Goal: Task Accomplishment & Management: Manage account settings

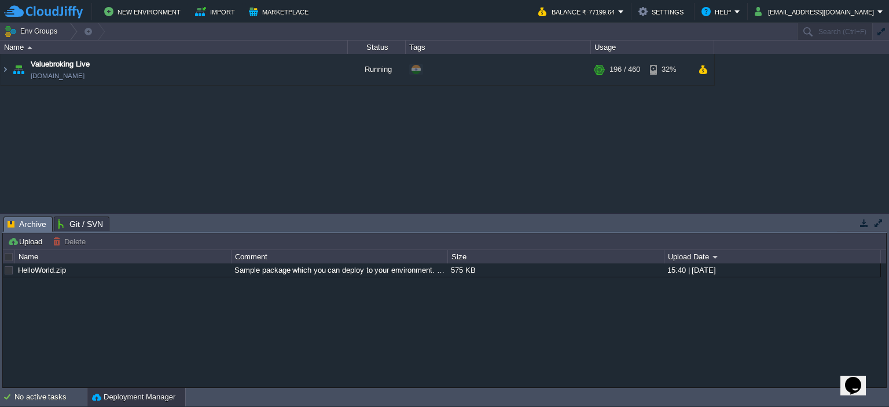
scroll to position [30, 0]
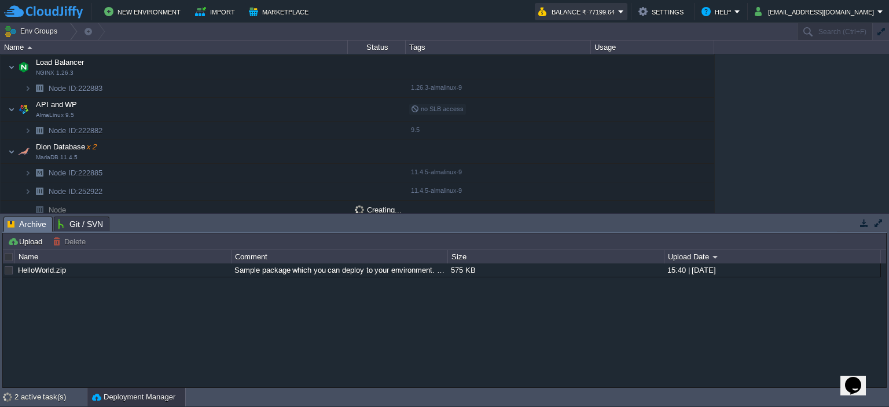
click at [618, 11] on button "Balance ₹-77199.64" at bounding box center [578, 12] width 80 height 14
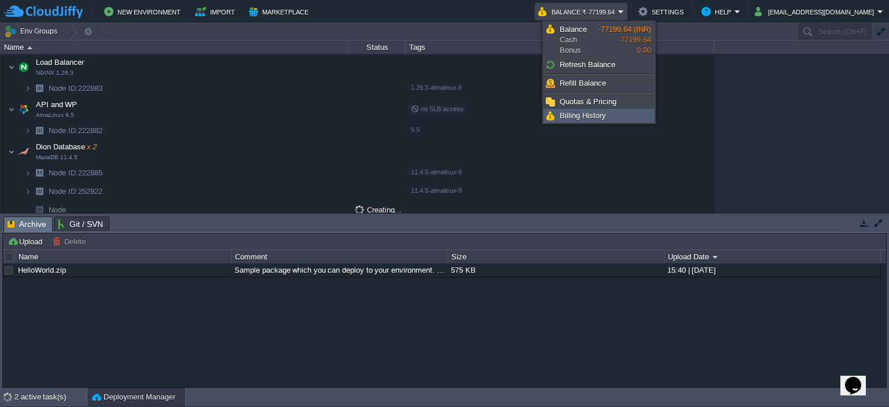
click at [602, 116] on span "Billing History" at bounding box center [583, 115] width 46 height 9
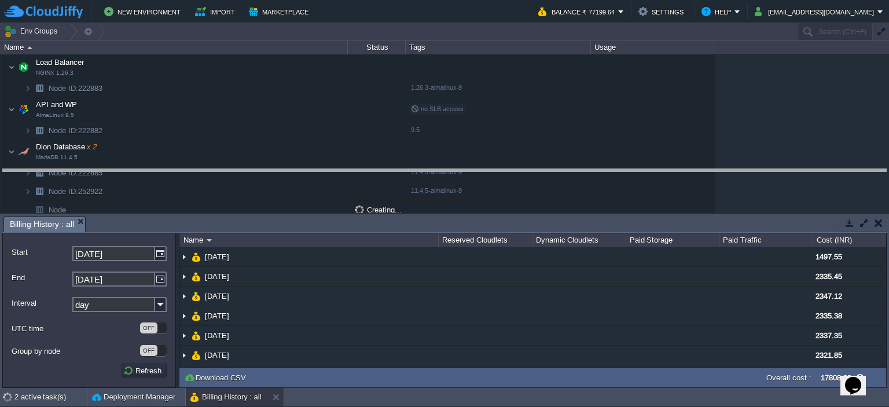
drag, startPoint x: 301, startPoint y: 216, endPoint x: 308, endPoint y: 168, distance: 48.1
click at [308, 168] on body "New Environment Import Marketplace Bonus ₹0.00 Upgrade Account Balance ₹-77199.…" at bounding box center [444, 203] width 889 height 407
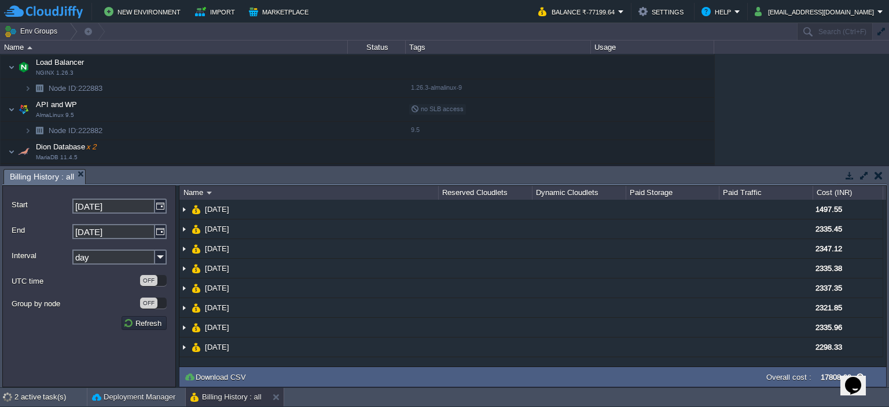
scroll to position [78, 0]
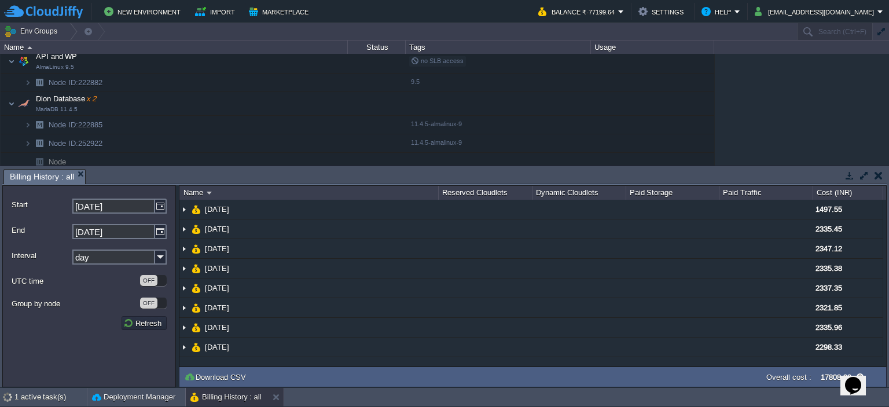
click at [135, 235] on input "[DATE]" at bounding box center [113, 231] width 83 height 15
click at [156, 206] on img at bounding box center [161, 206] width 12 height 15
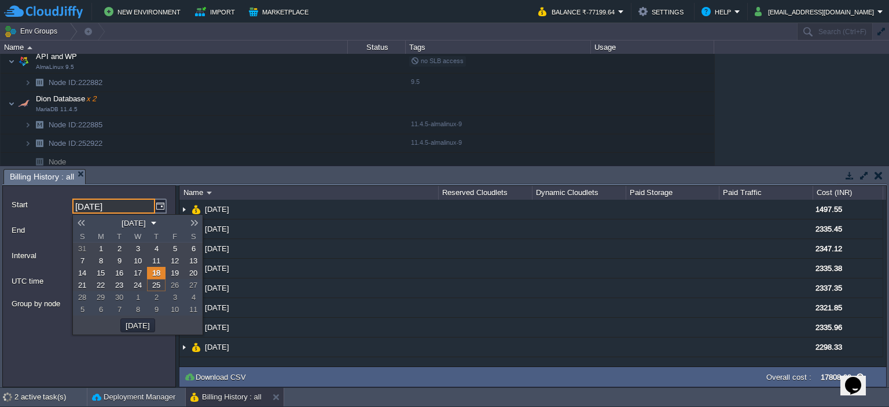
click at [85, 221] on link at bounding box center [81, 222] width 16 height 9
click at [85, 219] on link at bounding box center [81, 222] width 16 height 9
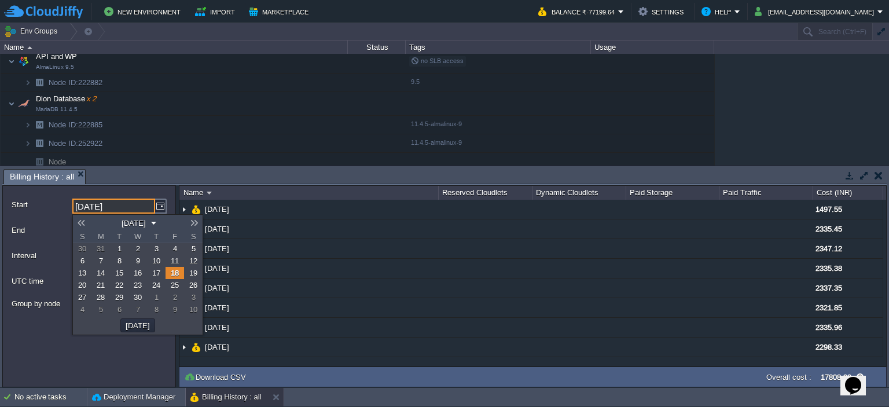
click at [120, 250] on span "1" at bounding box center [120, 248] width 4 height 9
type input "[DATE]"
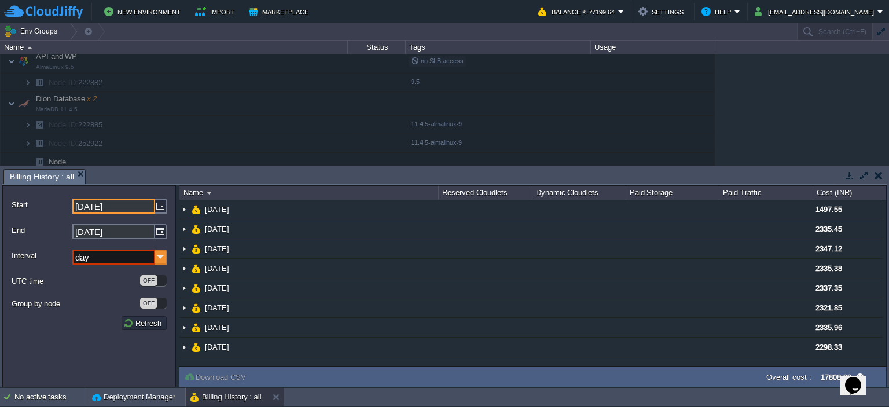
click at [155, 257] on img at bounding box center [161, 257] width 12 height 15
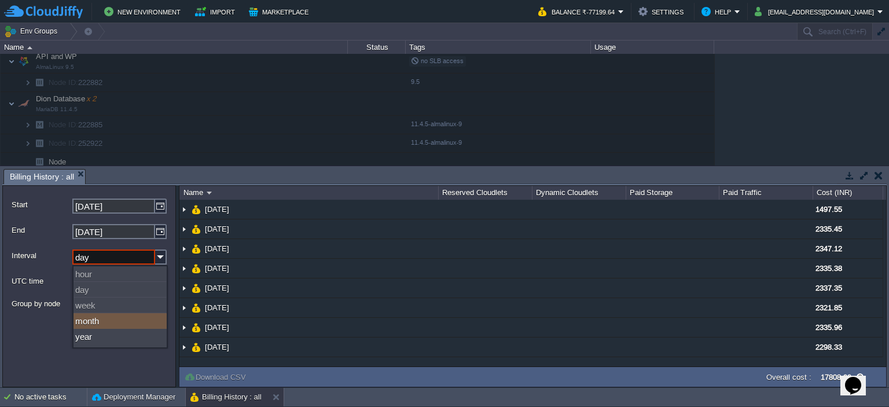
drag, startPoint x: 104, startPoint y: 324, endPoint x: 117, endPoint y: 321, distance: 12.9
click at [104, 324] on div "month" at bounding box center [120, 321] width 93 height 16
type input "month"
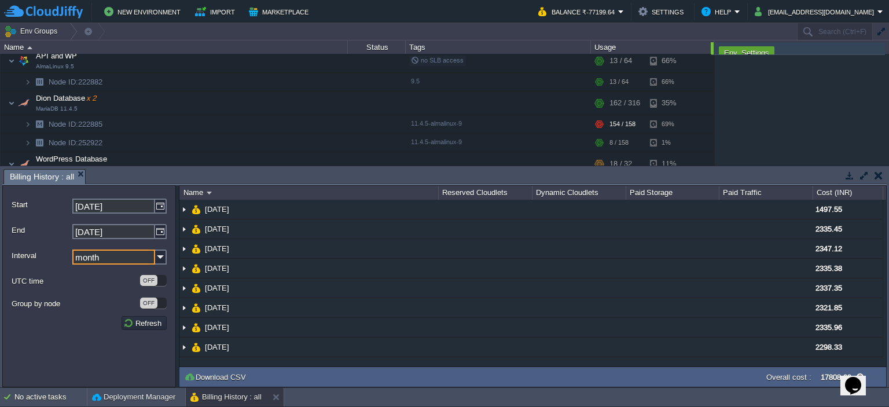
scroll to position [0, 0]
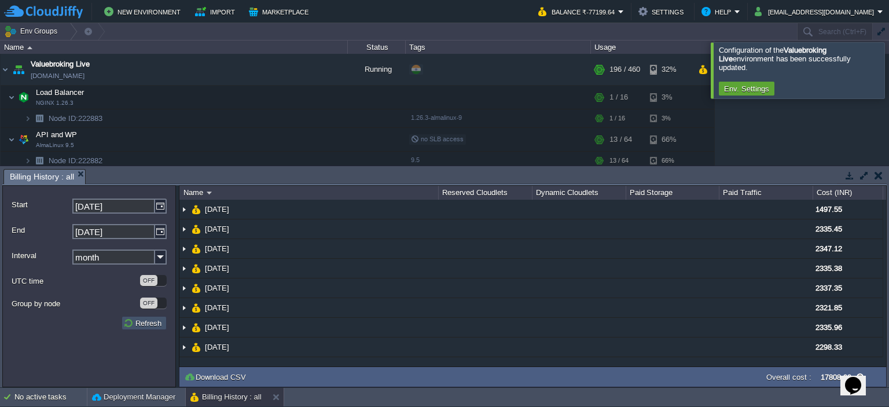
click at [135, 319] on button "Refresh" at bounding box center [144, 323] width 42 height 10
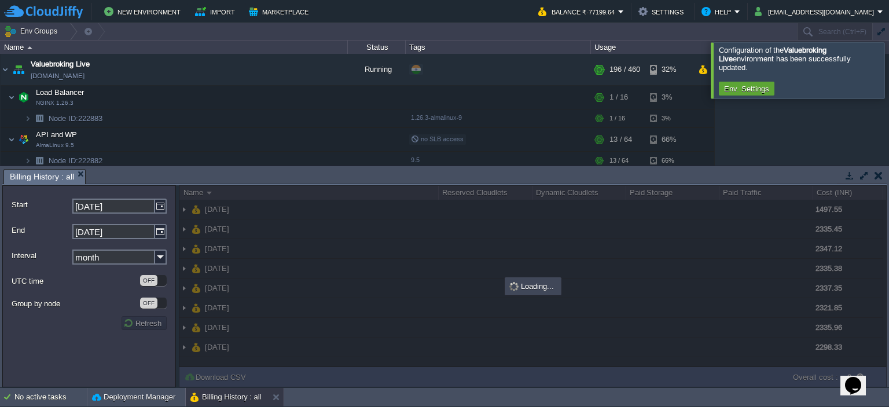
click at [889, 69] on div at bounding box center [903, 70] width 0 height 56
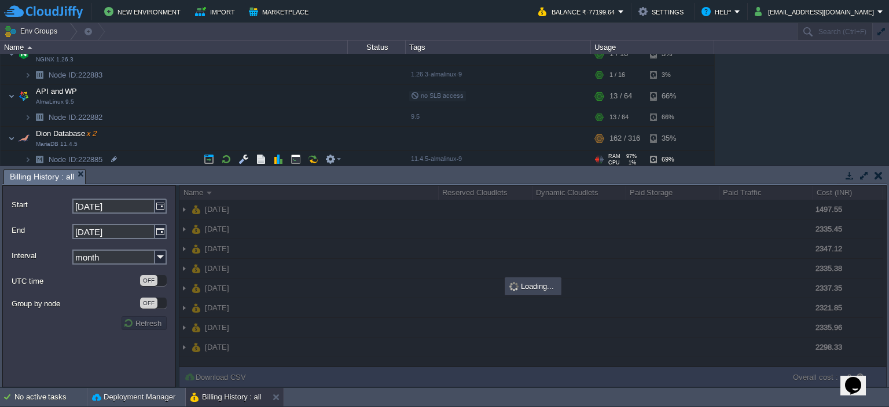
scroll to position [116, 0]
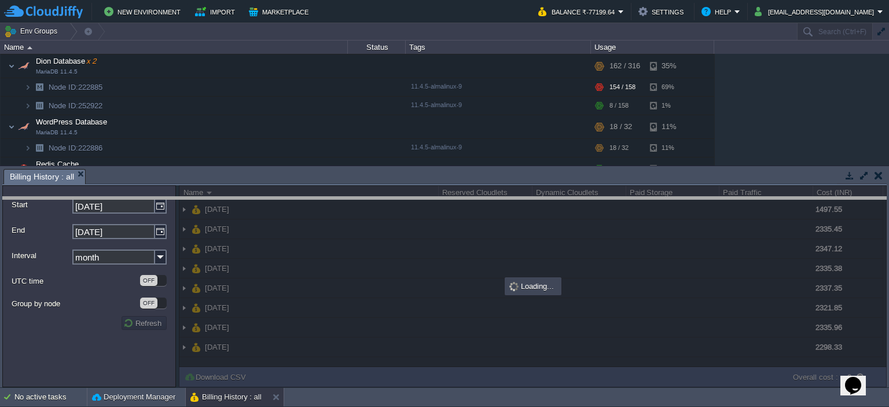
drag, startPoint x: 369, startPoint y: 168, endPoint x: 370, endPoint y: 196, distance: 27.8
click at [370, 196] on body "New Environment Import Marketplace Bonus ₹0.00 Upgrade Account Balance ₹-77199.…" at bounding box center [444, 203] width 889 height 407
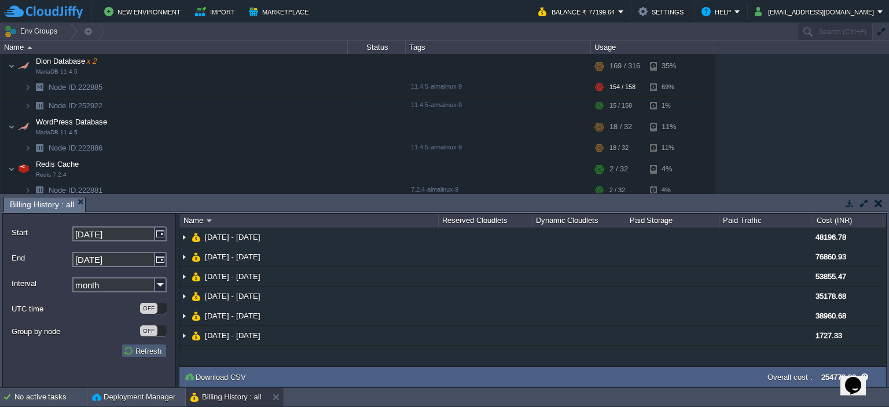
click at [137, 347] on button "Refresh" at bounding box center [144, 351] width 42 height 10
click at [244, 63] on button "button" at bounding box center [244, 65] width 10 height 10
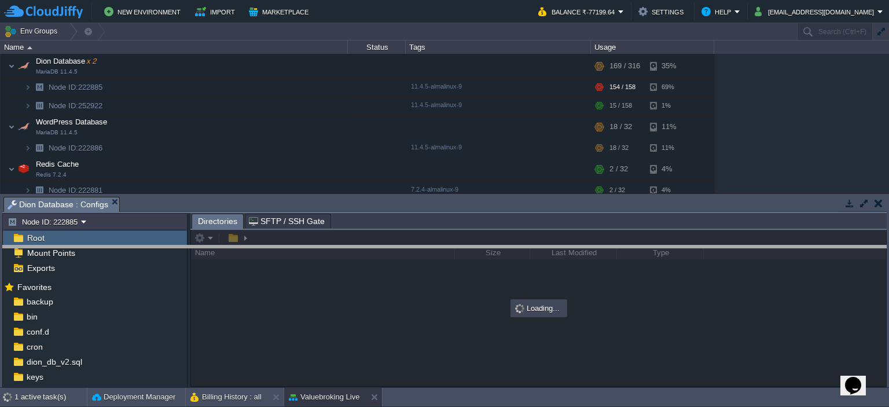
drag, startPoint x: 452, startPoint y: 196, endPoint x: 453, endPoint y: 245, distance: 48.6
click at [453, 245] on body "New Environment Import Marketplace Bonus ₹0.00 Upgrade Account Balance ₹-77199.…" at bounding box center [444, 203] width 889 height 407
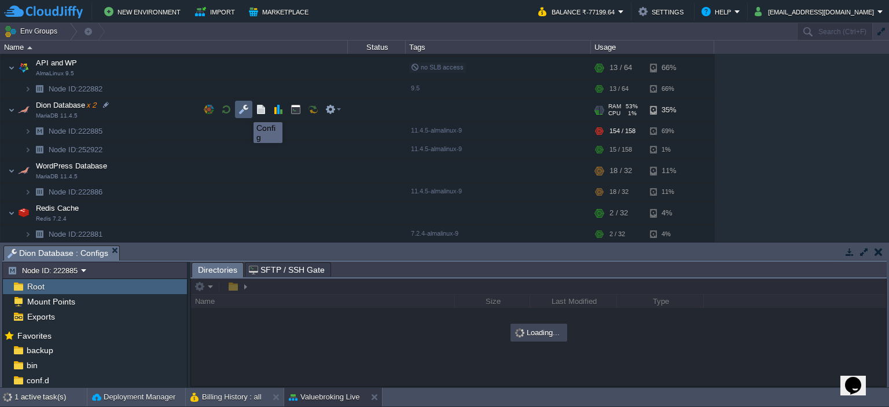
click at [243, 111] on button "button" at bounding box center [244, 109] width 10 height 10
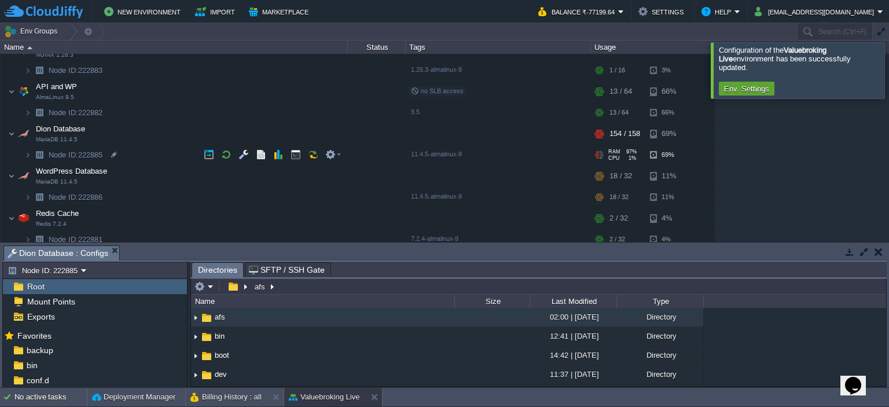
scroll to position [53, 0]
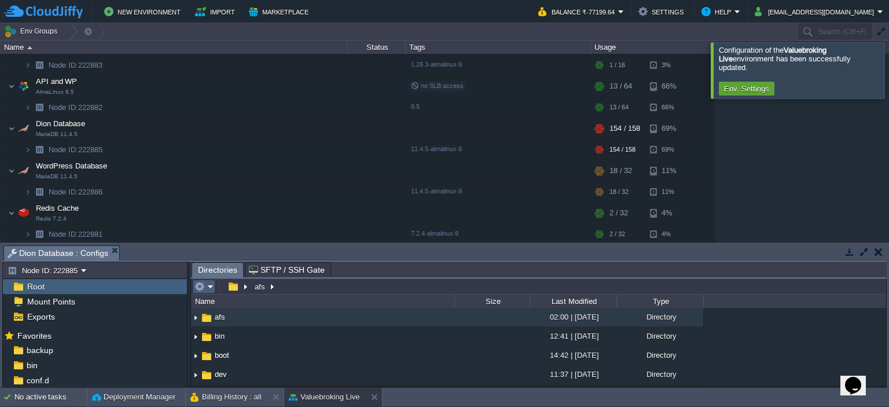
click at [204, 287] on em at bounding box center [204, 286] width 19 height 10
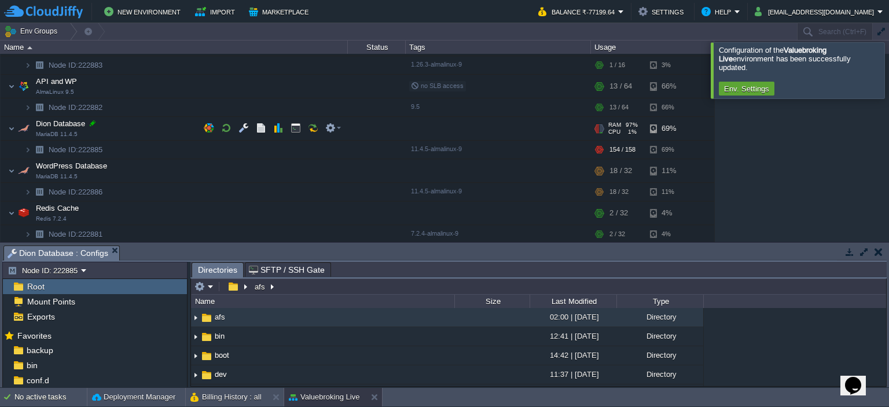
click at [94, 121] on div at bounding box center [92, 123] width 10 height 10
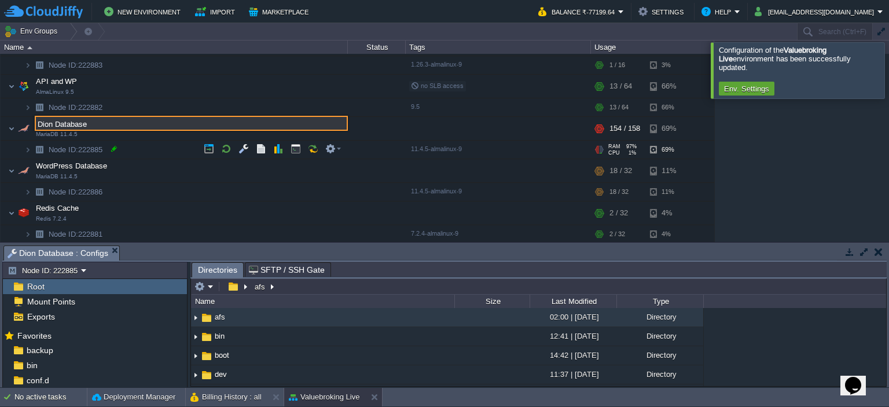
click at [110, 146] on div at bounding box center [114, 149] width 10 height 10
type input "222885"
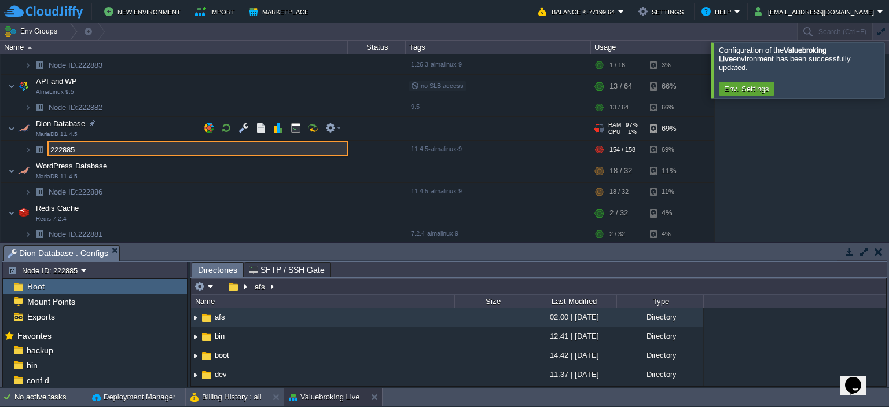
click at [122, 134] on td "Dion Database MariaDB 11.4.5" at bounding box center [174, 129] width 347 height 24
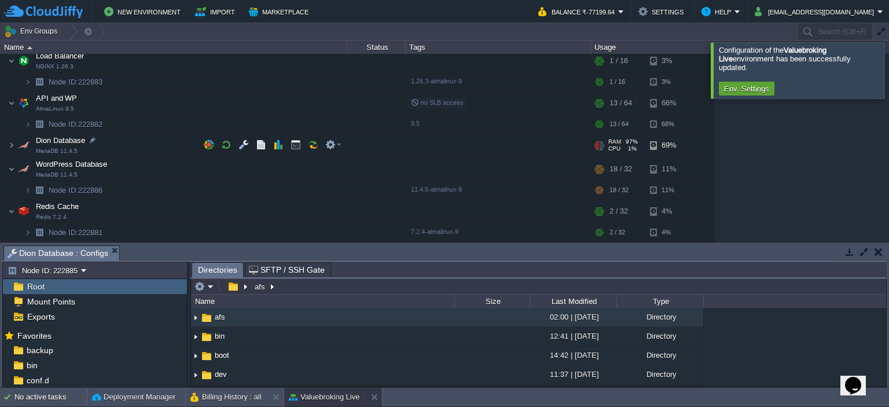
scroll to position [35, 0]
click at [118, 142] on td "Dion Database MariaDB 11.4.5" at bounding box center [174, 147] width 347 height 24
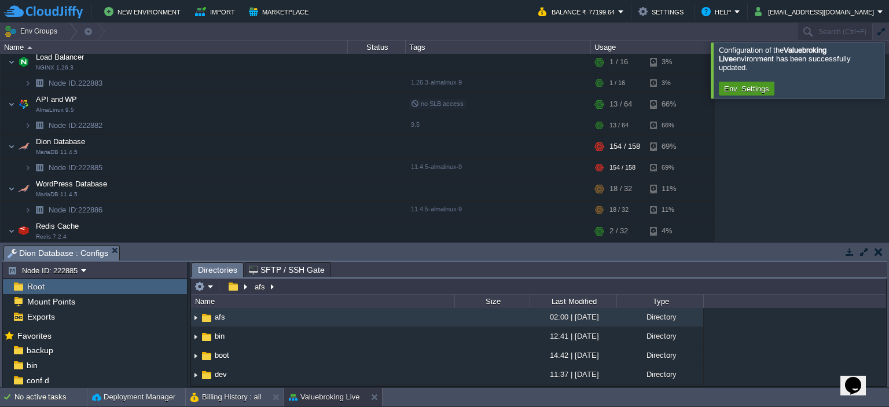
click at [743, 83] on button "Env. Settings" at bounding box center [747, 88] width 52 height 10
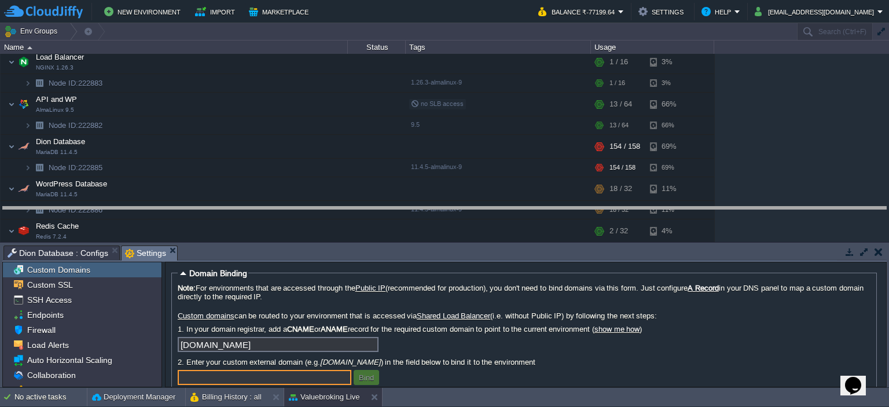
drag, startPoint x: 448, startPoint y: 250, endPoint x: 456, endPoint y: 211, distance: 39.5
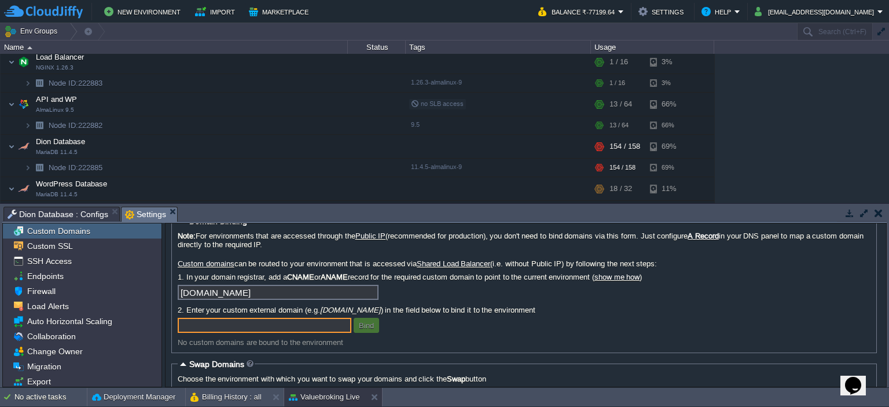
scroll to position [0, 0]
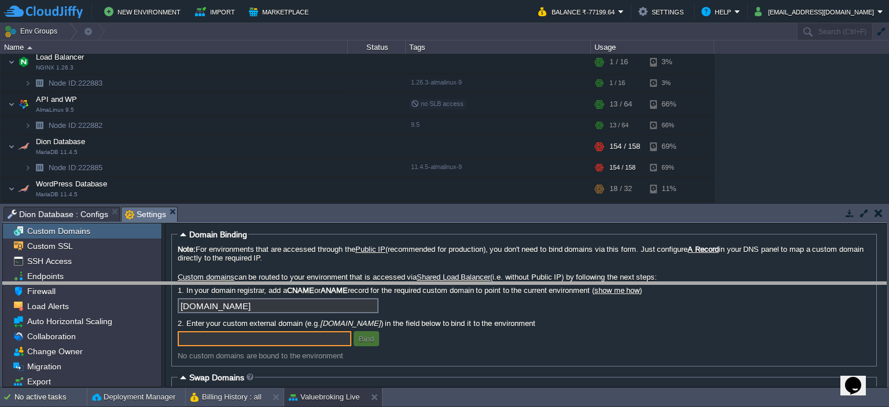
drag, startPoint x: 435, startPoint y: 208, endPoint x: 448, endPoint y: 289, distance: 82.1
click at [448, 289] on body "New Environment Import Marketplace Bonus ₹0.00 Upgrade Account Balance ₹-77199.…" at bounding box center [444, 203] width 889 height 407
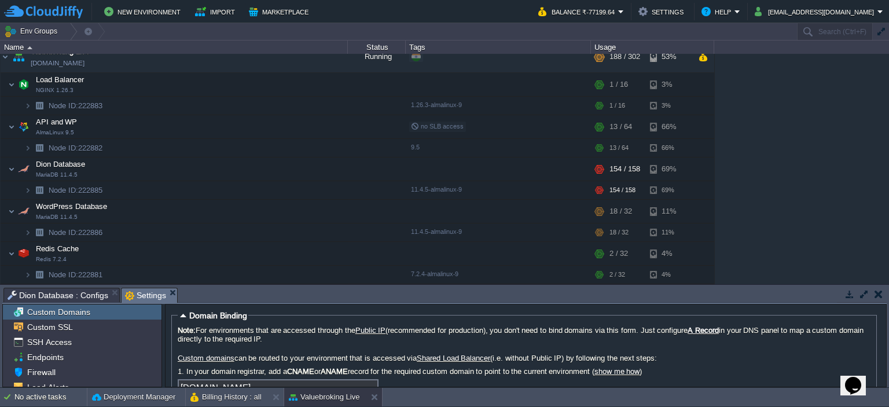
scroll to position [11, 0]
click at [244, 193] on button "button" at bounding box center [244, 191] width 10 height 10
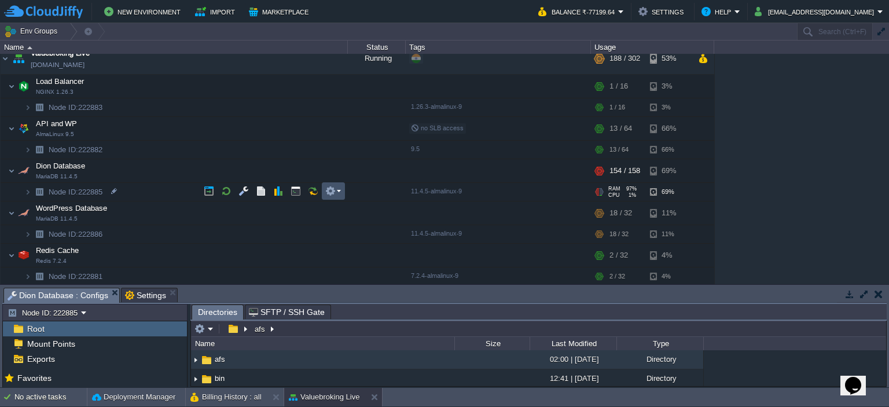
click at [331, 190] on button "button" at bounding box center [330, 191] width 10 height 10
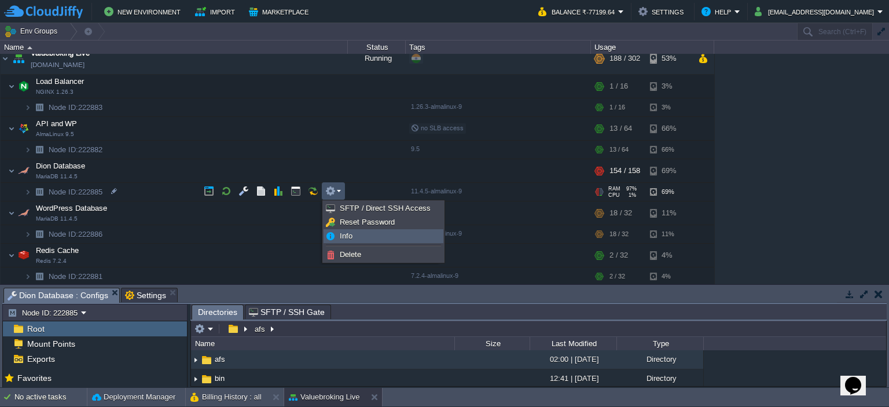
click at [352, 236] on span "Info" at bounding box center [346, 236] width 13 height 9
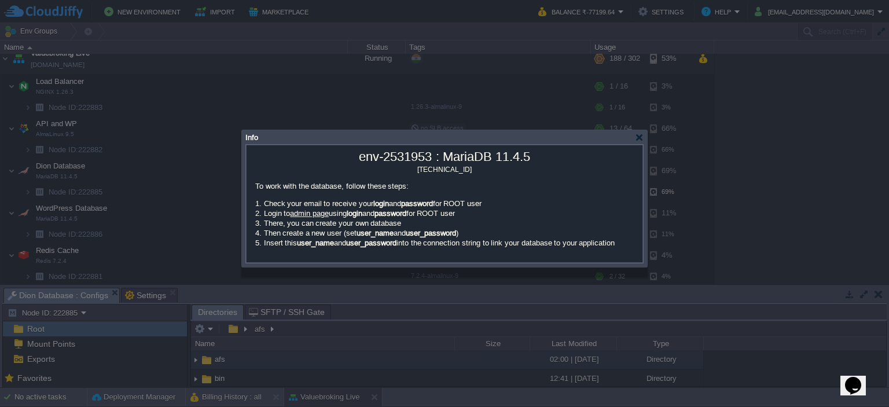
click at [229, 156] on div at bounding box center [444, 203] width 889 height 407
click at [634, 135] on div "Info" at bounding box center [445, 137] width 398 height 14
click at [637, 138] on div at bounding box center [639, 137] width 9 height 9
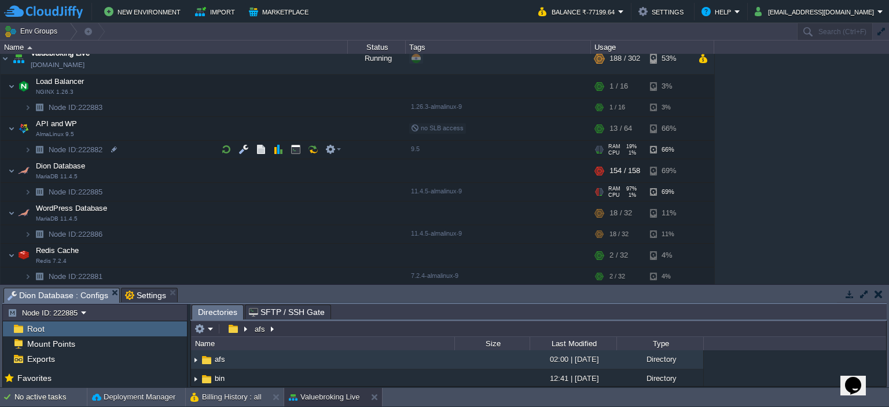
scroll to position [0, 0]
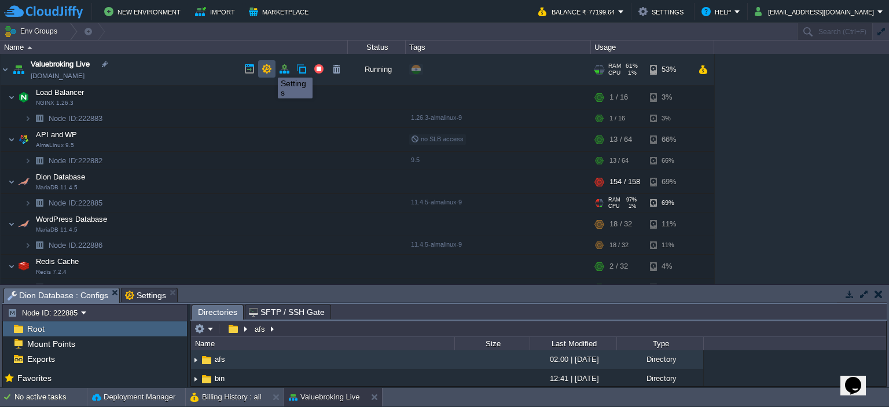
click at [269, 67] on button "button" at bounding box center [267, 69] width 10 height 10
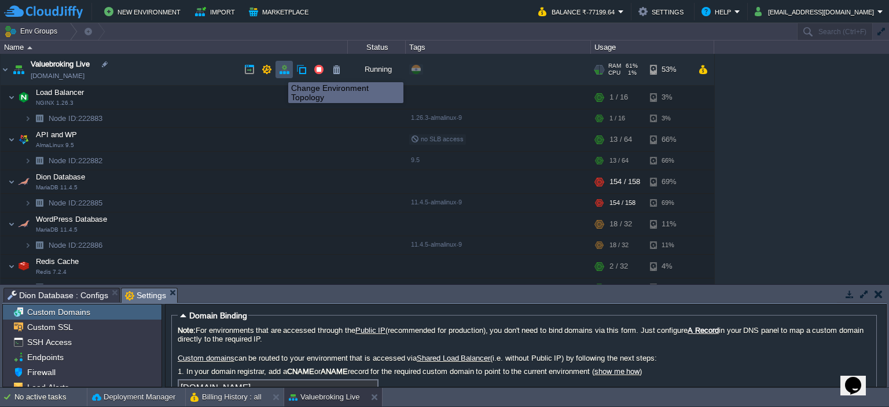
click at [281, 72] on button "button" at bounding box center [284, 69] width 10 height 10
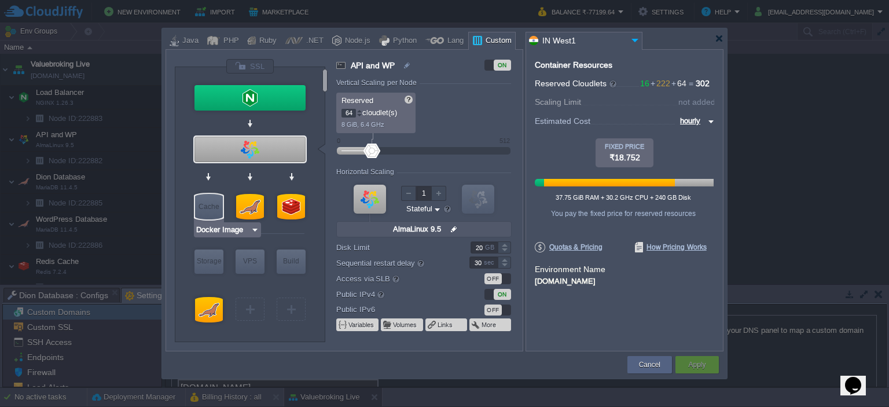
type input "MariaDB 11.4.5"
click at [248, 208] on div at bounding box center [250, 206] width 28 height 25
type input "Dion Database"
type input "158"
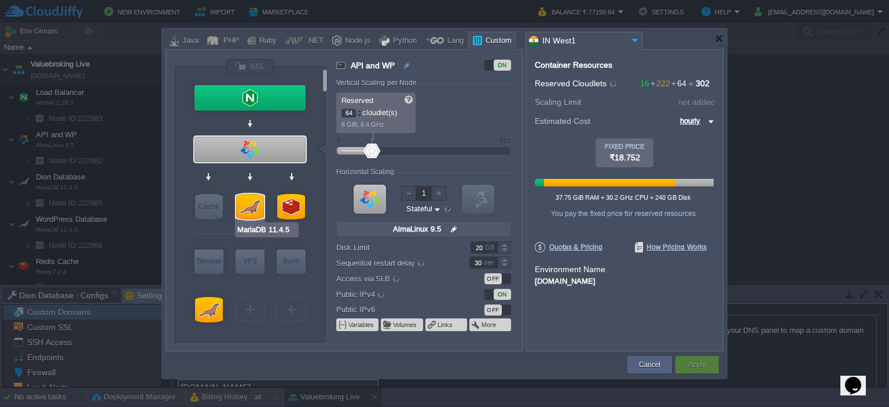
type input "MariaDB 11.4.5"
type input "null"
type input "11.4.5-almalin..."
type input "Stateless"
type input "160"
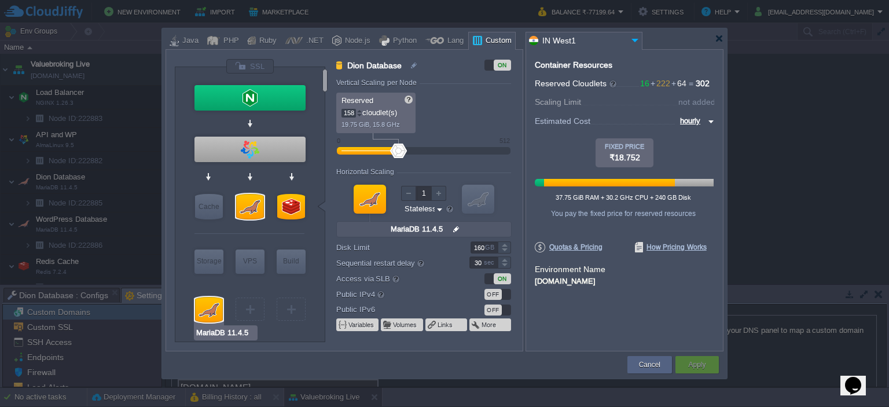
click at [209, 302] on div at bounding box center [209, 309] width 28 height 25
type input "WordPress Database"
type input "32"
type input "null"
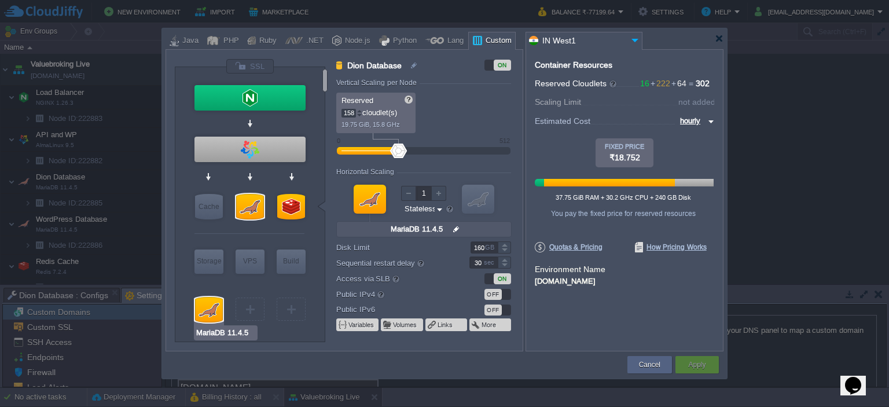
type input "11.4.5-almalin..."
type input "20"
click at [251, 204] on div at bounding box center [250, 206] width 28 height 25
type input "Dion Database"
type input "158"
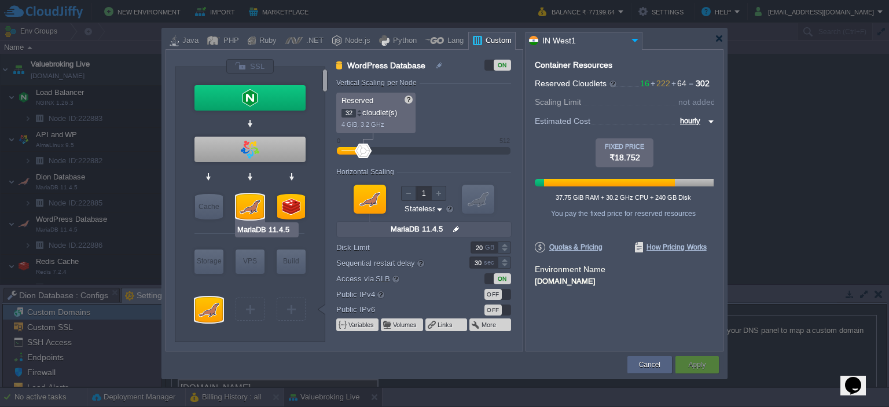
type input "158"
type input "null"
type input "11.4.5-almalin..."
type input "160"
click at [252, 199] on div at bounding box center [250, 206] width 28 height 25
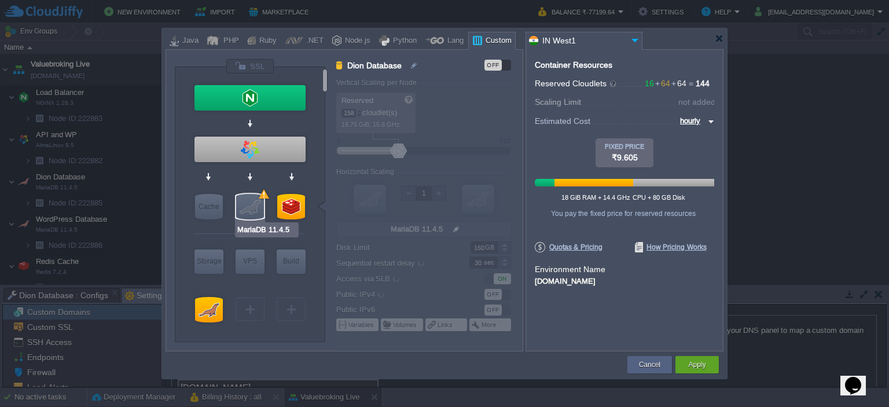
click at [251, 203] on div at bounding box center [250, 206] width 28 height 25
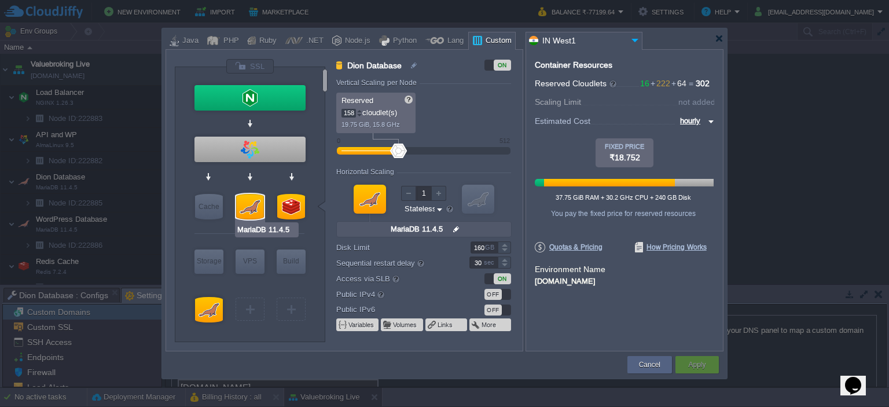
type input "Redis 7.2.4"
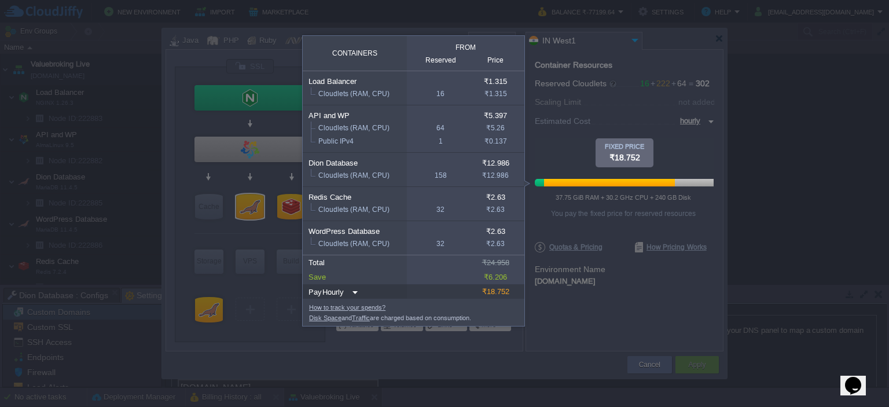
click at [565, 140] on div at bounding box center [624, 162] width 179 height 49
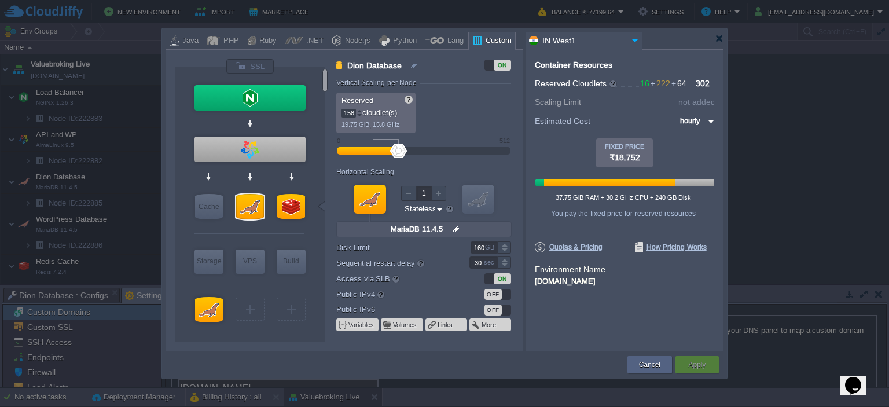
click at [570, 312] on body "New Environment Import Marketplace Bonus ₹0.00 Upgrade Account Balance ₹-77199.…" at bounding box center [444, 203] width 889 height 407
click at [643, 365] on button "Cancel" at bounding box center [649, 365] width 21 height 12
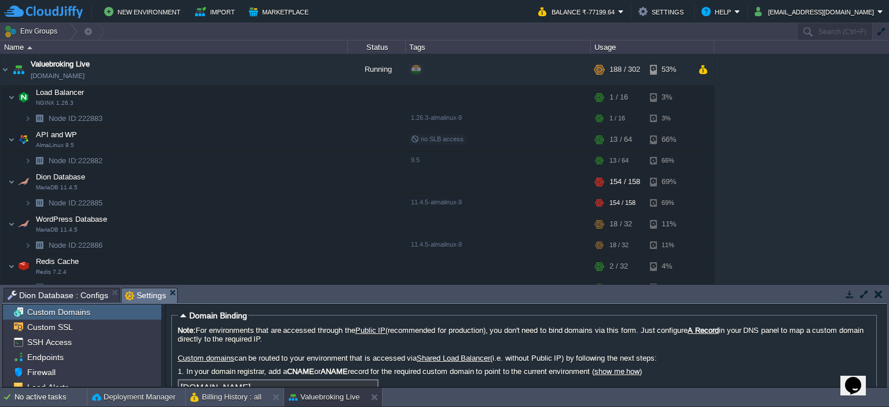
click at [875, 294] on button "button" at bounding box center [879, 294] width 8 height 10
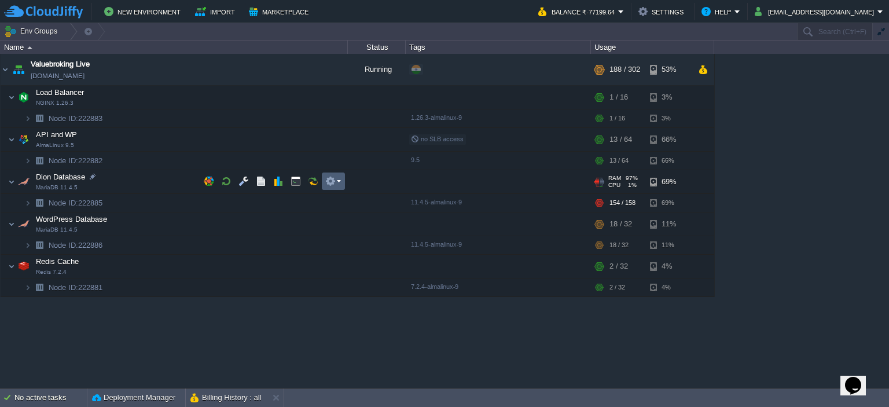
click at [340, 181] on em at bounding box center [333, 181] width 16 height 10
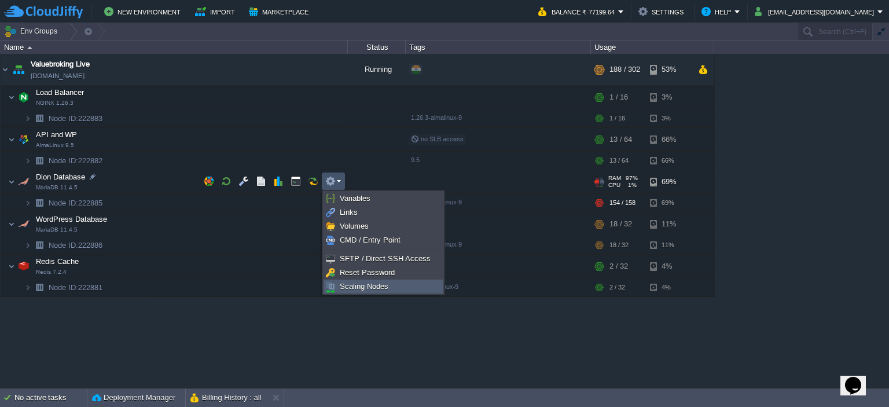
click at [381, 290] on span "Scaling Nodes" at bounding box center [364, 286] width 49 height 9
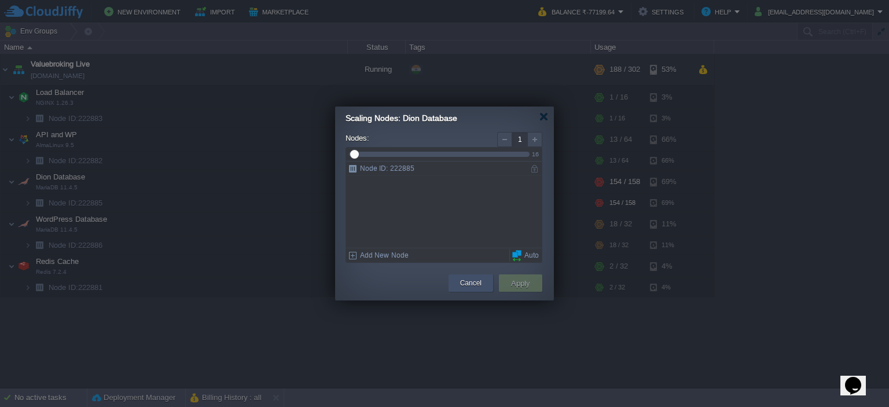
click at [464, 282] on button "Cancel" at bounding box center [470, 283] width 21 height 12
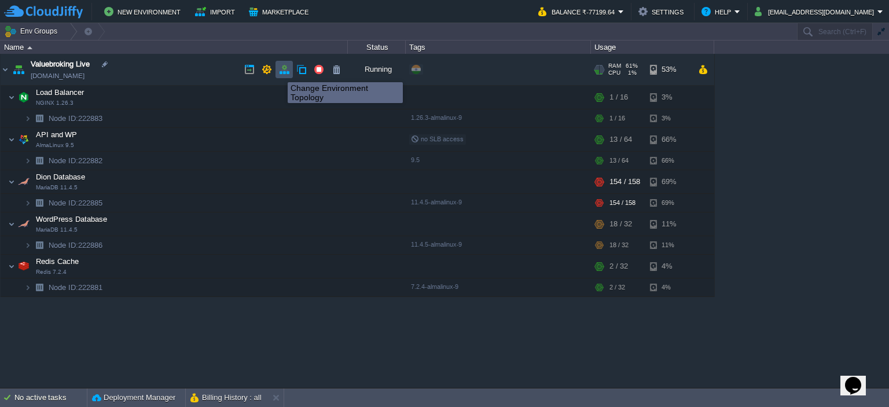
click at [279, 71] on button "button" at bounding box center [284, 69] width 10 height 10
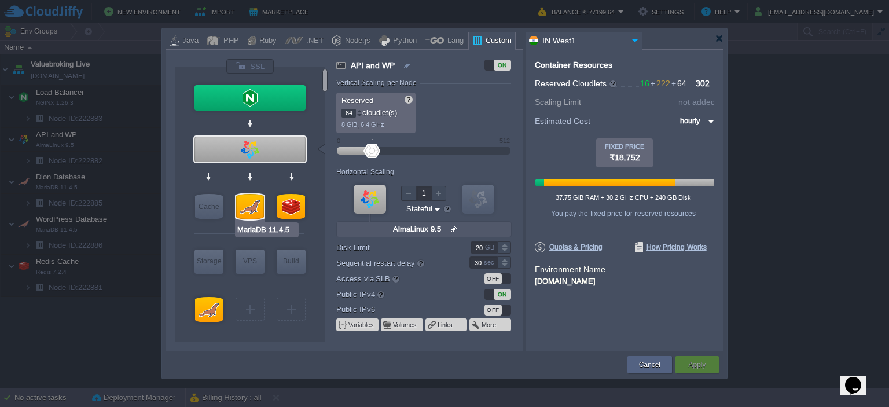
type input "Redis 7.2.4"
click at [287, 208] on div at bounding box center [291, 206] width 28 height 25
type input "Redis Cache"
type input "32"
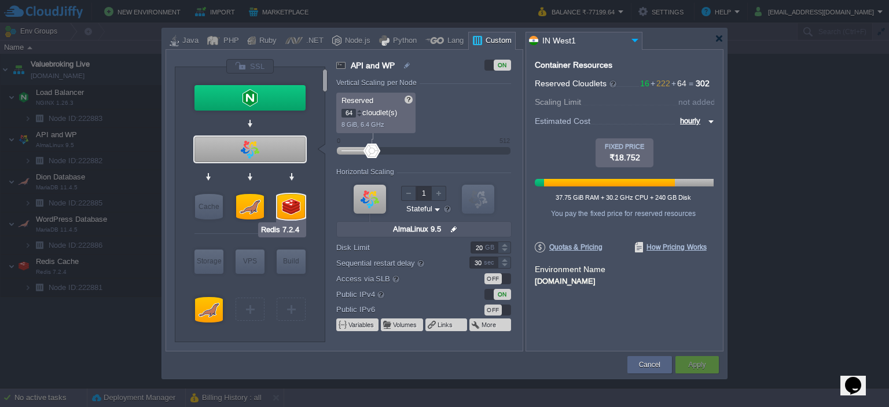
type input "Redis 7.2.4"
type input "null"
type input "7.2.4-almalinux-9"
type input "Stateless"
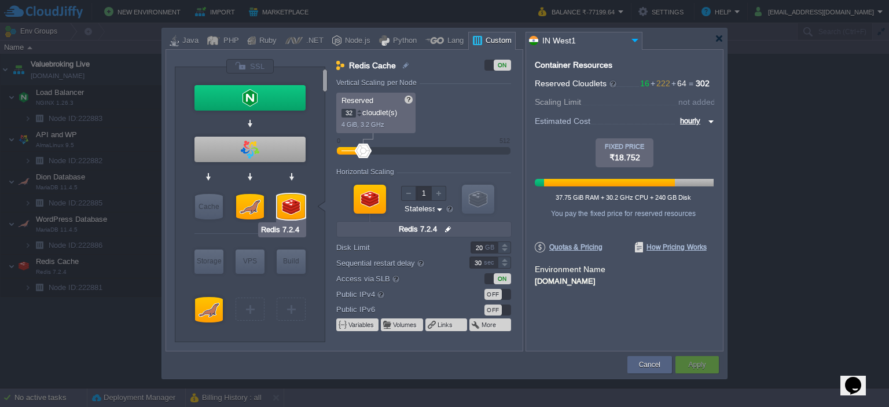
type input "MariaDB 11.4.5"
click at [246, 204] on div at bounding box center [250, 206] width 28 height 25
type input "Dion Database"
type input "158"
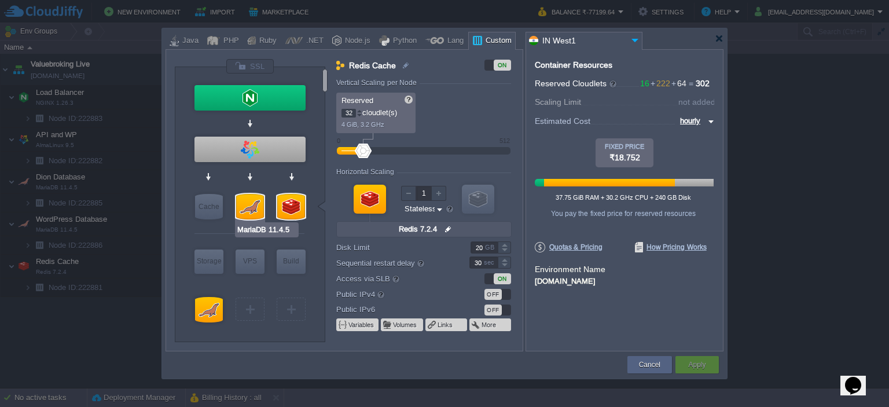
type input "MariaDB 11.4.5"
type input "null"
type input "11.4.5-almalin..."
type input "160"
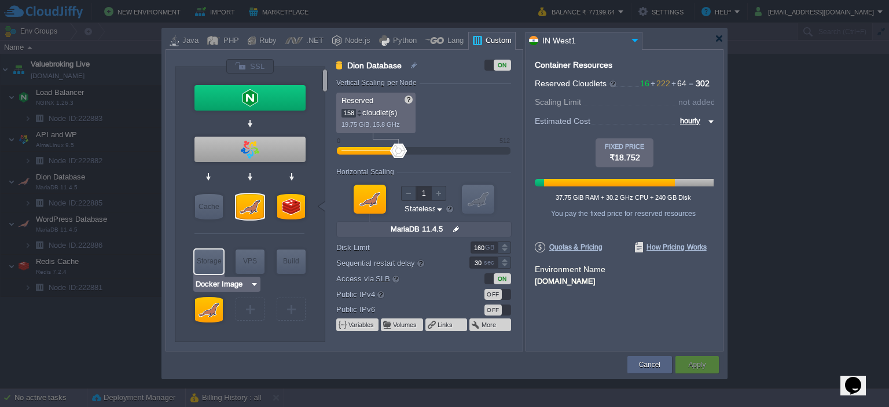
type input "MariaDB 11.4.5"
click at [207, 307] on div at bounding box center [209, 309] width 28 height 25
type input "WordPress Database"
type input "32"
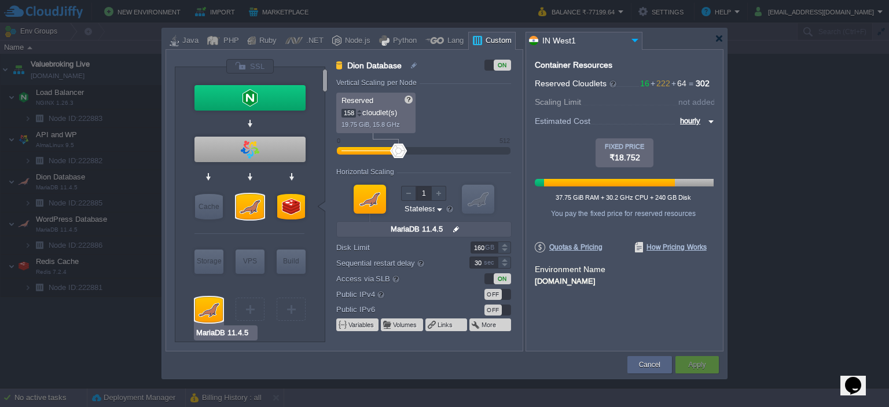
type input "null"
type input "11.4.5-almalin..."
type input "20"
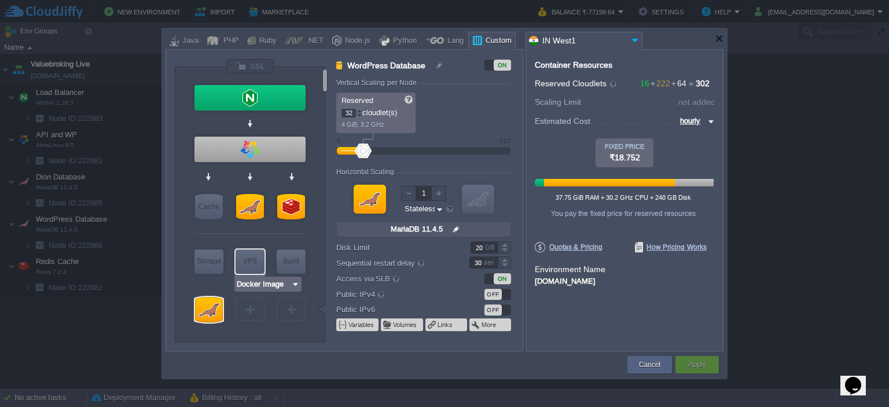
type input "MariaDB 11.4.5"
click at [248, 206] on div at bounding box center [250, 206] width 28 height 25
type input "Dion Database"
type input "158"
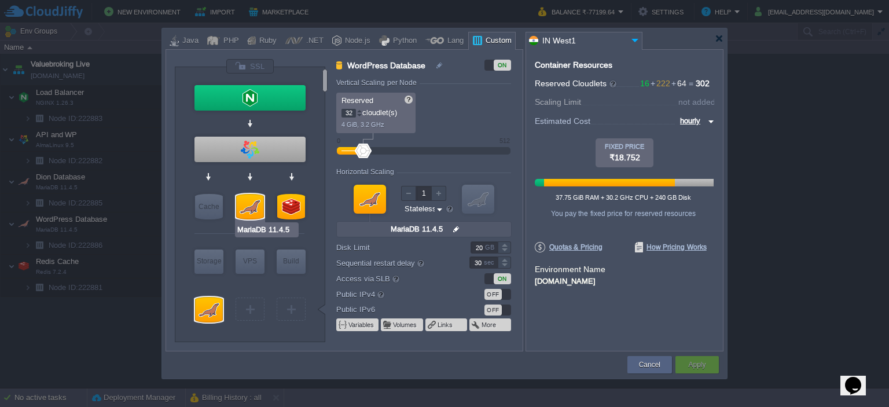
type input "null"
type input "11.4.5-almalin..."
type input "160"
type input "Redis 7.2.4"
click at [288, 203] on div at bounding box center [291, 206] width 28 height 25
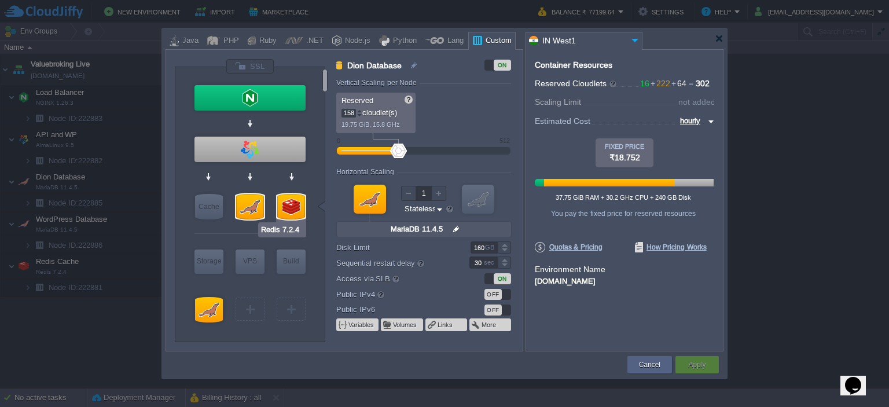
type input "Redis Cache"
type input "32"
type input "Redis 7.2.4"
type input "null"
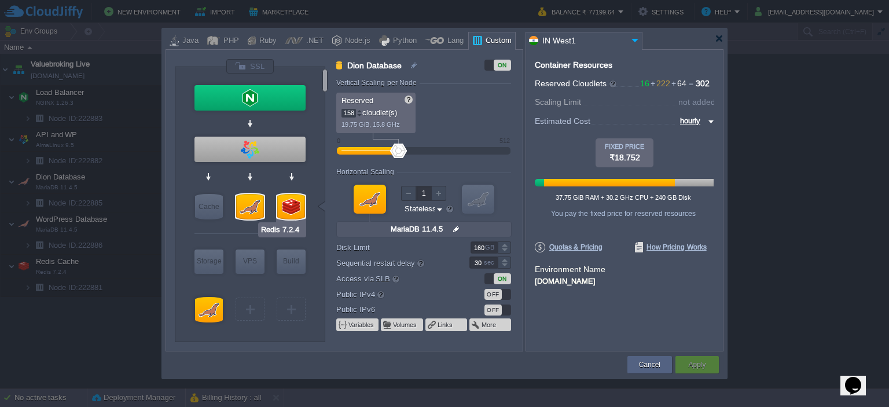
type input "7.2.4-almalinux-9"
type input "20"
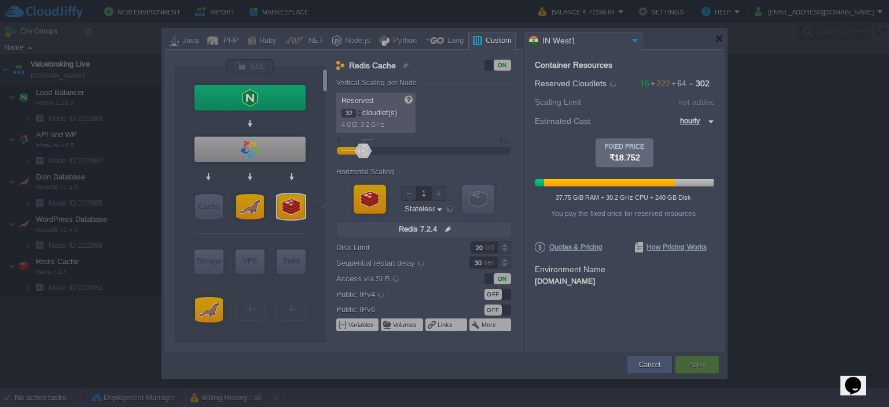
click at [606, 310] on div at bounding box center [357, 297] width 715 height 219
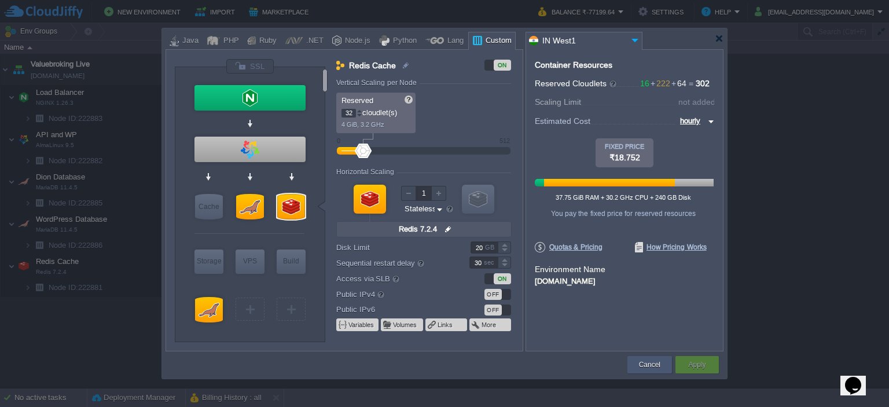
click at [640, 364] on button "Cancel" at bounding box center [649, 365] width 21 height 12
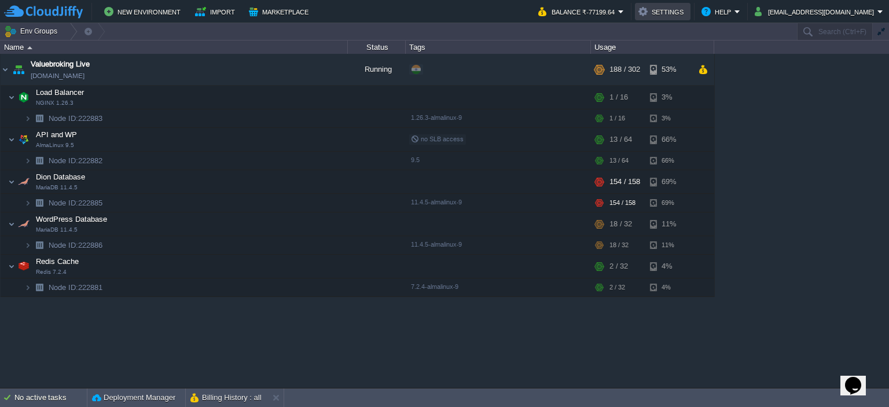
click at [684, 11] on button "Settings" at bounding box center [663, 12] width 49 height 14
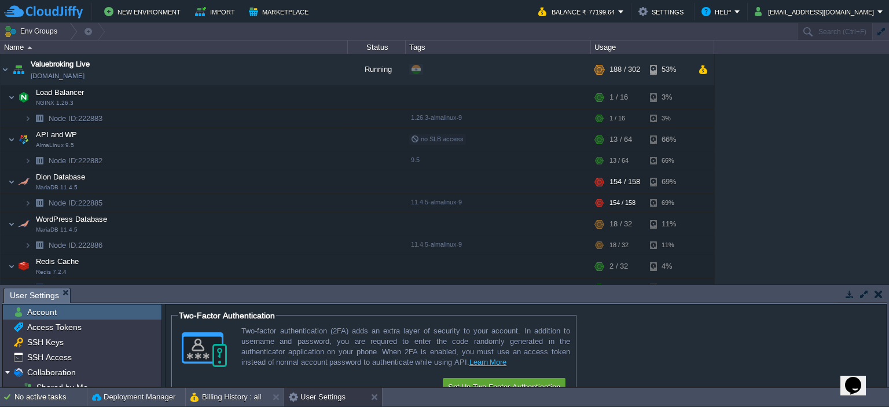
click at [878, 291] on button "button" at bounding box center [879, 294] width 8 height 10
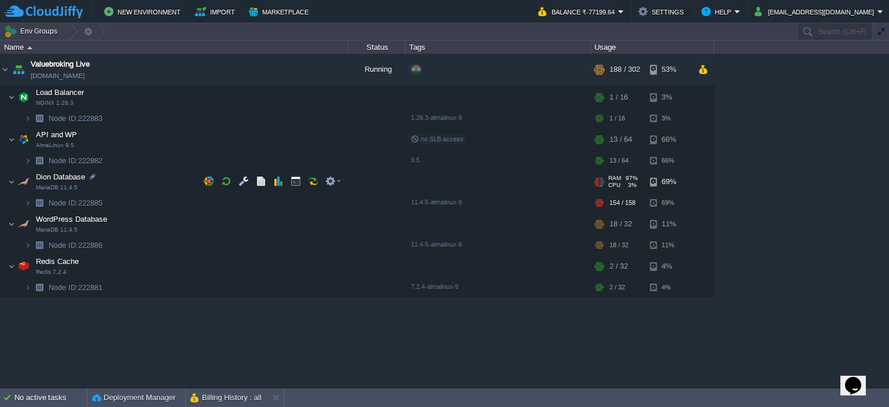
click at [625, 182] on span "3%" at bounding box center [631, 185] width 12 height 7
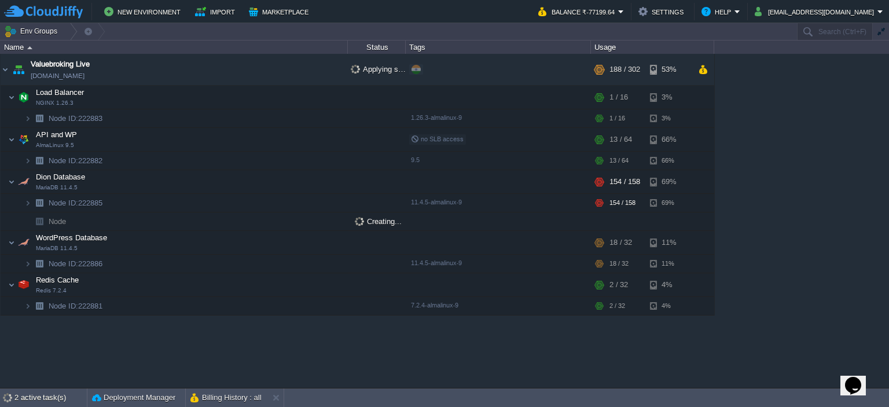
click at [365, 217] on span "Creating..." at bounding box center [378, 221] width 47 height 9
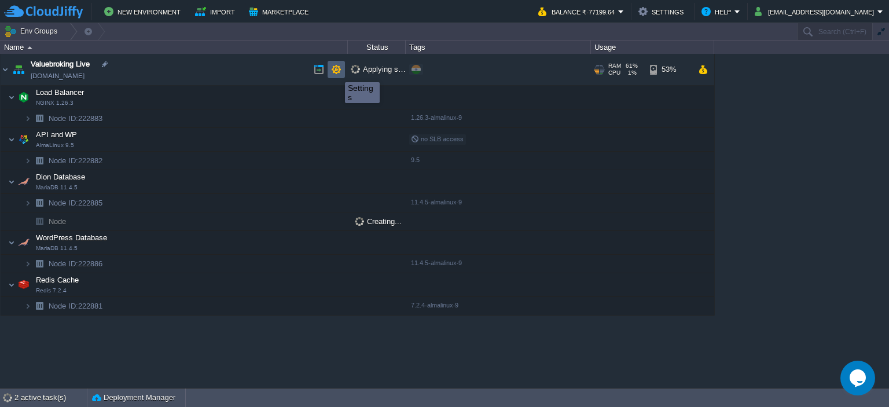
click at [336, 72] on button "button" at bounding box center [336, 69] width 10 height 10
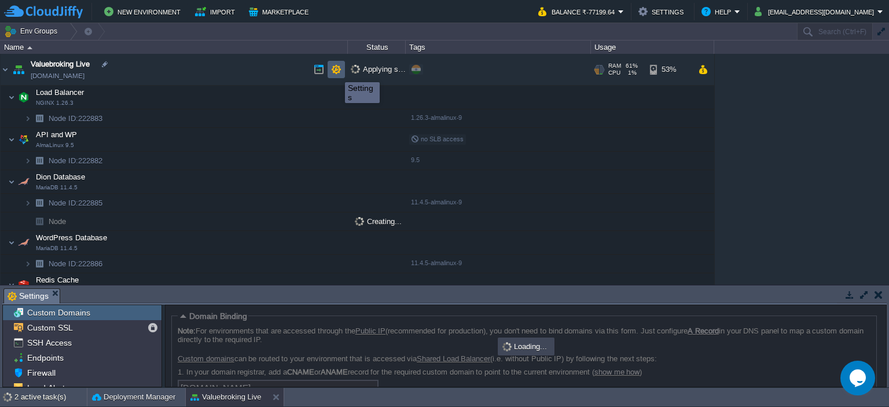
scroll to position [76, 0]
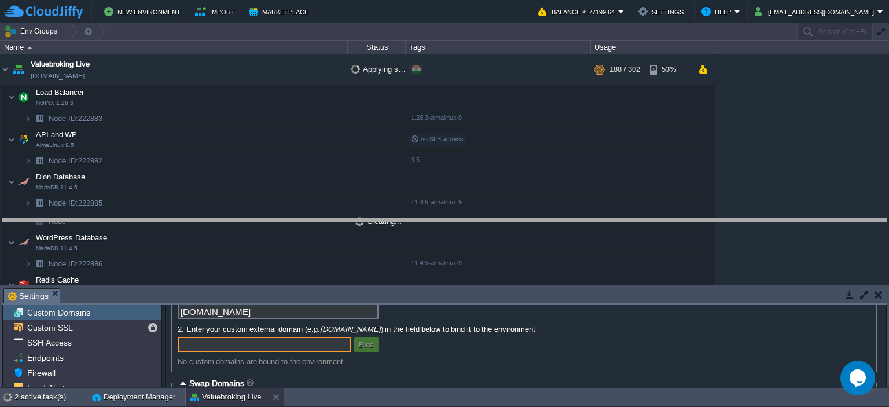
drag, startPoint x: 529, startPoint y: 288, endPoint x: 551, endPoint y: 218, distance: 72.9
click at [551, 218] on body "New Environment Import Marketplace Bonus ₹0.00 Upgrade Account Balance ₹-77199.…" at bounding box center [444, 203] width 889 height 407
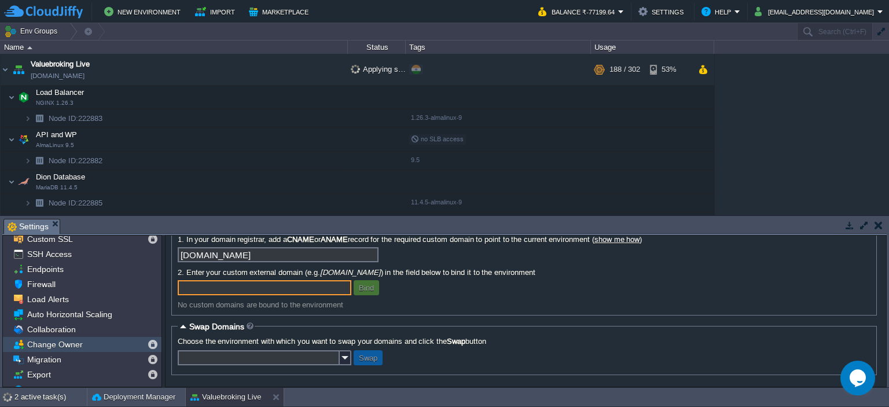
scroll to position [30, 0]
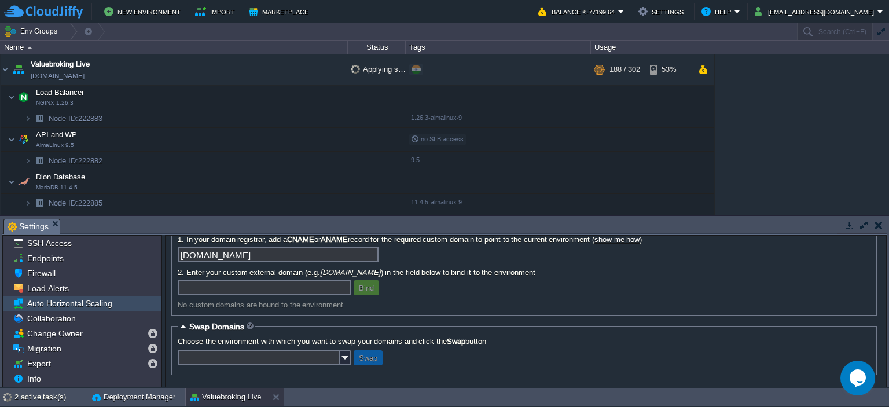
drag, startPoint x: 63, startPoint y: 362, endPoint x: 61, endPoint y: 298, distance: 63.7
click at [61, 298] on div "Custom Domains Custom SSL SSH Access Endpoints Firewall Load Alerts Auto Horizo…" at bounding box center [82, 296] width 159 height 181
click at [97, 303] on span "Auto Horizontal Scaling" at bounding box center [69, 303] width 89 height 10
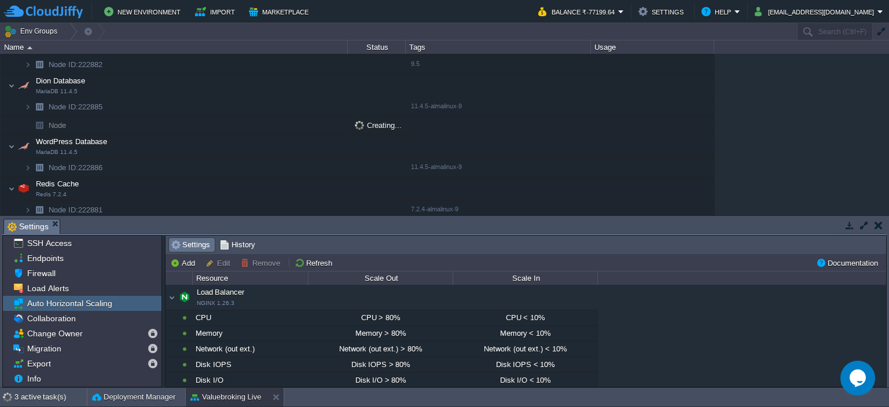
scroll to position [98, 0]
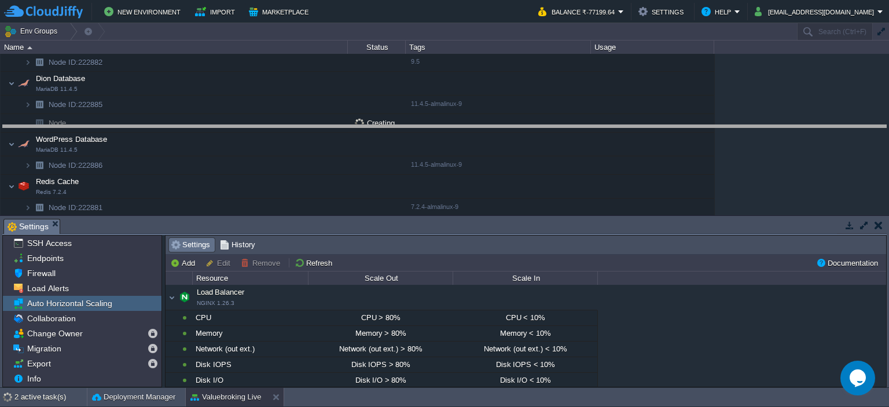
drag, startPoint x: 565, startPoint y: 219, endPoint x: 583, endPoint y: 126, distance: 95.5
click at [583, 126] on body "New Environment Import Marketplace Bonus ₹0.00 Upgrade Account Balance ₹-77199.…" at bounding box center [444, 203] width 889 height 407
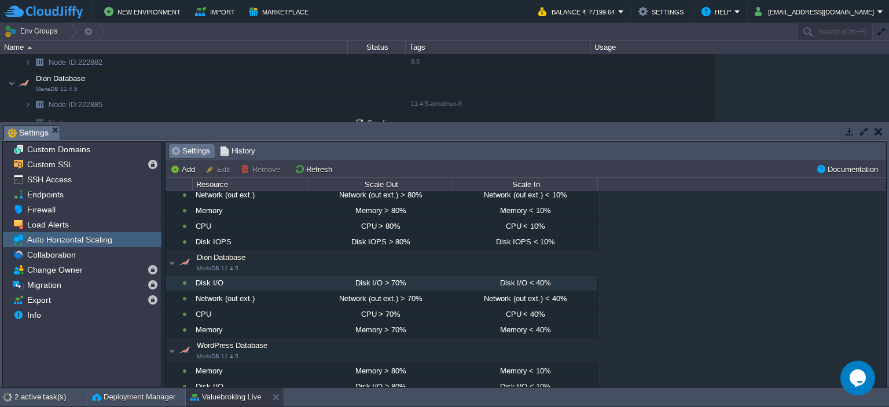
scroll to position [174, 0]
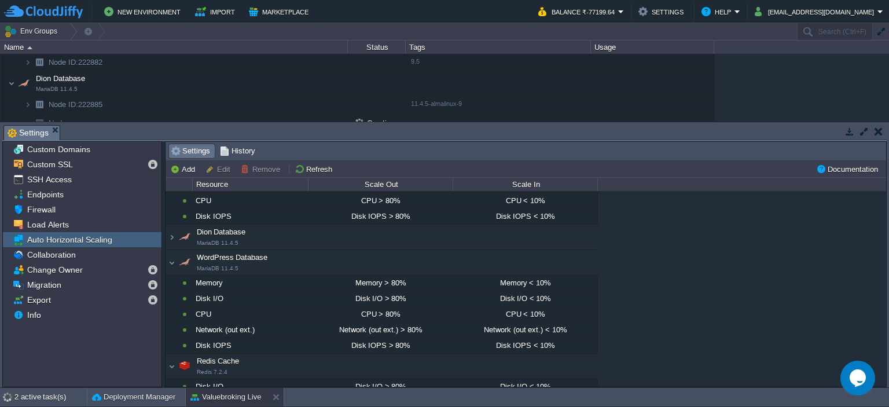
click at [170, 235] on div "Dion Database MariaDB 11.4.5" at bounding box center [382, 237] width 432 height 24
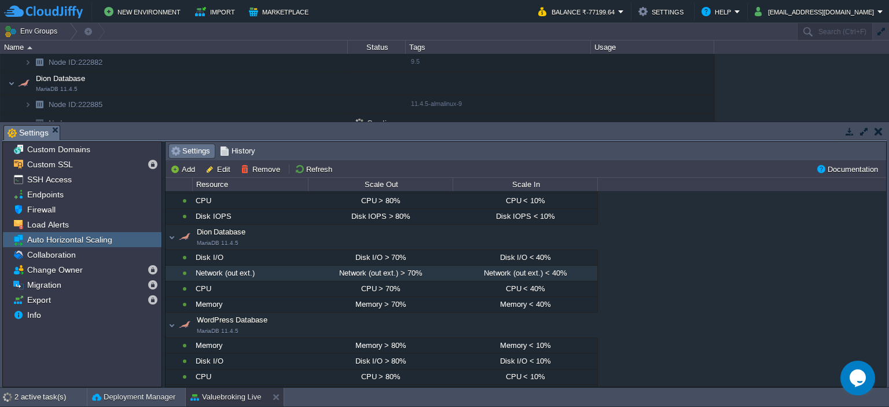
click at [302, 268] on div "Network (out ext.)" at bounding box center [250, 273] width 115 height 15
click at [257, 237] on div "Dion Database MariaDB 11.4.5" at bounding box center [386, 236] width 417 height 21
click at [169, 233] on div "Dion Database MariaDB 11.4.5" at bounding box center [382, 237] width 432 height 24
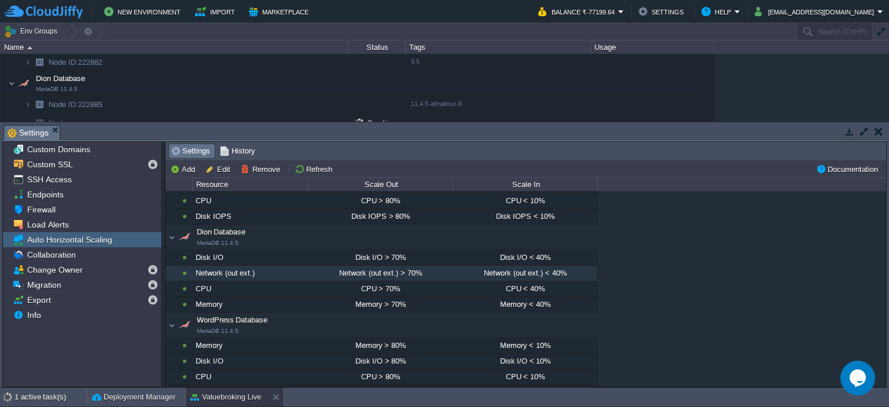
scroll to position [103, 0]
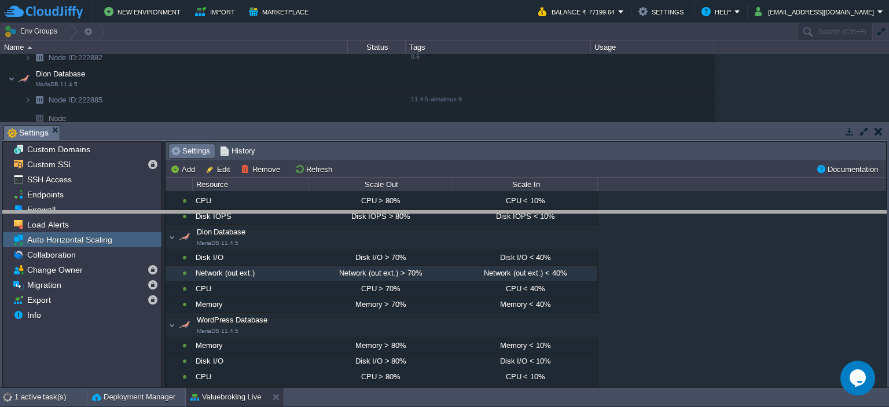
drag, startPoint x: 577, startPoint y: 124, endPoint x: 579, endPoint y: 210, distance: 85.7
click at [579, 210] on body "New Environment Import Marketplace Bonus ₹0.00 Upgrade Account Balance ₹-77199.…" at bounding box center [444, 203] width 889 height 407
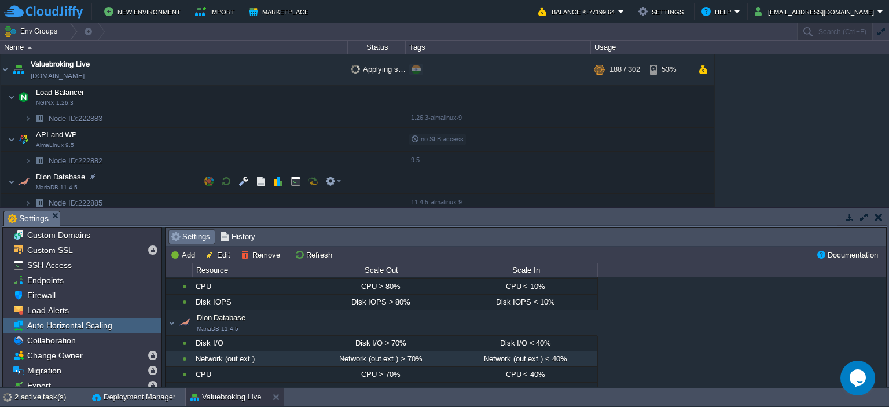
scroll to position [107, 0]
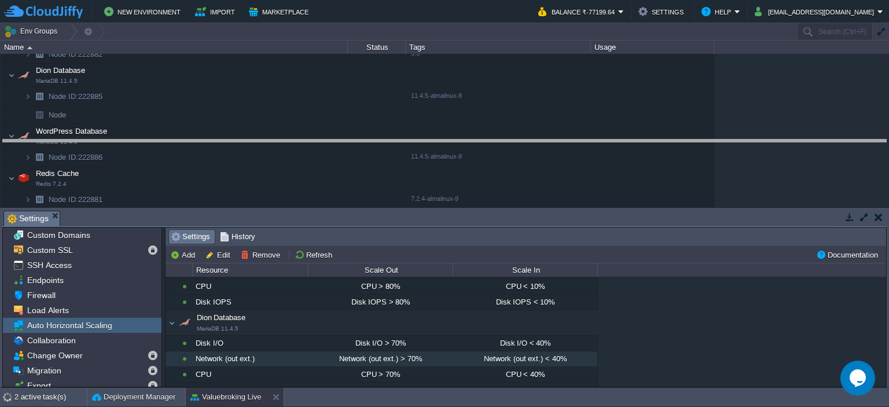
drag, startPoint x: 559, startPoint y: 213, endPoint x: 581, endPoint y: 142, distance: 74.5
click at [581, 142] on body "New Environment Import Marketplace Bonus ₹0.00 Upgrade Account Balance ₹-77199.…" at bounding box center [444, 203] width 889 height 407
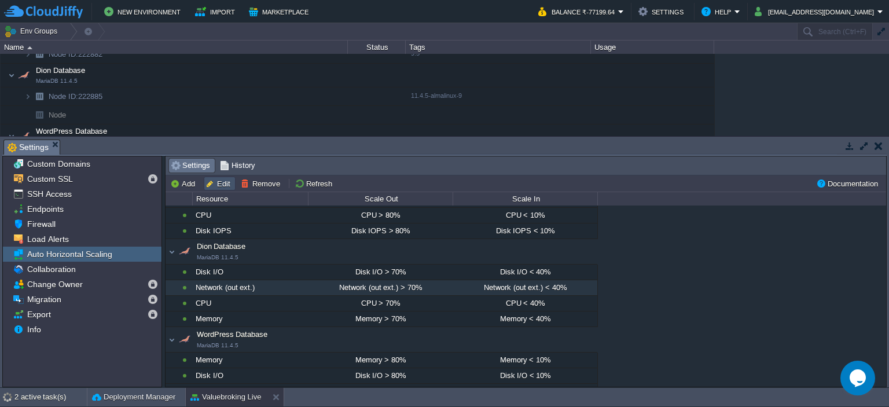
click at [215, 181] on button "Edit" at bounding box center [220, 183] width 28 height 10
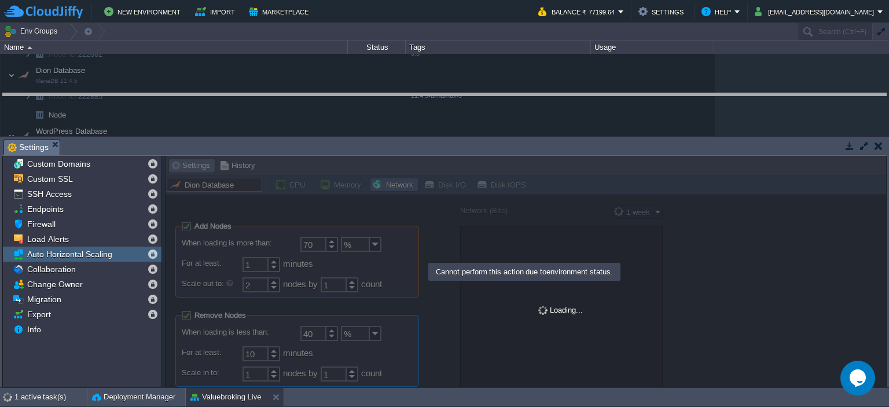
drag, startPoint x: 527, startPoint y: 143, endPoint x: 534, endPoint y: 97, distance: 46.8
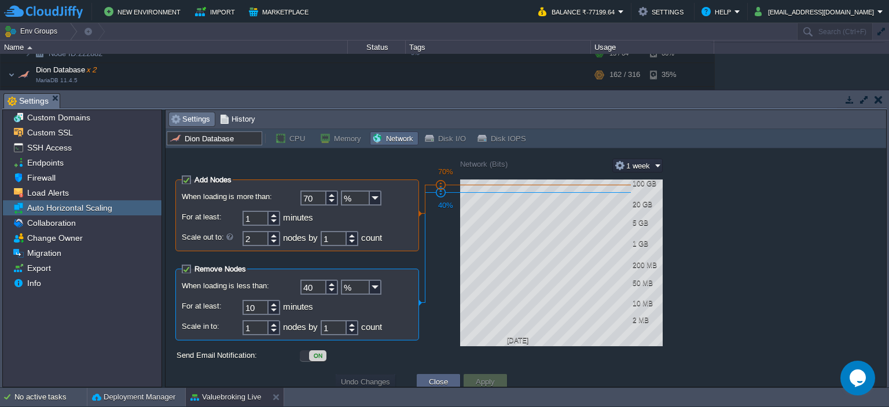
scroll to position [0, 0]
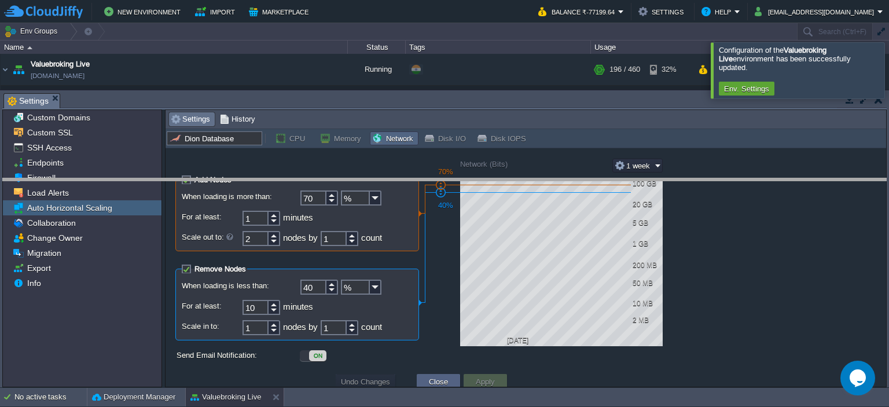
drag, startPoint x: 368, startPoint y: 94, endPoint x: 384, endPoint y: 197, distance: 104.3
click at [384, 197] on body "New Environment Import Marketplace Bonus ₹0.00 Upgrade Account Balance ₹-77199.…" at bounding box center [444, 203] width 889 height 407
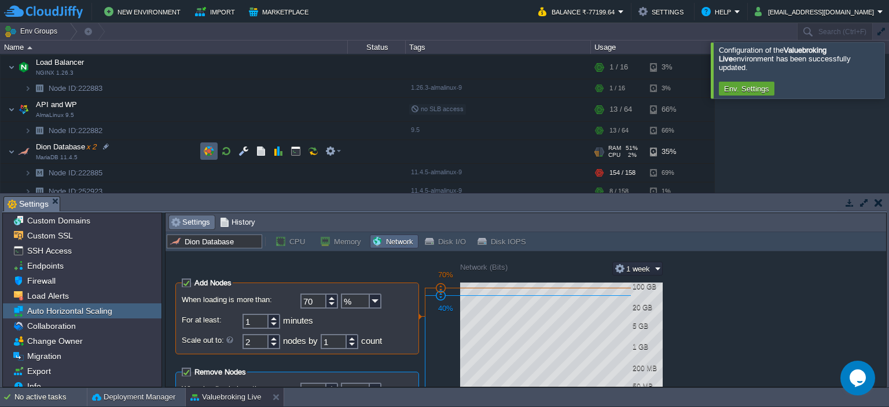
scroll to position [58, 0]
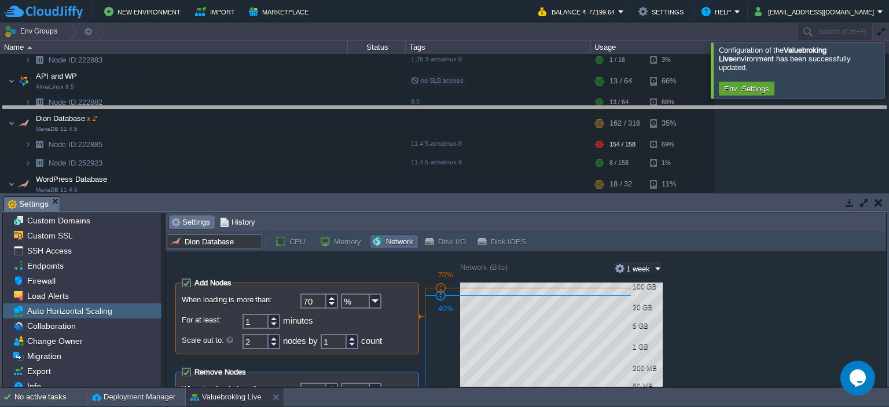
drag, startPoint x: 394, startPoint y: 196, endPoint x: 413, endPoint y: 106, distance: 92.3
click at [413, 106] on body "New Environment Import Marketplace Bonus ₹0.00 Upgrade Account Balance ₹-77199.…" at bounding box center [444, 203] width 889 height 407
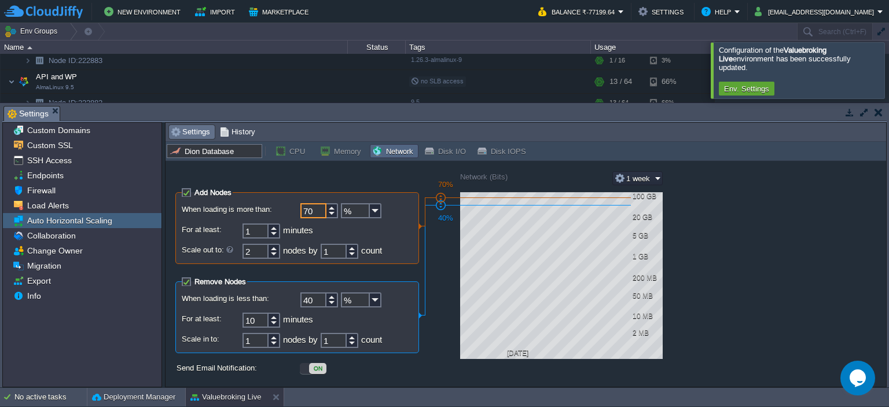
click at [303, 210] on input "70" at bounding box center [314, 210] width 26 height 15
type input "90"
click at [389, 231] on div "1 minutes" at bounding box center [328, 231] width 170 height 15
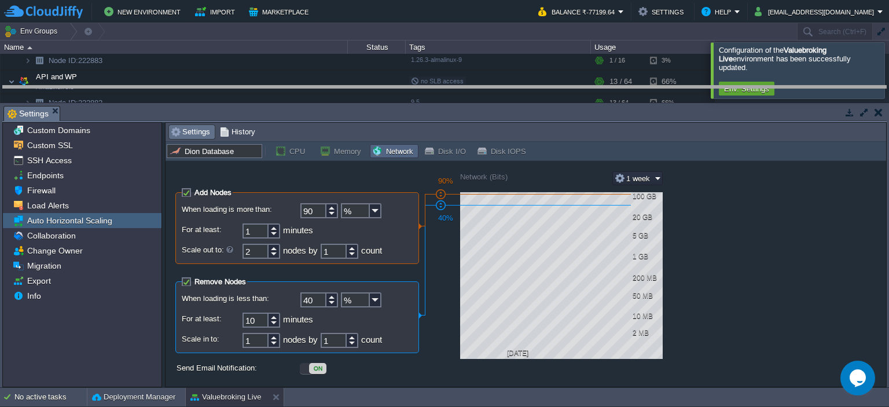
drag, startPoint x: 471, startPoint y: 112, endPoint x: 479, endPoint y: 92, distance: 22.0
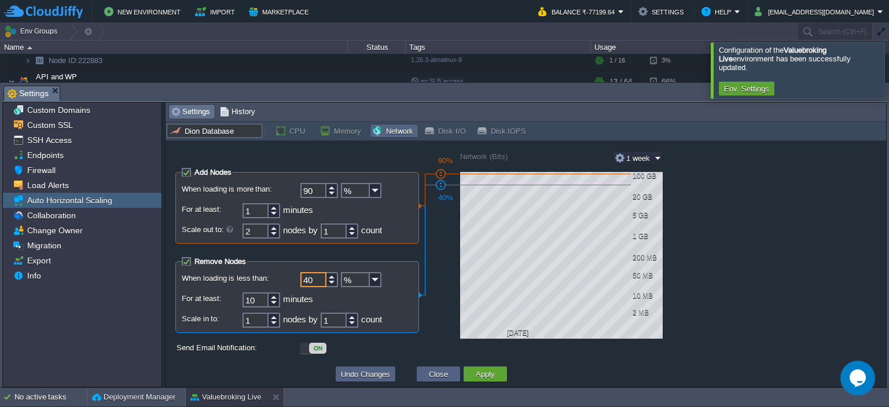
click at [305, 280] on input "40" at bounding box center [314, 279] width 26 height 15
type input "40"
type input "90"
drag, startPoint x: 307, startPoint y: 281, endPoint x: 301, endPoint y: 280, distance: 5.8
click at [301, 280] on input "40" at bounding box center [314, 279] width 26 height 15
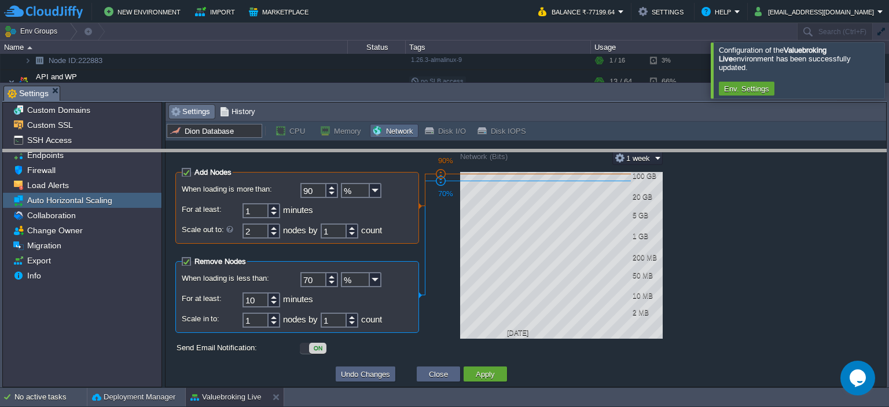
drag, startPoint x: 584, startPoint y: 89, endPoint x: 586, endPoint y: 171, distance: 82.3
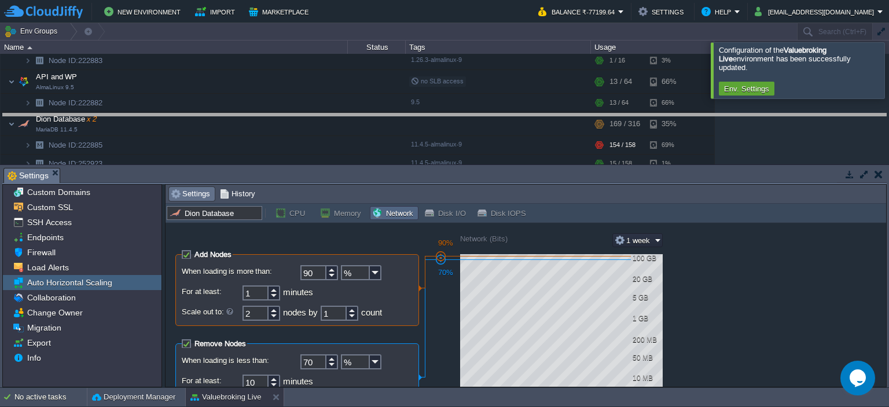
drag, startPoint x: 626, startPoint y: 170, endPoint x: 625, endPoint y: 115, distance: 54.4
click at [625, 115] on body "New Environment Import Marketplace Bonus ₹0.00 Upgrade Account Balance ₹-77199.…" at bounding box center [444, 203] width 889 height 407
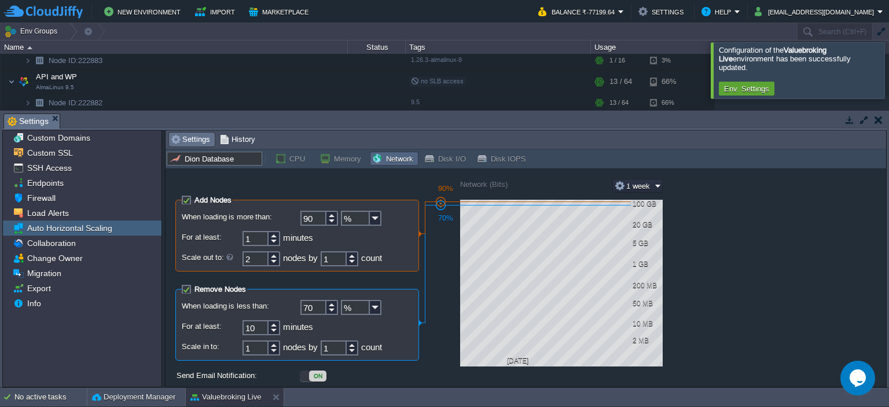
scroll to position [115, 0]
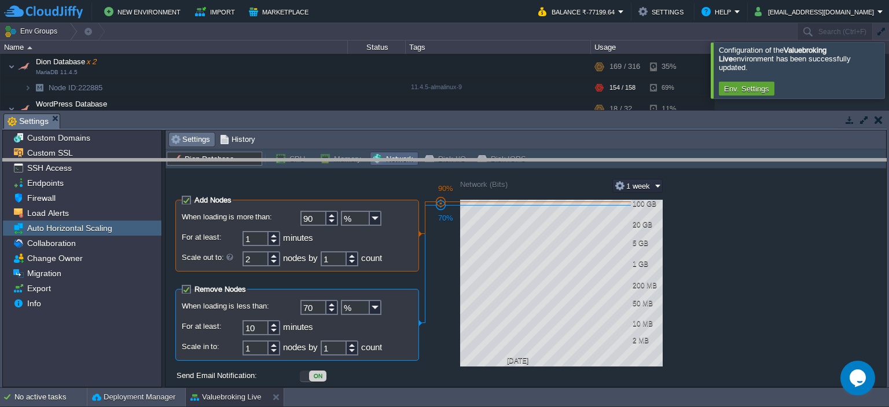
drag, startPoint x: 496, startPoint y: 114, endPoint x: 503, endPoint y: 159, distance: 45.7
click at [503, 159] on body "New Environment Import Marketplace Bonus ₹0.00 Upgrade Account Balance ₹-77199.…" at bounding box center [444, 203] width 889 height 407
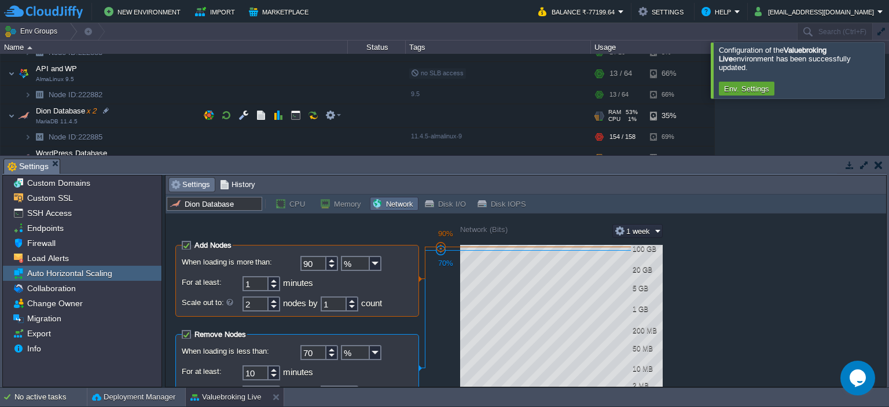
scroll to position [83, 0]
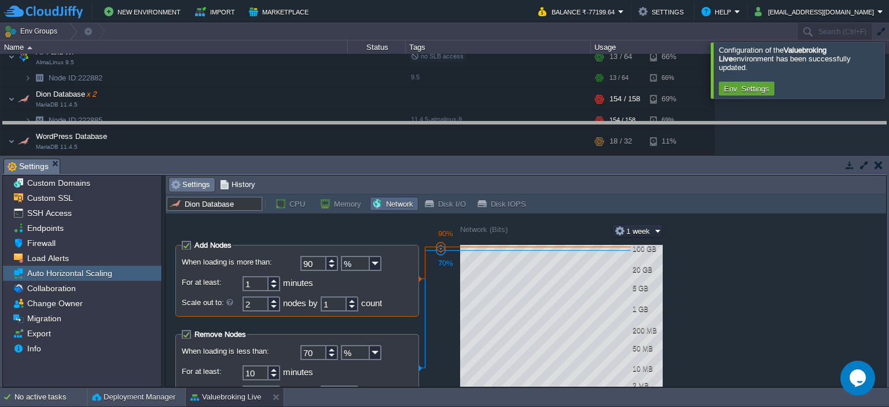
drag, startPoint x: 629, startPoint y: 173, endPoint x: 632, endPoint y: 135, distance: 37.2
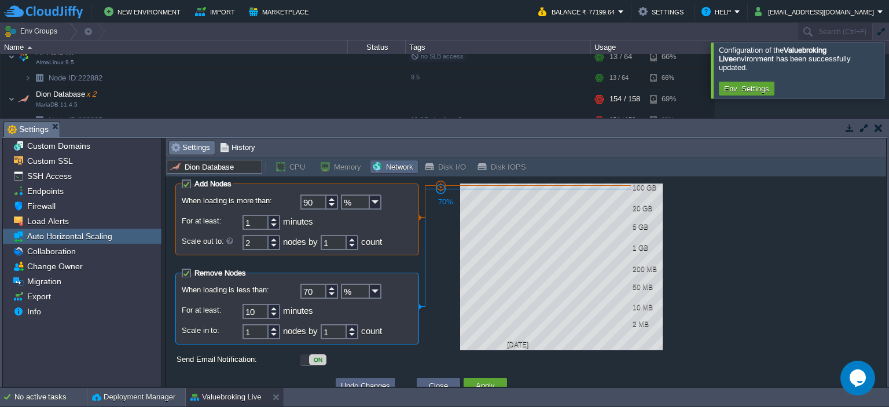
scroll to position [34, 0]
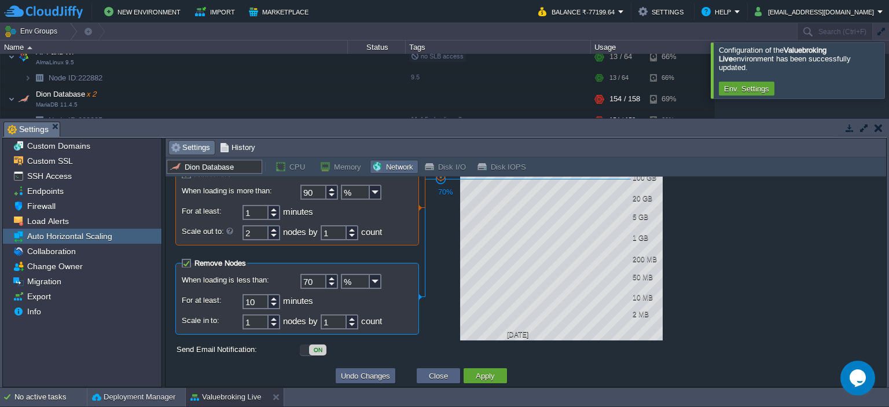
type input "40"
type input "90"
type input "70"
click at [273, 362] on form "Add Nodes When loading is more than: 90 % For at least: 1 minutes Scale out to:…" at bounding box center [297, 258] width 255 height 211
click at [447, 376] on button "Close" at bounding box center [439, 376] width 26 height 10
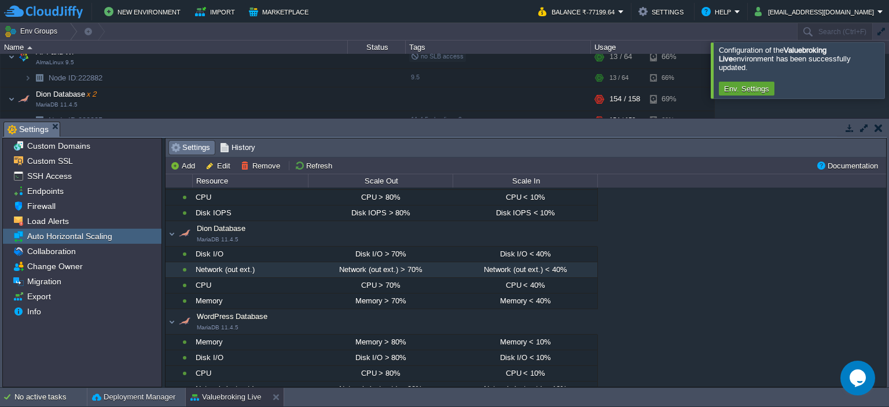
click at [216, 229] on span "Dion Database MariaDB 11.4.5" at bounding box center [211, 233] width 67 height 19
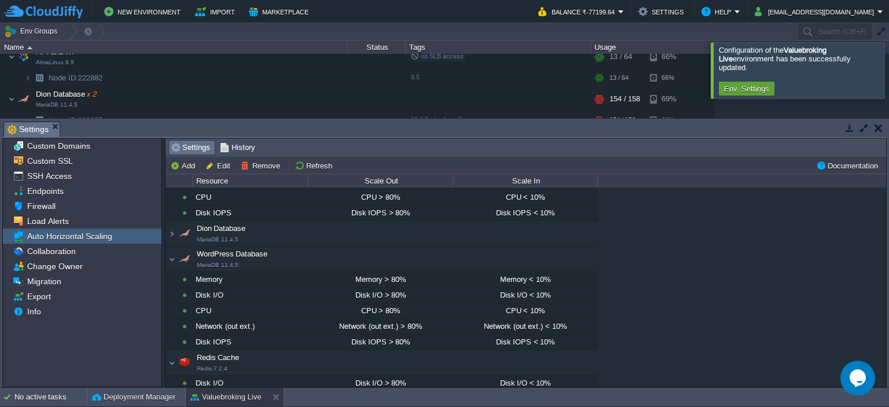
click at [216, 229] on span "Dion Database MariaDB 11.4.5" at bounding box center [211, 233] width 67 height 19
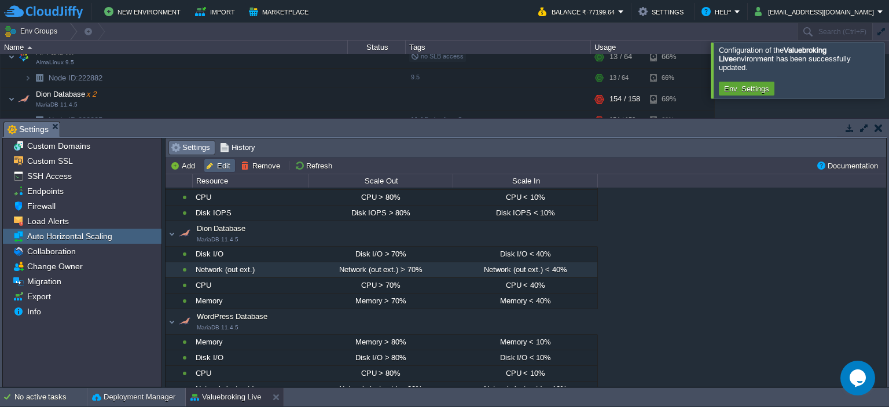
click at [210, 166] on button "Edit" at bounding box center [220, 165] width 28 height 10
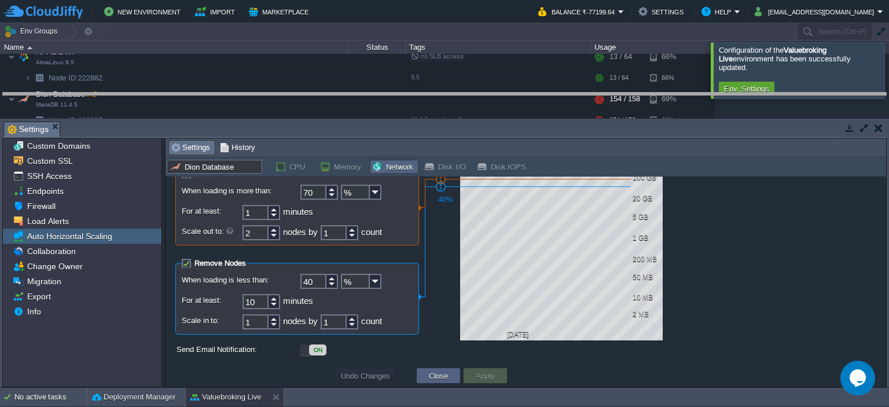
drag, startPoint x: 581, startPoint y: 124, endPoint x: 588, endPoint y: 96, distance: 29.9
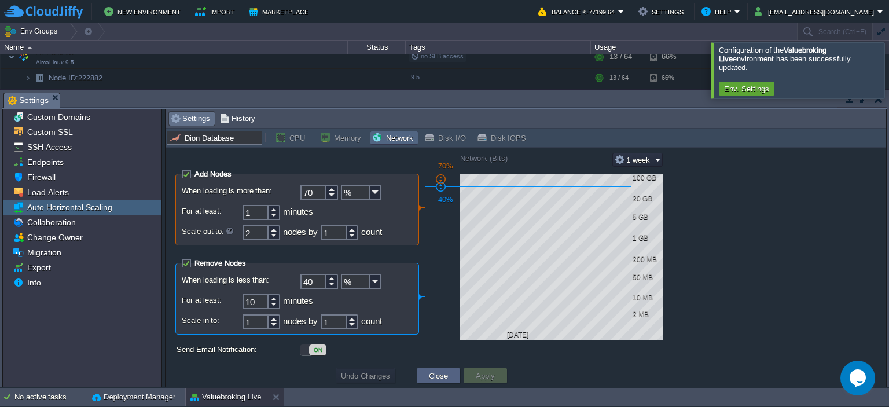
scroll to position [5, 0]
click at [431, 377] on button "Close" at bounding box center [439, 376] width 26 height 10
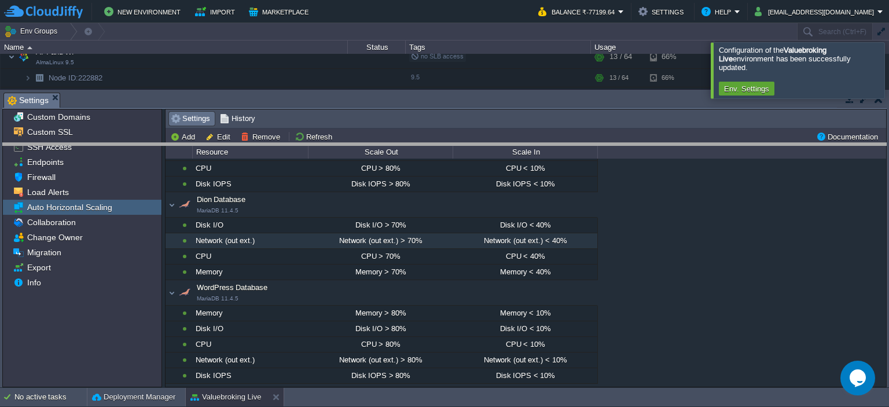
drag, startPoint x: 442, startPoint y: 93, endPoint x: 438, endPoint y: 156, distance: 63.2
click at [438, 156] on body "New Environment Import Marketplace Bonus ₹0.00 Upgrade Account Balance ₹-77199.…" at bounding box center [444, 203] width 889 height 407
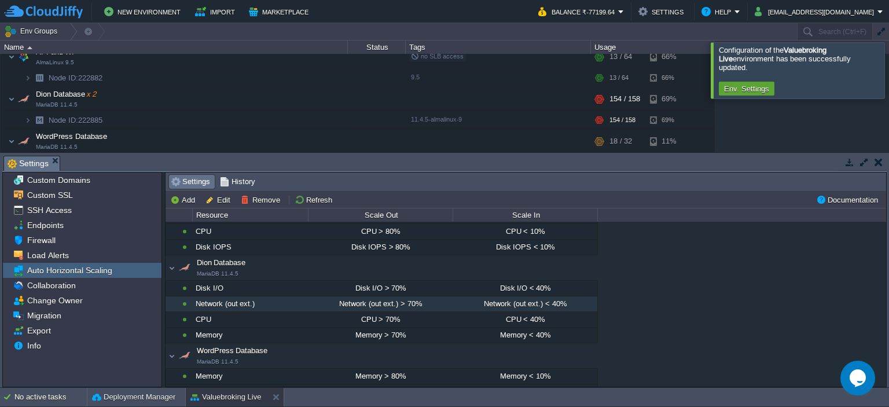
click at [211, 263] on span "Dion Database MariaDB 11.4.5" at bounding box center [211, 267] width 67 height 19
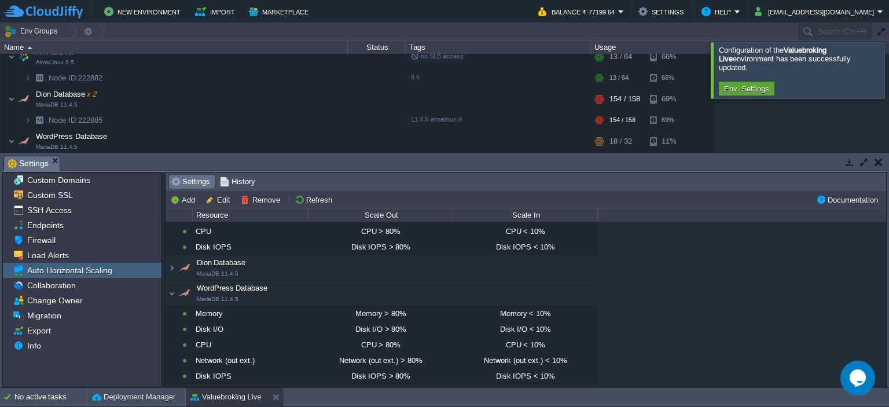
click at [211, 263] on span "Dion Database MariaDB 11.4.5" at bounding box center [211, 267] width 67 height 19
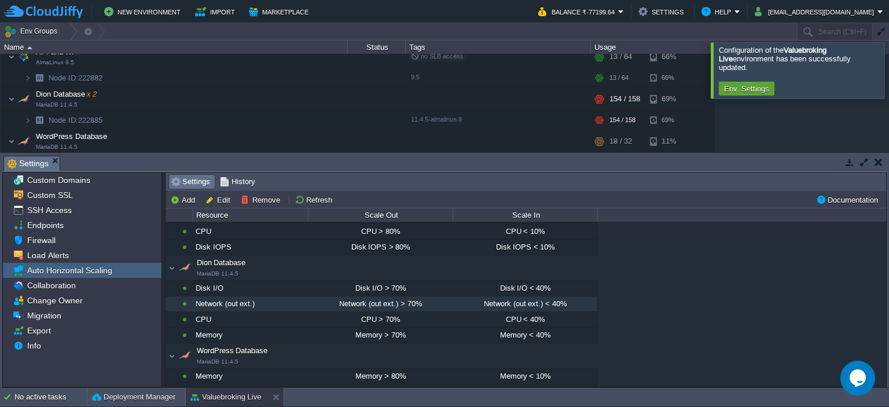
click at [214, 265] on span "Dion Database MariaDB 11.4.5" at bounding box center [211, 267] width 67 height 19
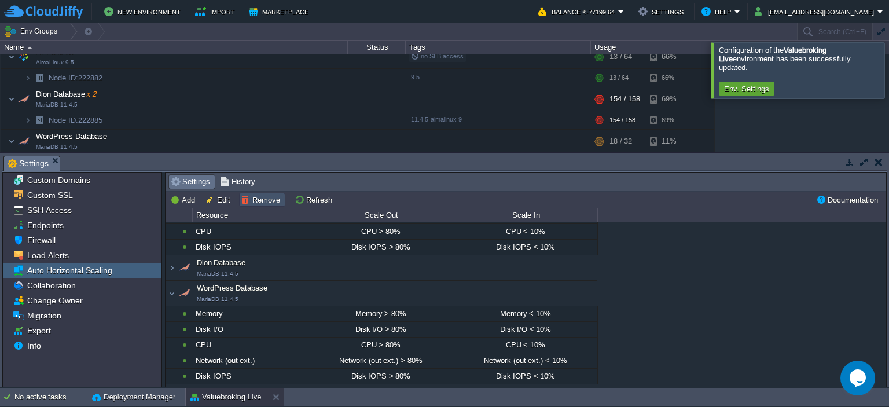
click at [255, 197] on button "Remove" at bounding box center [262, 200] width 43 height 10
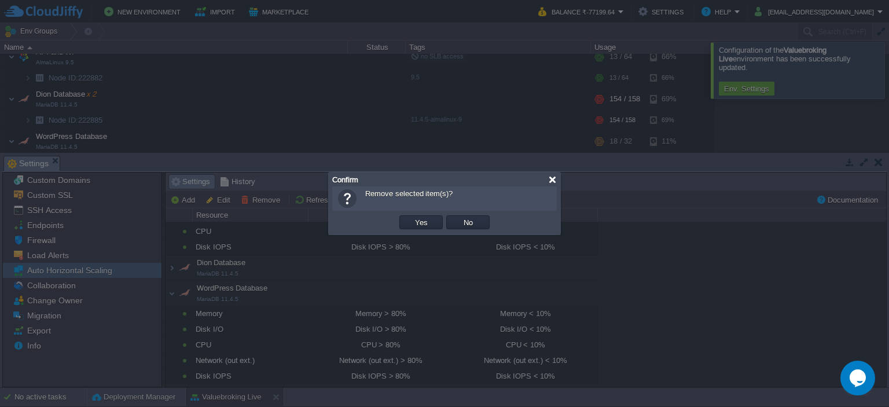
click at [553, 179] on div at bounding box center [552, 179] width 9 height 9
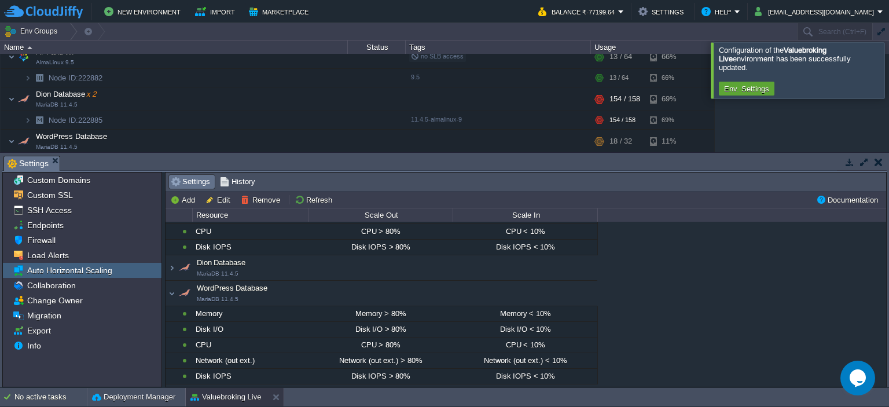
click at [214, 259] on span "Dion Database MariaDB 11.4.5" at bounding box center [211, 267] width 67 height 19
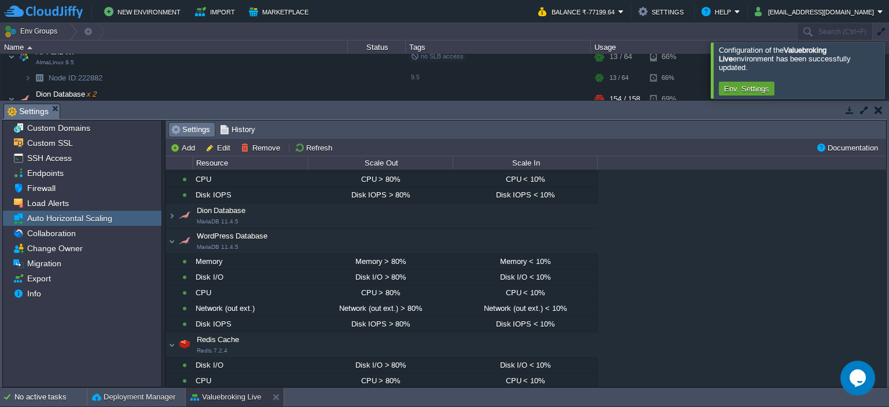
click at [210, 207] on span "Dion Database MariaDB 11.4.5" at bounding box center [211, 215] width 67 height 19
click at [210, 208] on span "Dion Database MariaDB 11.4.5" at bounding box center [211, 215] width 67 height 19
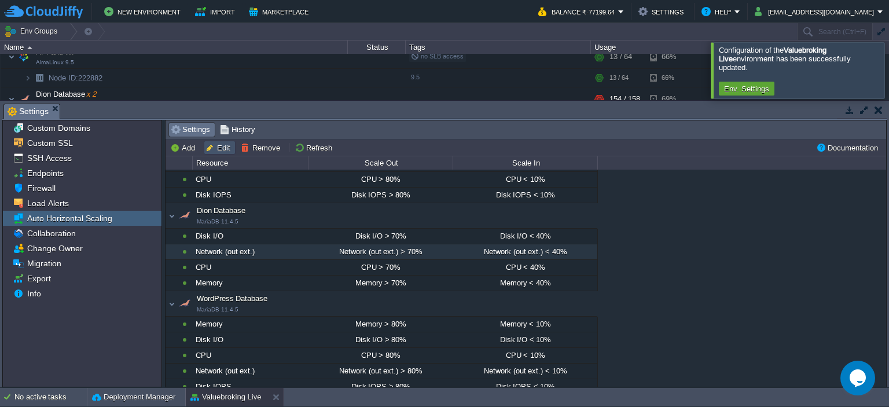
click at [215, 145] on button "Edit" at bounding box center [220, 147] width 28 height 10
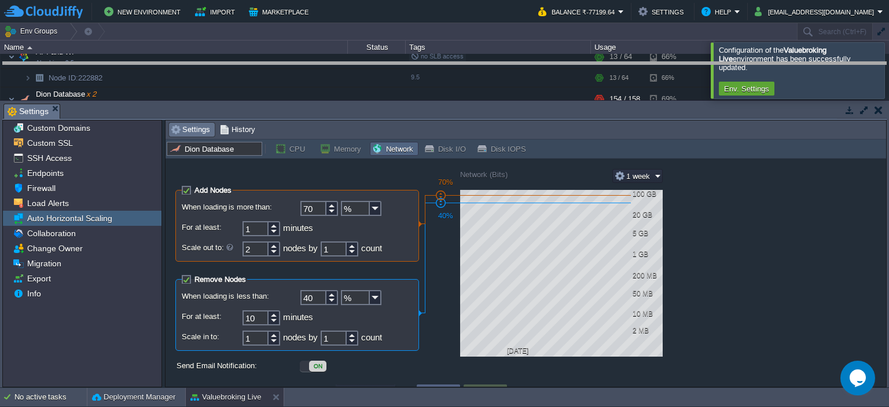
drag, startPoint x: 643, startPoint y: 104, endPoint x: 635, endPoint y: 101, distance: 8.4
click at [656, 62] on body "New Environment Import Marketplace Bonus ₹0.00 Upgrade Account Balance ₹-77199.…" at bounding box center [444, 203] width 889 height 407
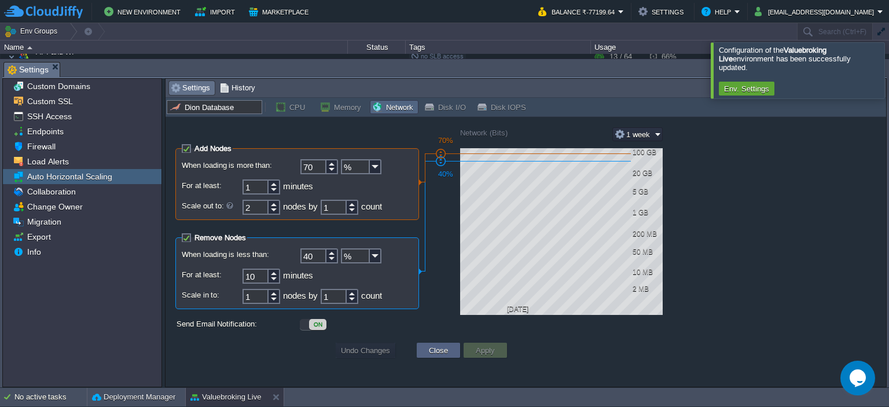
click at [889, 64] on div at bounding box center [903, 70] width 0 height 56
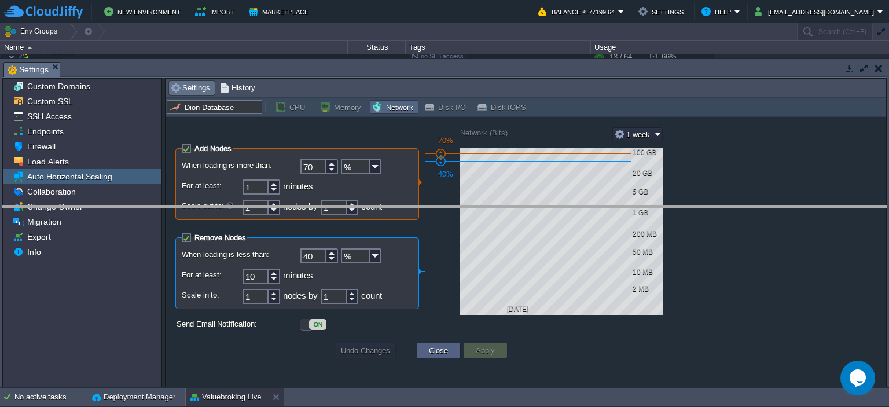
drag, startPoint x: 695, startPoint y: 62, endPoint x: 697, endPoint y: 229, distance: 166.8
click at [697, 229] on body "New Environment Import Marketplace Bonus ₹0.00 Upgrade Account Balance ₹-77199.…" at bounding box center [444, 203] width 889 height 407
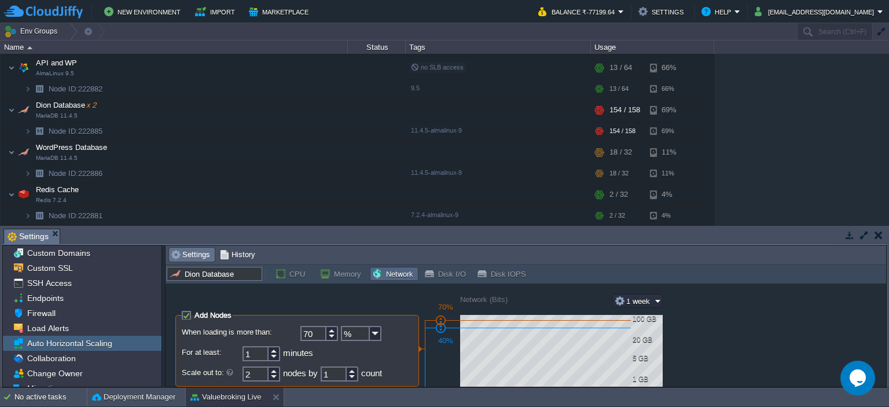
scroll to position [70, 0]
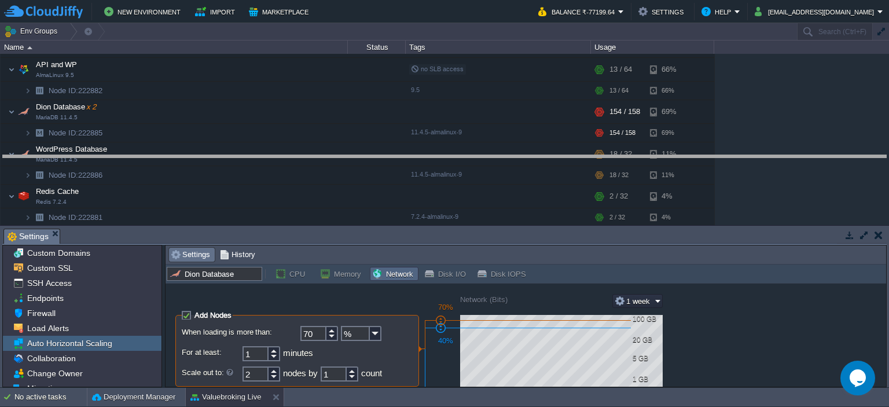
drag, startPoint x: 335, startPoint y: 230, endPoint x: 357, endPoint y: 157, distance: 76.8
click at [357, 157] on body "New Environment Import Marketplace Bonus ₹0.00 Upgrade Account Balance ₹-77199.…" at bounding box center [444, 203] width 889 height 407
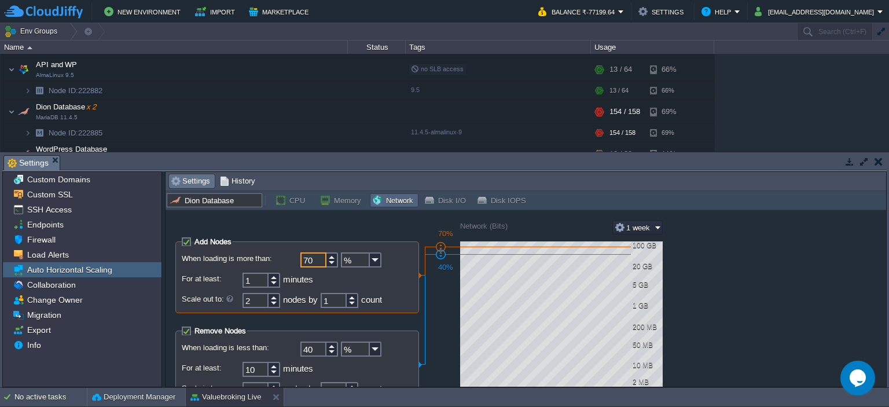
click at [301, 258] on input "70" at bounding box center [314, 259] width 26 height 15
drag, startPoint x: 315, startPoint y: 262, endPoint x: 292, endPoint y: 259, distance: 23.3
click at [292, 259] on div "70 %" at bounding box center [328, 259] width 170 height 15
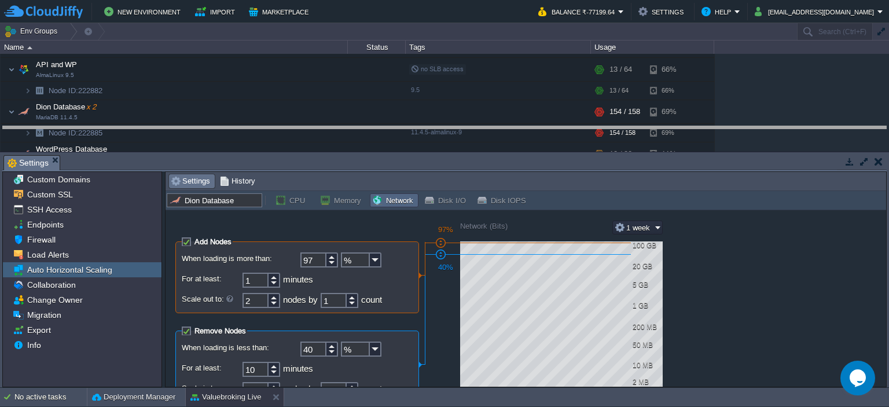
drag, startPoint x: 606, startPoint y: 156, endPoint x: 610, endPoint y: 134, distance: 22.4
click at [613, 127] on body "New Environment Import Marketplace Bonus ₹0.00 Upgrade Account Balance ₹-77199.…" at bounding box center [444, 203] width 889 height 407
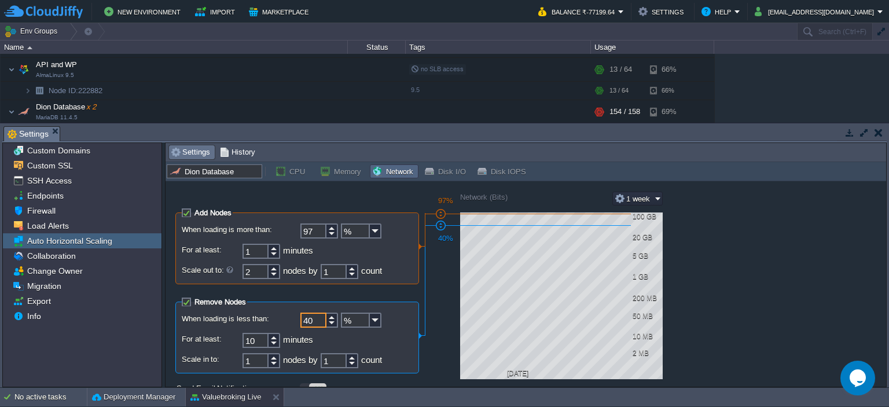
drag, startPoint x: 315, startPoint y: 321, endPoint x: 293, endPoint y: 321, distance: 22.0
click at [293, 321] on div "40 %" at bounding box center [328, 320] width 170 height 15
click at [311, 230] on input "97" at bounding box center [314, 231] width 26 height 15
type input "70"
click at [241, 189] on div at bounding box center [526, 187] width 713 height 9
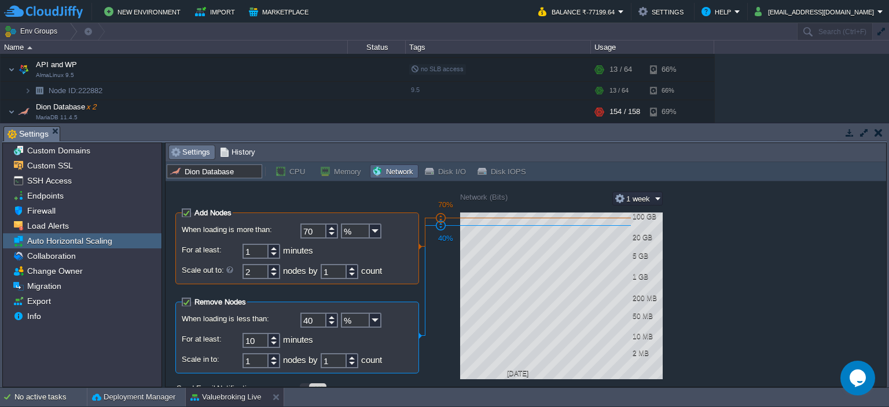
scroll to position [39, 0]
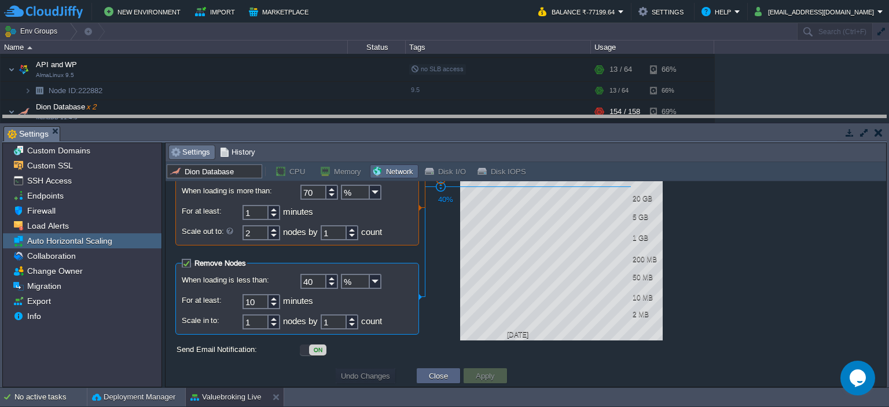
drag, startPoint x: 613, startPoint y: 129, endPoint x: 613, endPoint y: 118, distance: 11.0
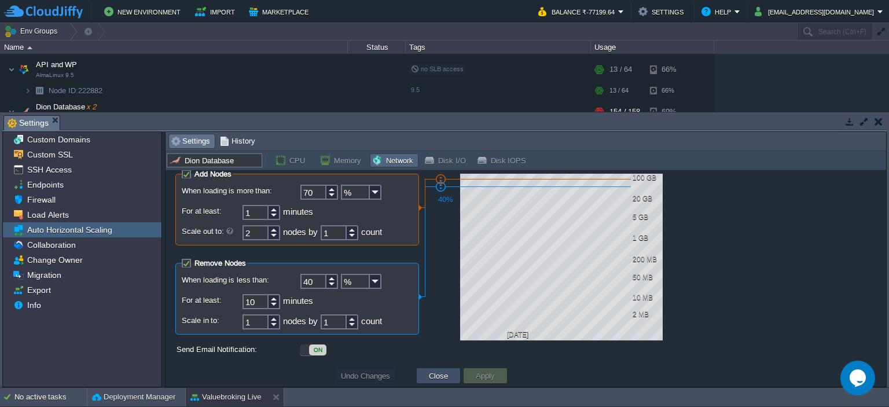
click at [437, 377] on button "Close" at bounding box center [439, 376] width 26 height 10
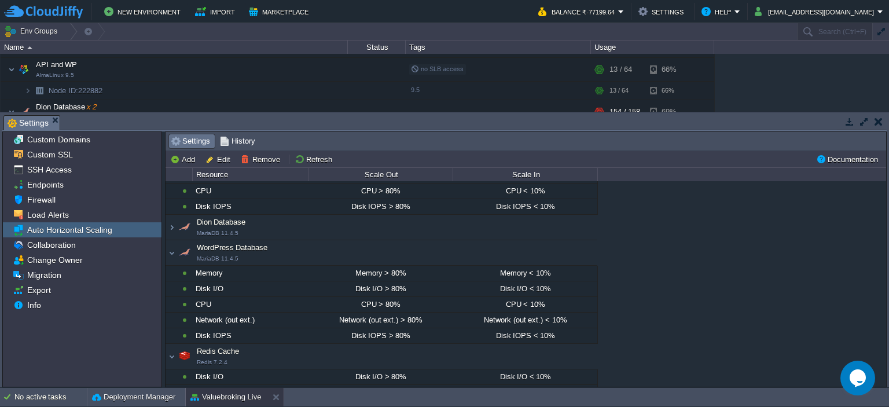
click at [226, 219] on span "Dion Database MariaDB 11.4.5" at bounding box center [211, 227] width 67 height 19
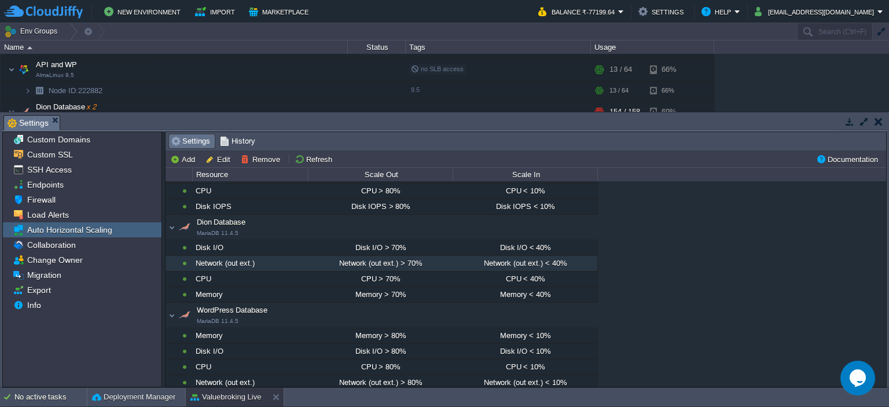
click at [229, 221] on span "Dion Database MariaDB 11.4.5" at bounding box center [211, 227] width 67 height 19
click at [258, 162] on button "Remove" at bounding box center [262, 159] width 43 height 10
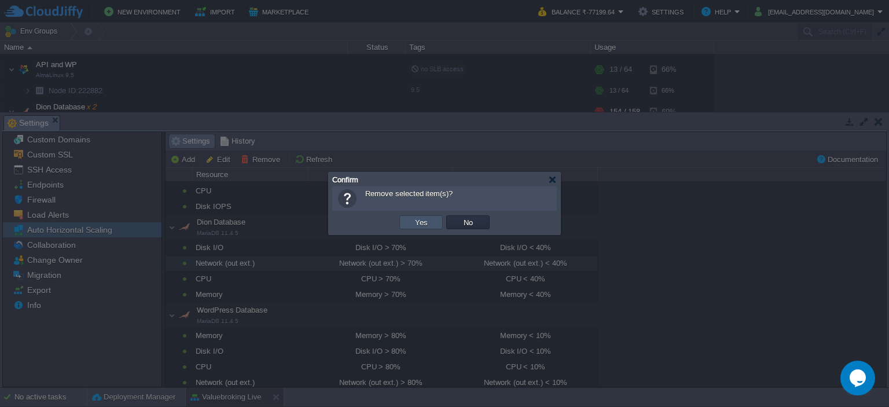
click at [428, 217] on button "Yes" at bounding box center [422, 222] width 20 height 10
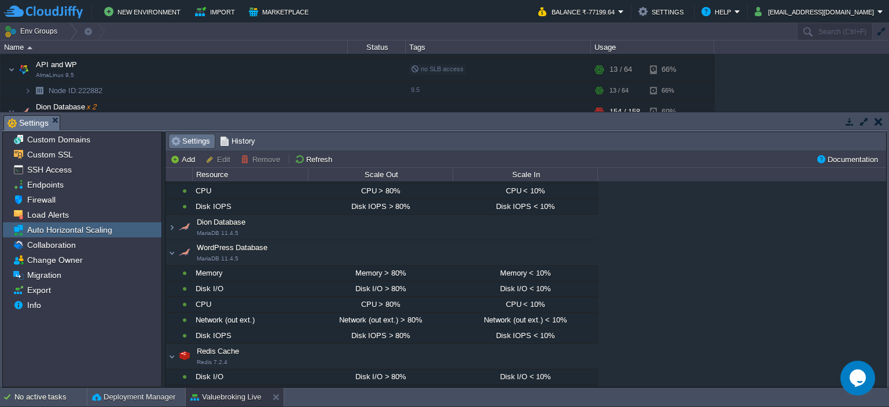
drag, startPoint x: 196, startPoint y: 222, endPoint x: 243, endPoint y: 225, distance: 46.4
click at [243, 225] on span "Dion Database MariaDB 11.4.5" at bounding box center [211, 227] width 67 height 19
click at [171, 226] on div "Dion Database MariaDB 11.4.5" at bounding box center [382, 227] width 432 height 24
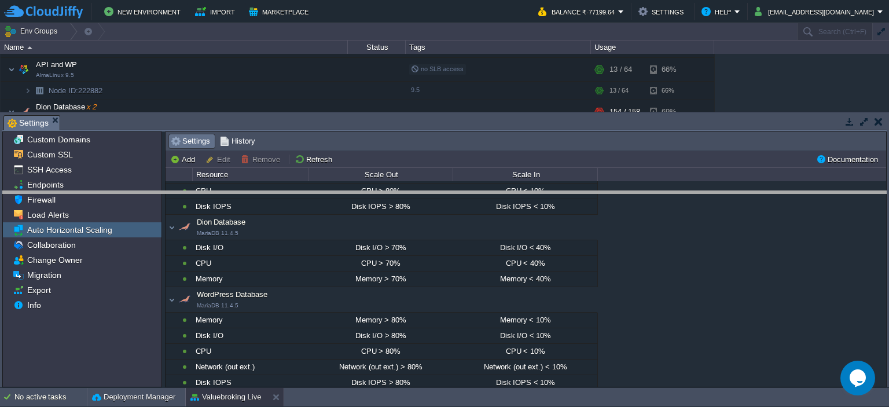
drag, startPoint x: 561, startPoint y: 116, endPoint x: 565, endPoint y: 192, distance: 76.0
click at [565, 192] on body "New Environment Import Marketplace Bonus ₹0.00 Upgrade Account Balance ₹-77199.…" at bounding box center [444, 203] width 889 height 407
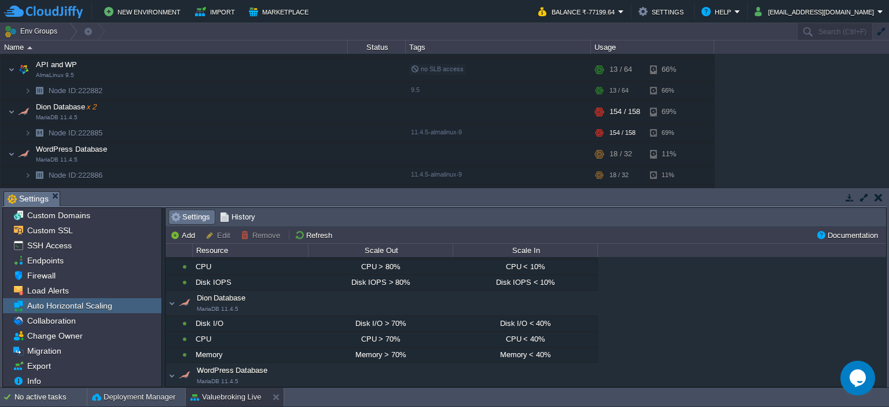
click at [210, 295] on span "Dion Database MariaDB 11.4.5" at bounding box center [211, 303] width 67 height 19
click at [208, 298] on span "Dion Database MariaDB 11.4.5" at bounding box center [211, 303] width 67 height 19
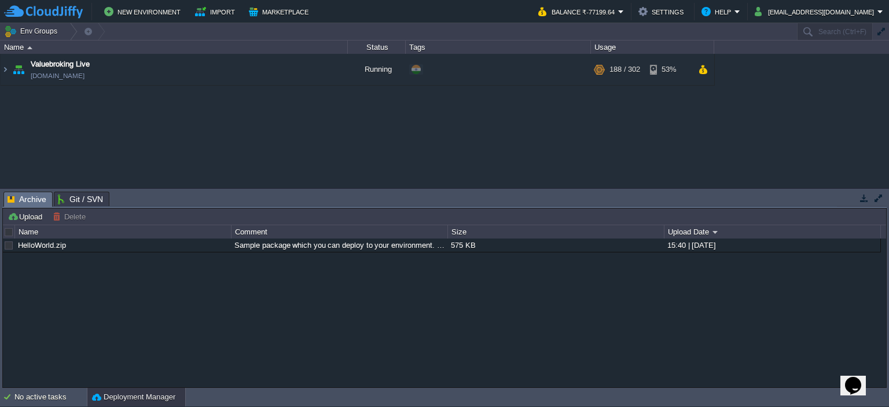
click at [28, 199] on span "Archive" at bounding box center [27, 199] width 39 height 14
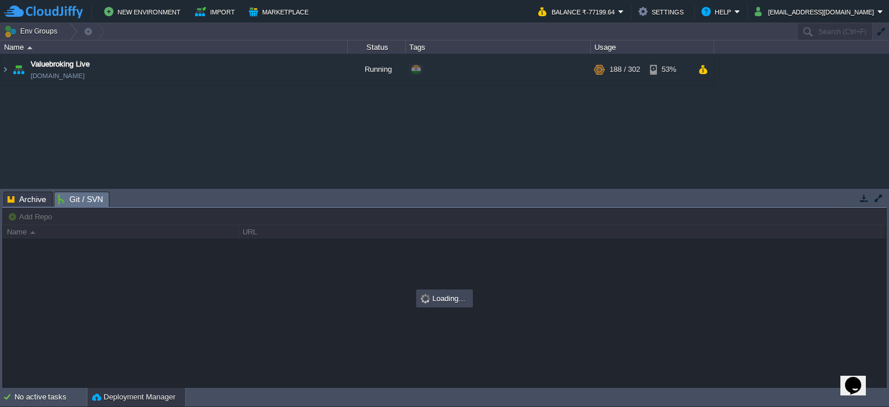
click at [68, 200] on span "Git / SVN" at bounding box center [80, 199] width 45 height 14
click at [2, 69] on img at bounding box center [5, 69] width 9 height 31
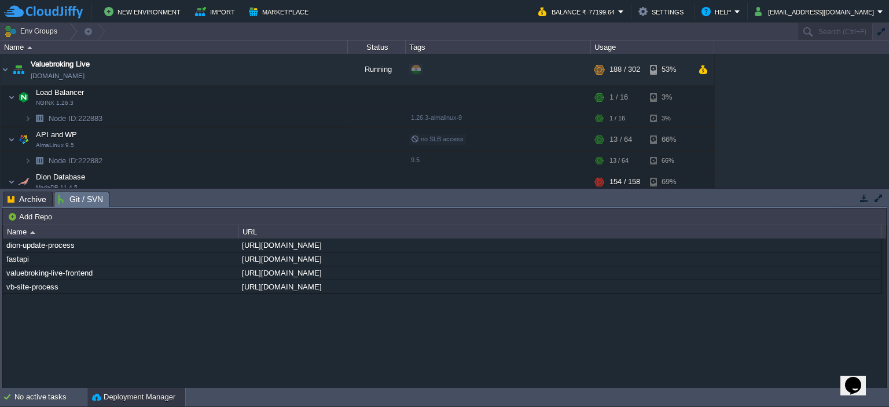
drag, startPoint x: 511, startPoint y: 190, endPoint x: 519, endPoint y: 300, distance: 109.7
click at [519, 300] on div "Tasks Activity Log Archive Git / SVN Upload Delete Deploy to ... Custom applica…" at bounding box center [444, 288] width 889 height 199
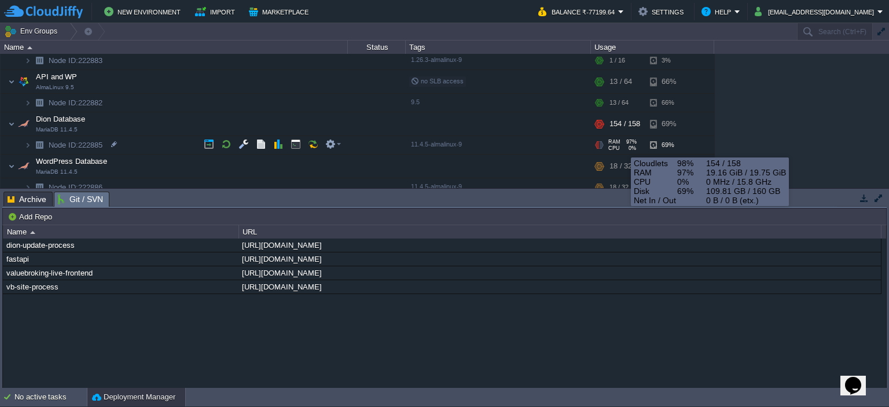
click at [622, 147] on div "CPU 0%" at bounding box center [624, 148] width 30 height 6
click at [623, 147] on div "CPU 0%" at bounding box center [624, 148] width 30 height 6
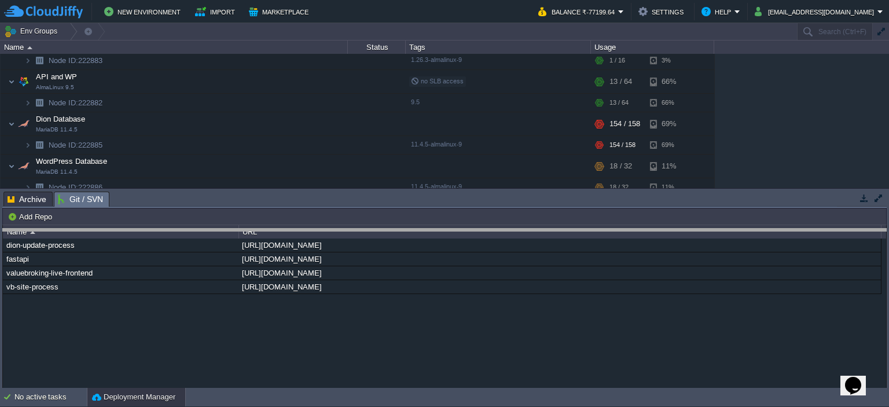
drag, startPoint x: 594, startPoint y: 194, endPoint x: 595, endPoint y: 231, distance: 37.1
click at [595, 231] on body "New Environment Import Marketplace Bonus ₹0.00 Upgrade Account Balance ₹-77199.…" at bounding box center [444, 203] width 889 height 407
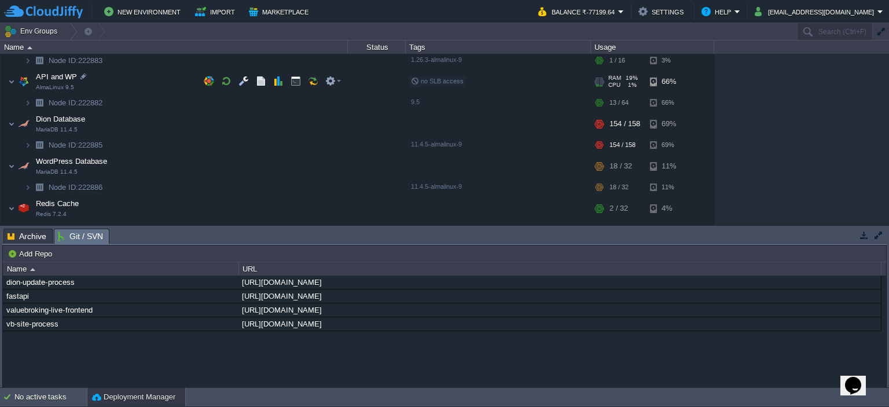
scroll to position [0, 0]
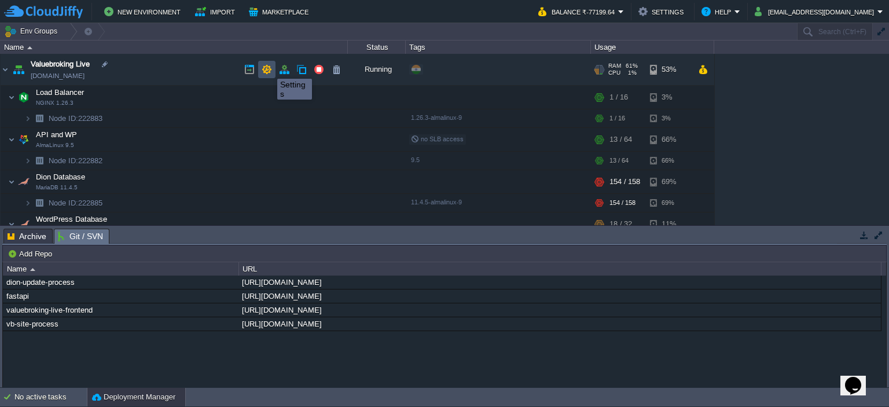
click at [269, 68] on button "button" at bounding box center [267, 69] width 10 height 10
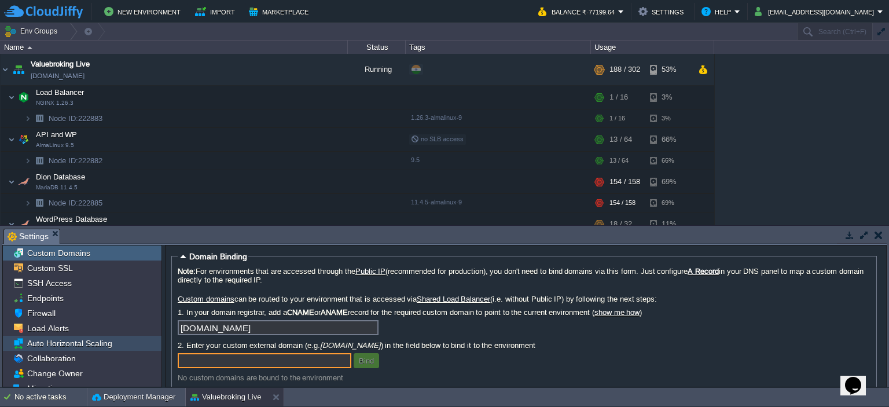
click at [80, 343] on span "Auto Horizontal Scaling" at bounding box center [69, 343] width 89 height 10
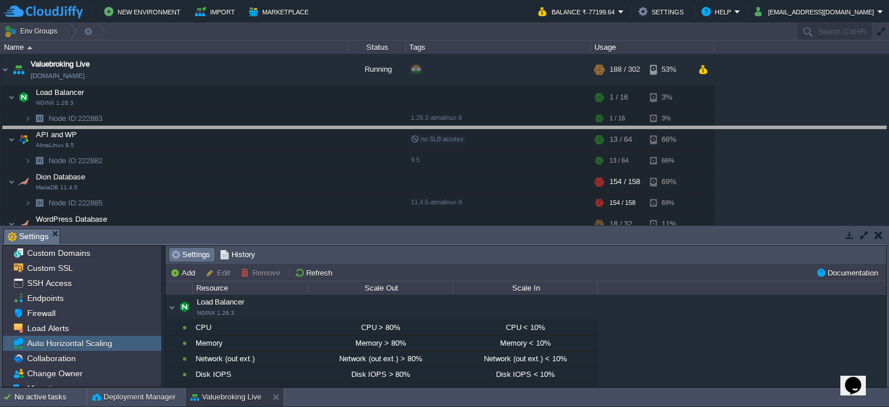
drag, startPoint x: 478, startPoint y: 222, endPoint x: 502, endPoint y: 129, distance: 95.6
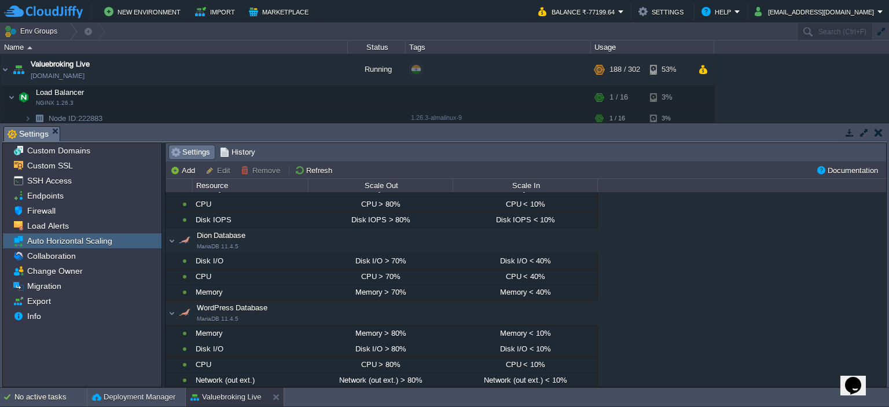
scroll to position [174, 0]
click at [235, 229] on span "Dion Database MariaDB 11.4.5" at bounding box center [211, 238] width 67 height 19
drag, startPoint x: 232, startPoint y: 229, endPoint x: 215, endPoint y: 231, distance: 16.4
click at [215, 231] on span "Dion Database MariaDB 11.4.5" at bounding box center [211, 238] width 67 height 19
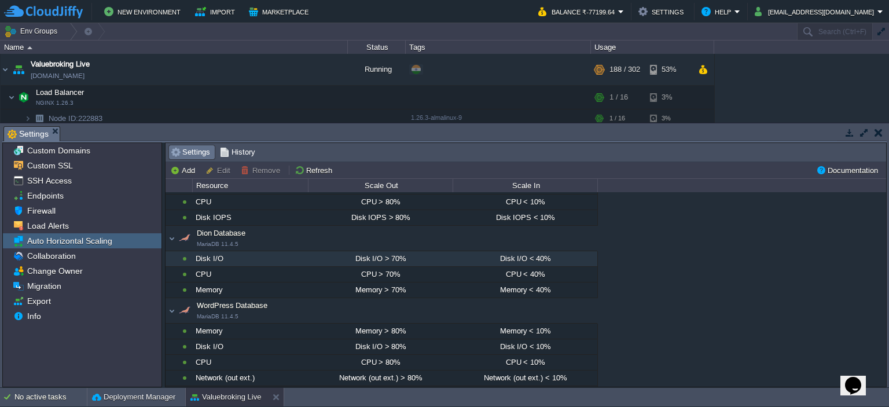
click at [195, 257] on div "Disk I/O" at bounding box center [250, 258] width 115 height 15
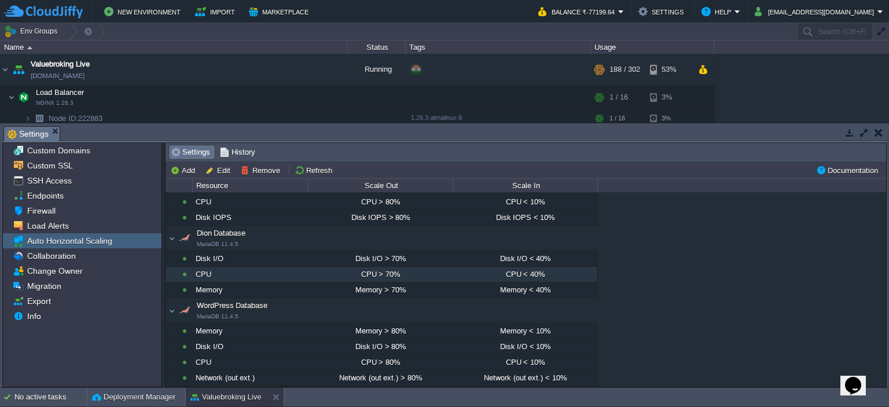
click at [208, 273] on div "CPU" at bounding box center [250, 274] width 115 height 15
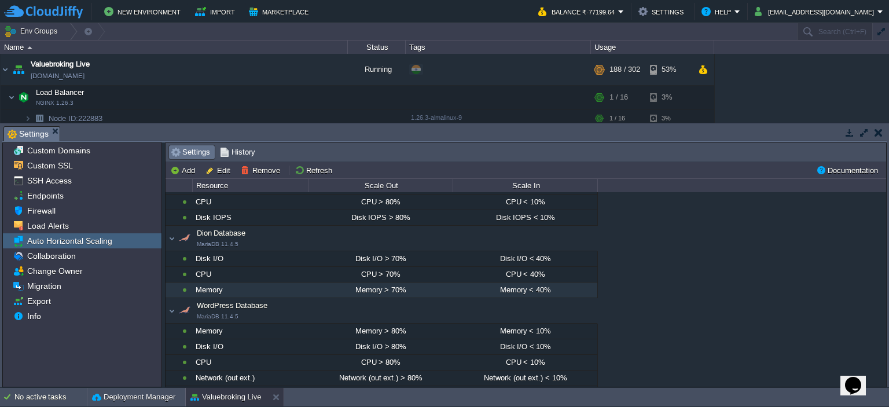
click at [220, 285] on div "Memory" at bounding box center [250, 290] width 115 height 15
click at [223, 171] on button "Edit" at bounding box center [220, 170] width 28 height 10
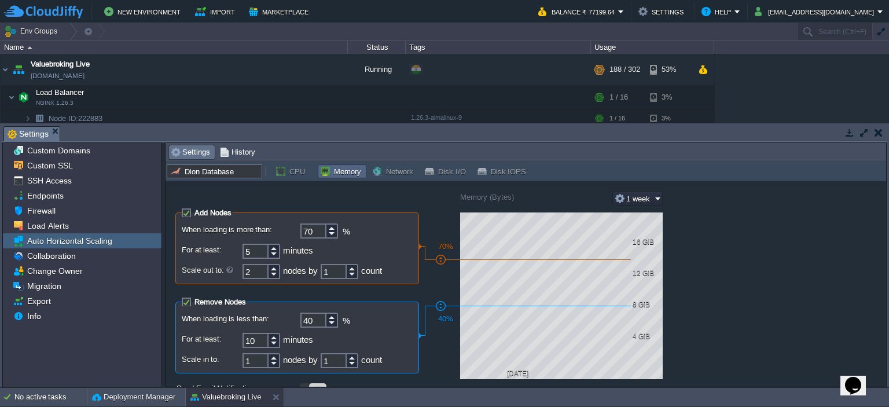
click at [389, 175] on button "Network" at bounding box center [394, 171] width 45 height 10
click at [391, 170] on button "Network" at bounding box center [394, 171] width 45 height 10
click at [392, 171] on button "Network" at bounding box center [394, 171] width 45 height 10
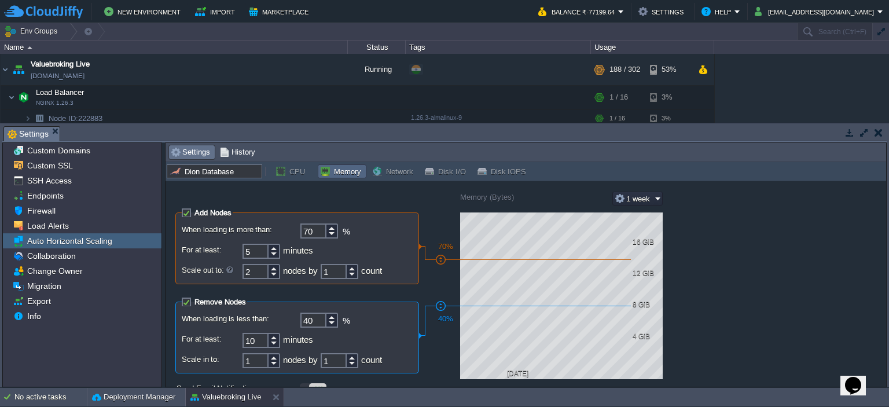
click at [392, 171] on button "Network" at bounding box center [394, 171] width 45 height 10
click at [283, 169] on button "CPU" at bounding box center [292, 171] width 34 height 10
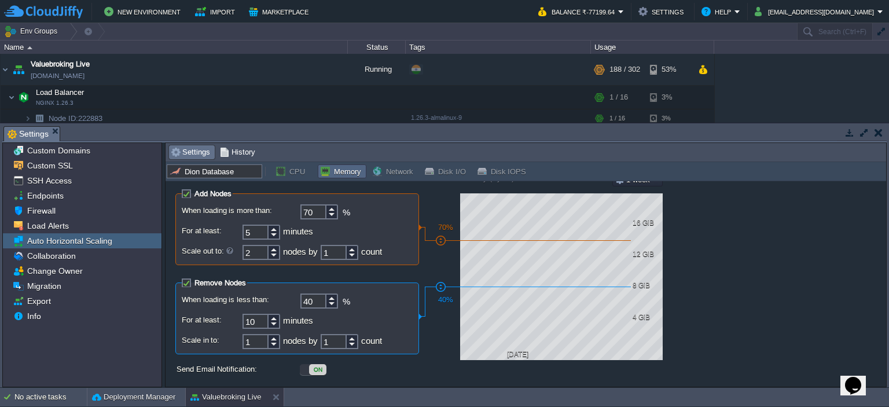
scroll to position [39, 0]
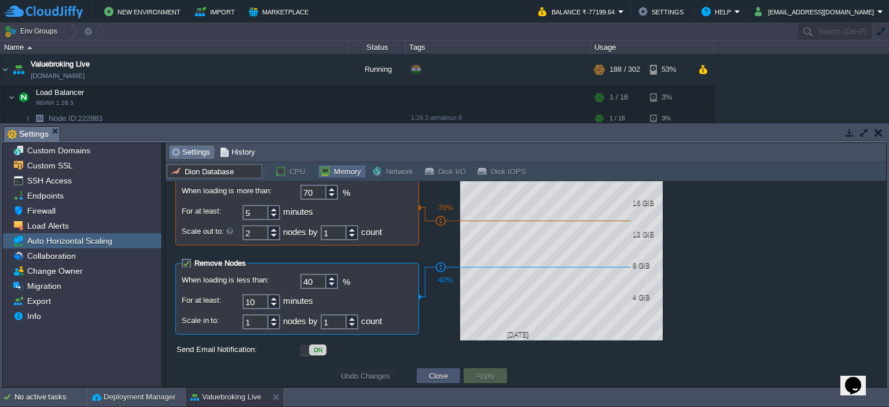
click at [438, 378] on button "Close" at bounding box center [439, 376] width 26 height 10
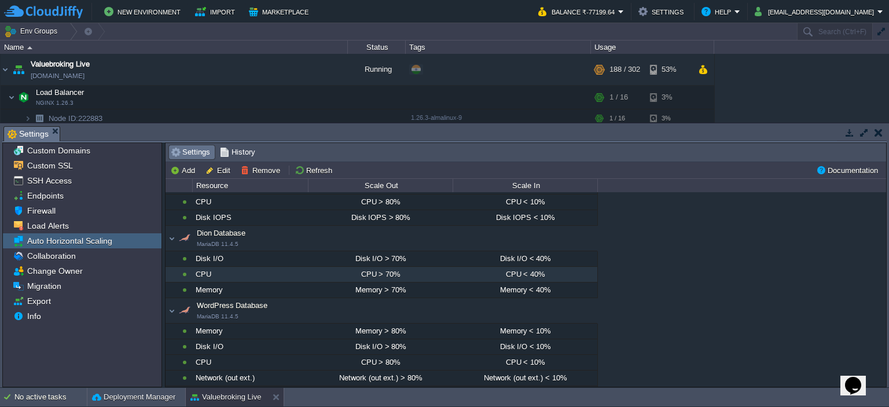
click at [234, 273] on div "CPU" at bounding box center [250, 274] width 115 height 15
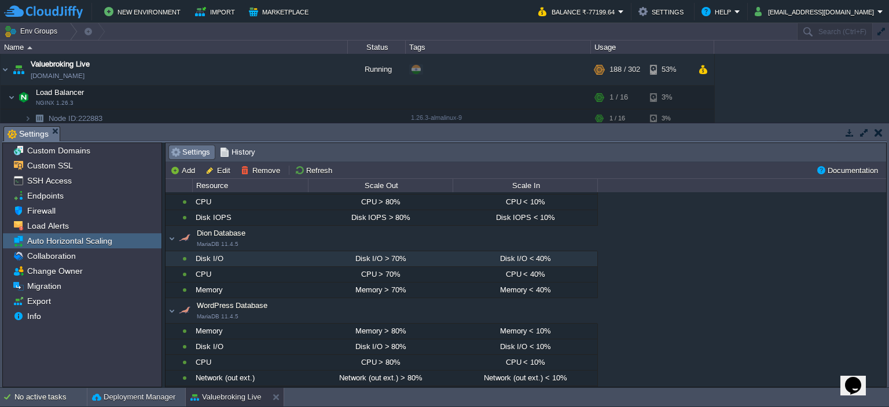
click at [233, 257] on div "Disk I/O" at bounding box center [250, 258] width 115 height 15
click at [217, 168] on button "Edit" at bounding box center [220, 170] width 28 height 10
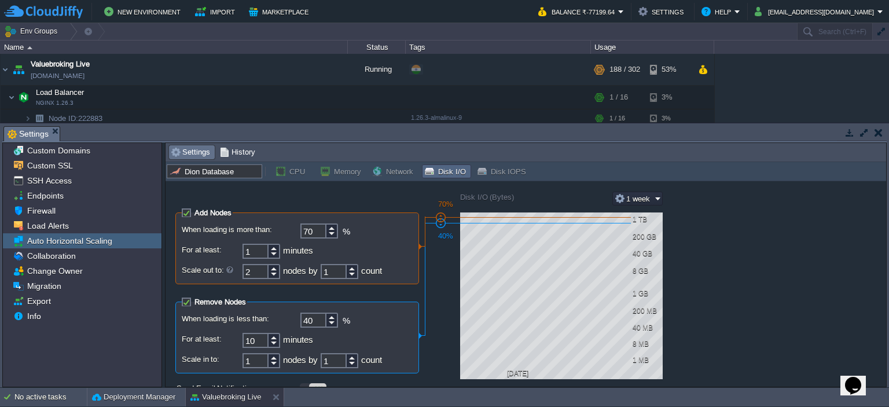
click at [378, 173] on button "Network" at bounding box center [394, 171] width 45 height 10
click at [391, 172] on button "Network" at bounding box center [394, 171] width 45 height 10
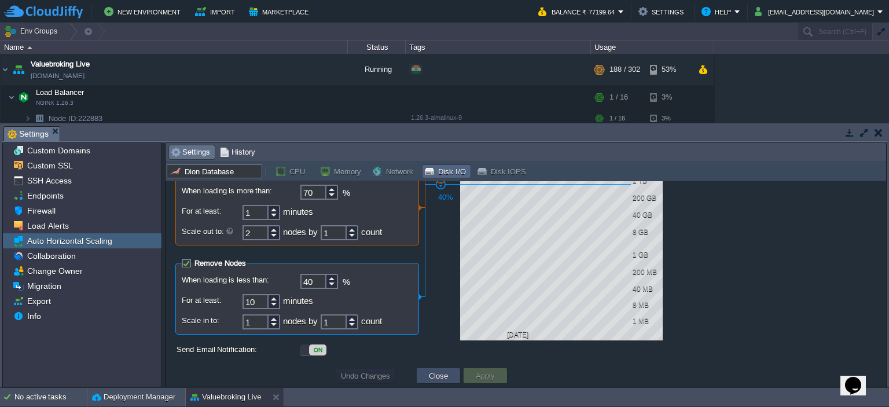
click at [433, 373] on button "Close" at bounding box center [439, 376] width 26 height 10
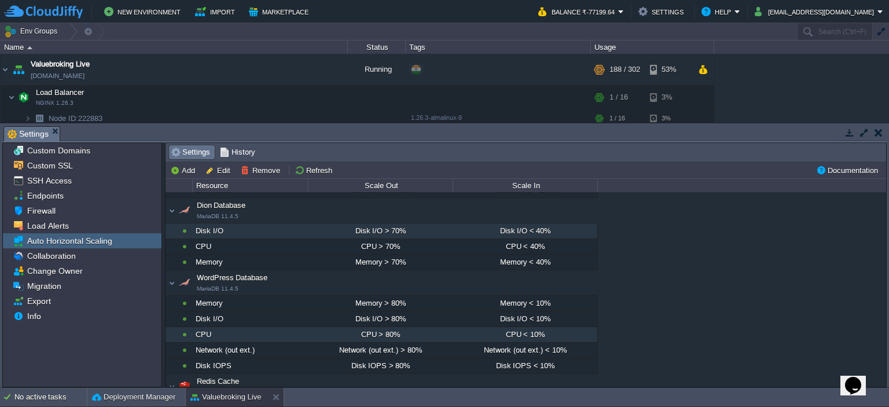
scroll to position [174, 0]
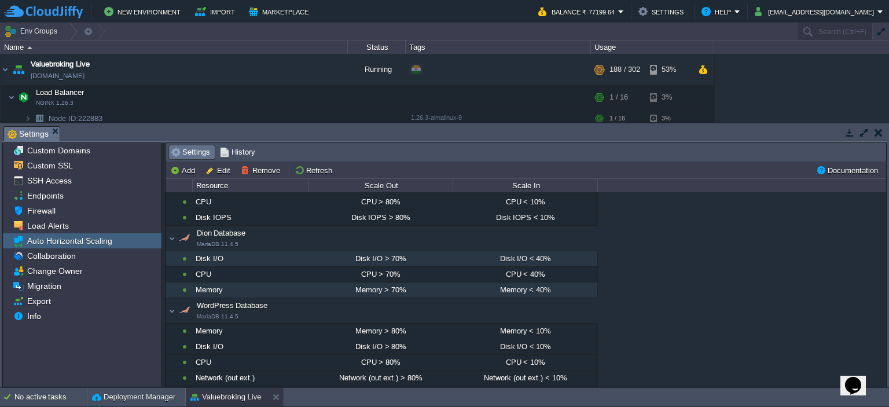
click at [264, 284] on div "Memory" at bounding box center [250, 290] width 115 height 15
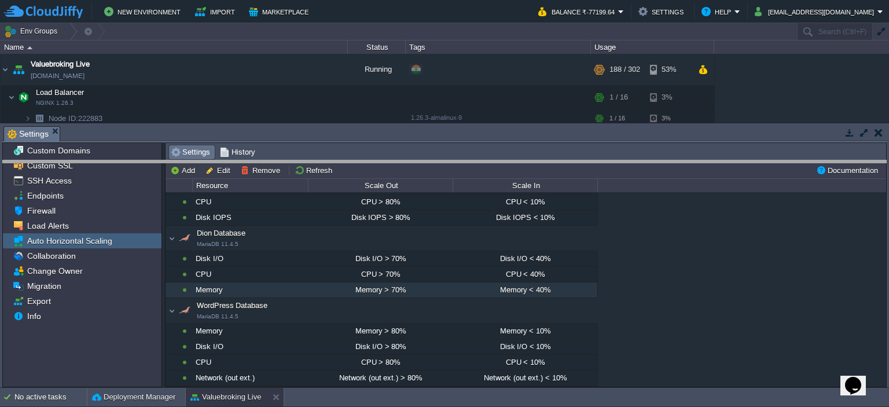
drag, startPoint x: 340, startPoint y: 131, endPoint x: 346, endPoint y: 173, distance: 42.1
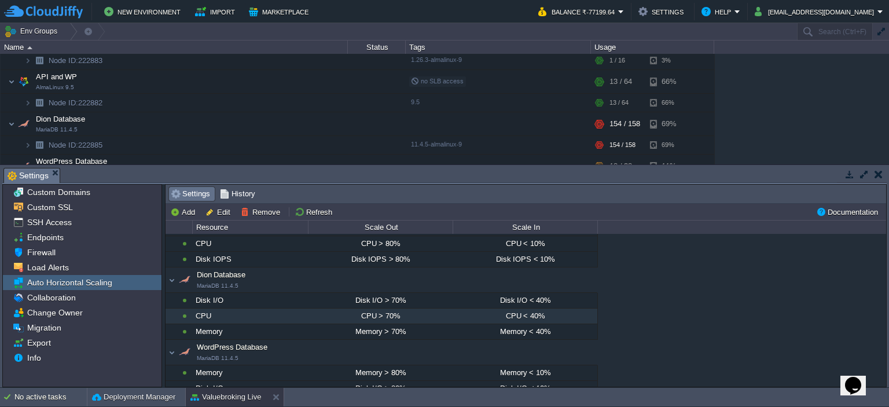
click at [246, 316] on div "CPU" at bounding box center [250, 316] width 115 height 15
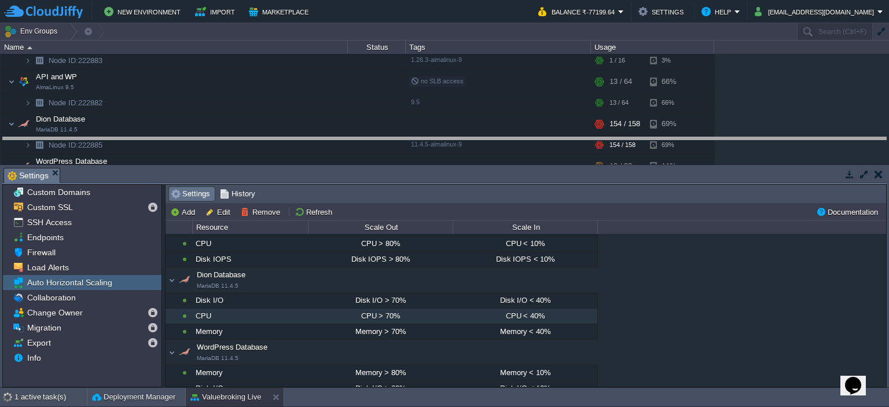
drag, startPoint x: 423, startPoint y: 168, endPoint x: 434, endPoint y: 137, distance: 32.6
click at [434, 137] on body "New Environment Import Marketplace Bonus ₹0.00 Upgrade Account Balance ₹-77199.…" at bounding box center [444, 203] width 889 height 407
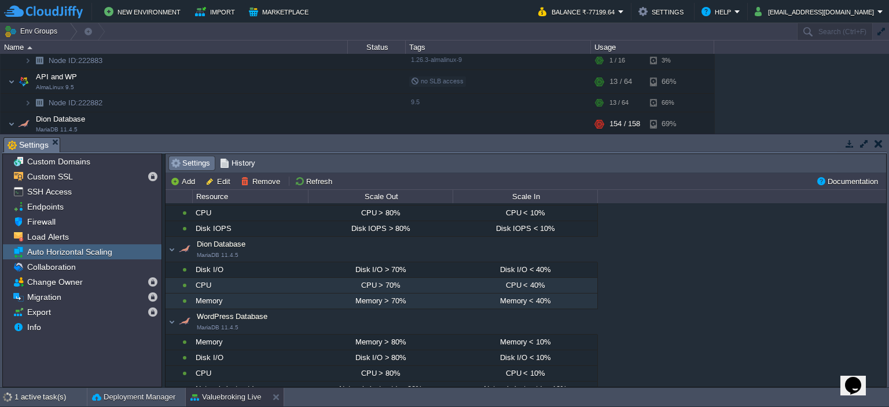
click at [232, 295] on div "Memory" at bounding box center [250, 301] width 115 height 15
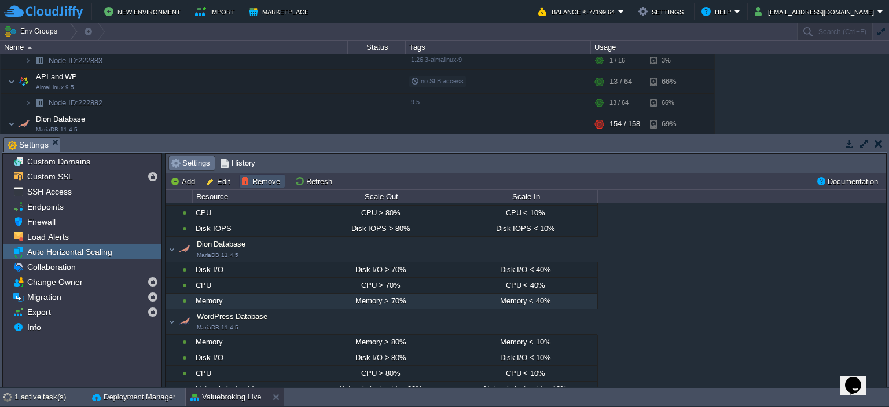
click at [250, 183] on button "Remove" at bounding box center [262, 181] width 43 height 10
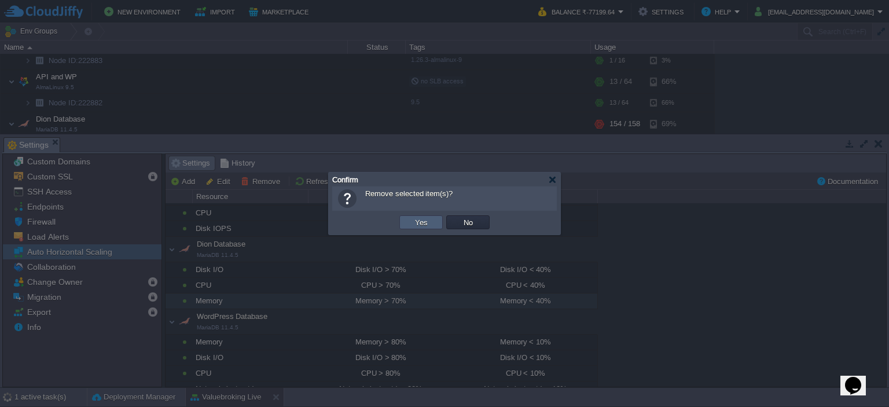
scroll to position [91, 0]
click at [463, 224] on button "No" at bounding box center [468, 222] width 16 height 10
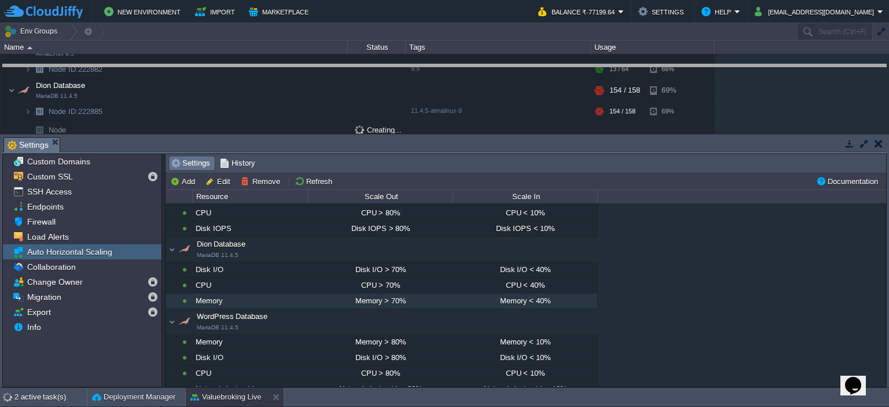
drag, startPoint x: 593, startPoint y: 140, endPoint x: 603, endPoint y: 67, distance: 73.7
click at [603, 67] on body "New Environment Import Marketplace Bonus ₹0.00 Upgrade Account Balance ₹-77199.…" at bounding box center [444, 203] width 889 height 407
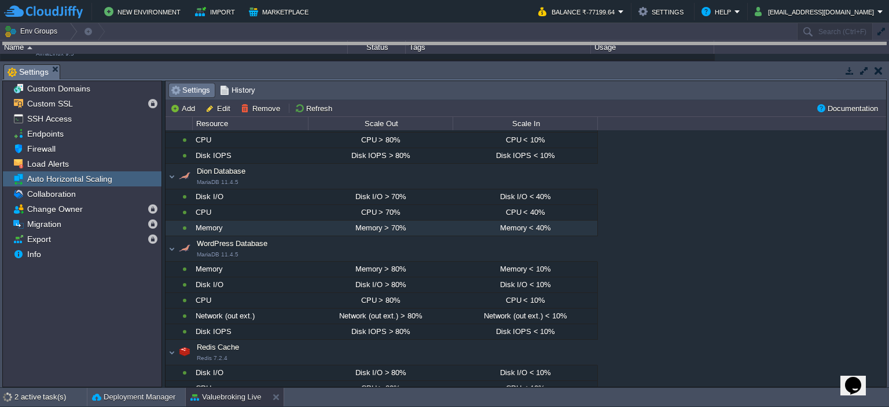
drag, startPoint x: 620, startPoint y: 69, endPoint x: 623, endPoint y: 34, distance: 34.9
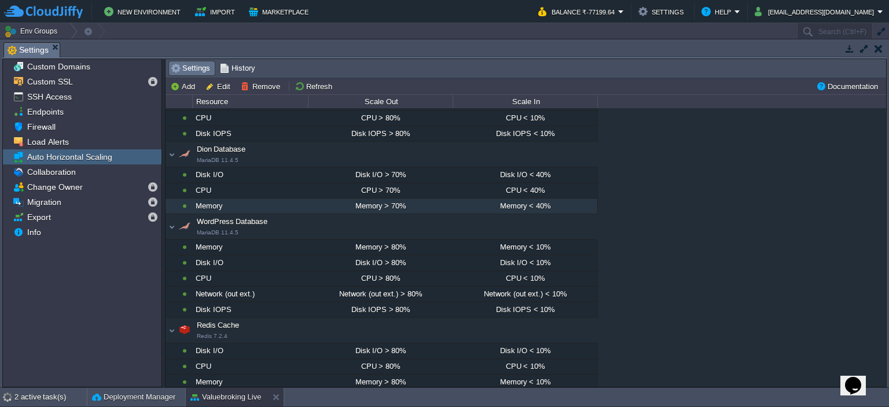
click at [231, 204] on div "Memory" at bounding box center [250, 206] width 115 height 15
click at [259, 86] on button "Remove" at bounding box center [262, 86] width 43 height 10
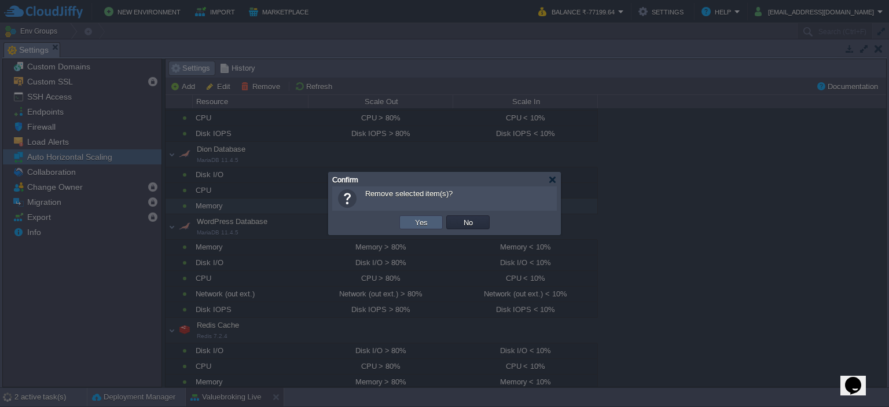
click at [411, 219] on td "Yes" at bounding box center [421, 222] width 43 height 14
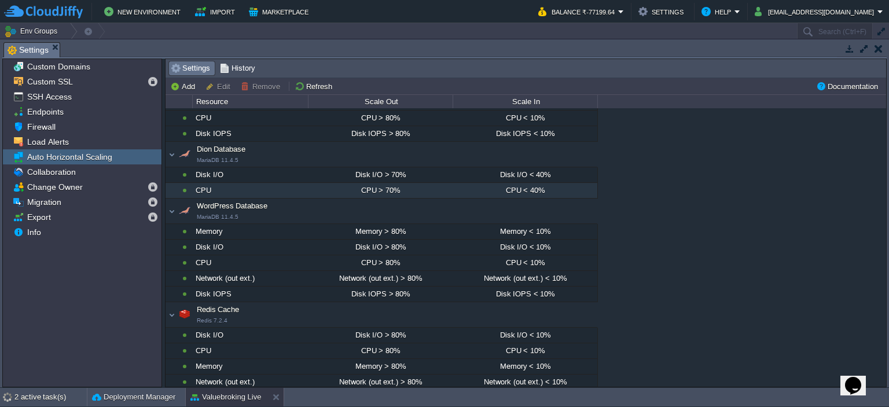
click at [276, 189] on div "CPU" at bounding box center [250, 190] width 115 height 15
click at [259, 88] on button "Remove" at bounding box center [262, 86] width 43 height 10
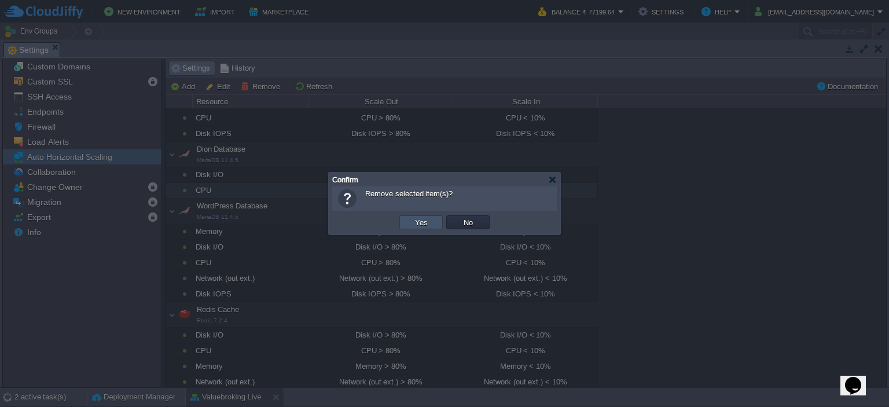
click at [422, 225] on button "Yes" at bounding box center [422, 222] width 20 height 10
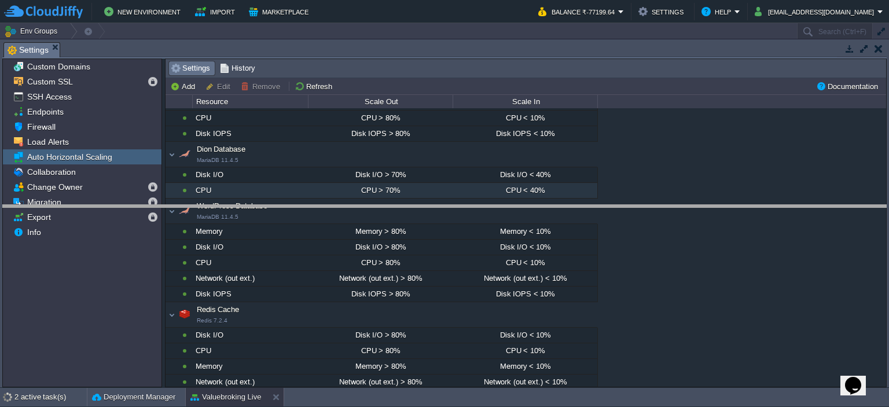
drag, startPoint x: 573, startPoint y: 43, endPoint x: 565, endPoint y: 206, distance: 162.9
click at [565, 206] on body "New Environment Import Marketplace Bonus ₹0.00 Upgrade Account Balance ₹-77199.…" at bounding box center [444, 203] width 889 height 407
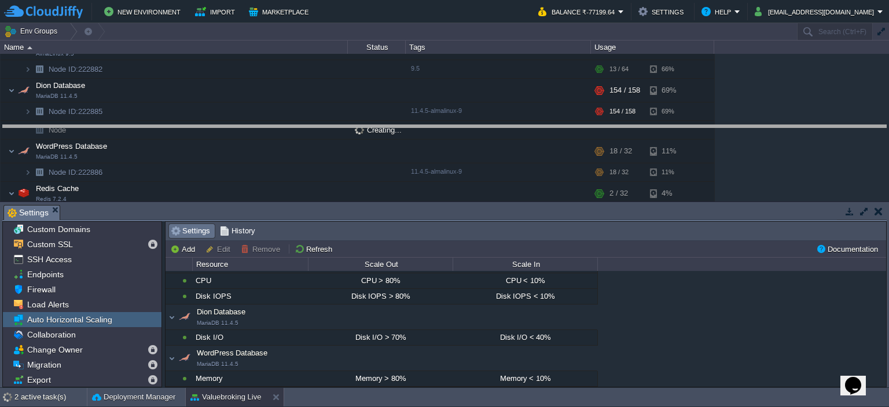
drag, startPoint x: 425, startPoint y: 212, endPoint x: 445, endPoint y: 130, distance: 84.0
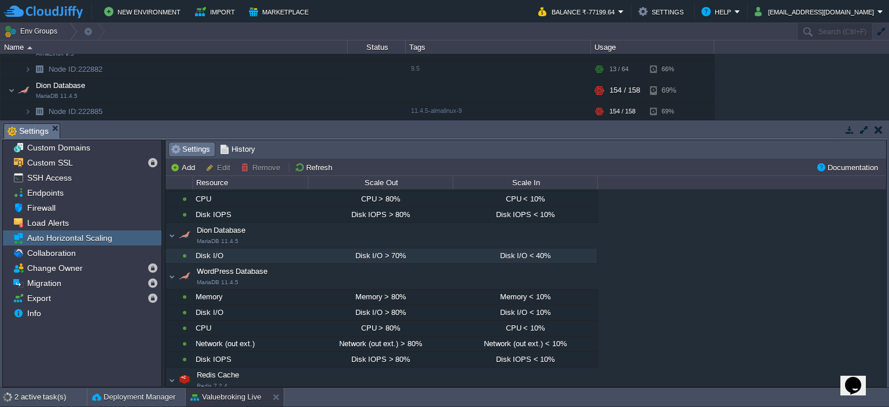
click at [219, 254] on div "Disk I/O" at bounding box center [250, 255] width 115 height 15
click at [252, 166] on button "Remove" at bounding box center [262, 167] width 43 height 10
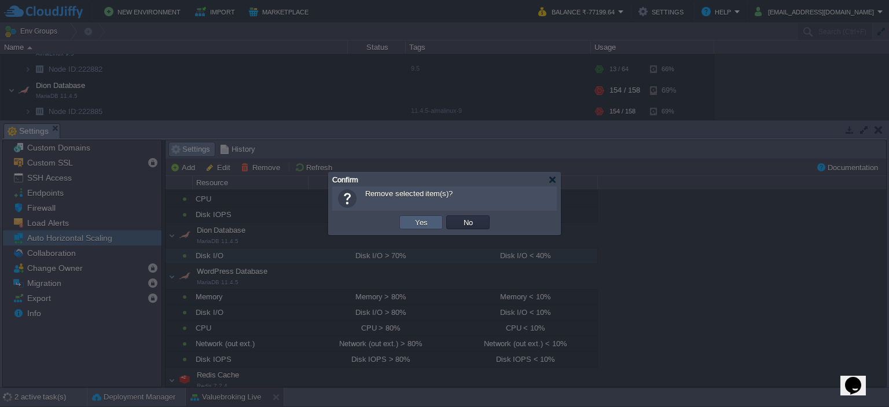
click at [415, 223] on button "Yes" at bounding box center [422, 222] width 20 height 10
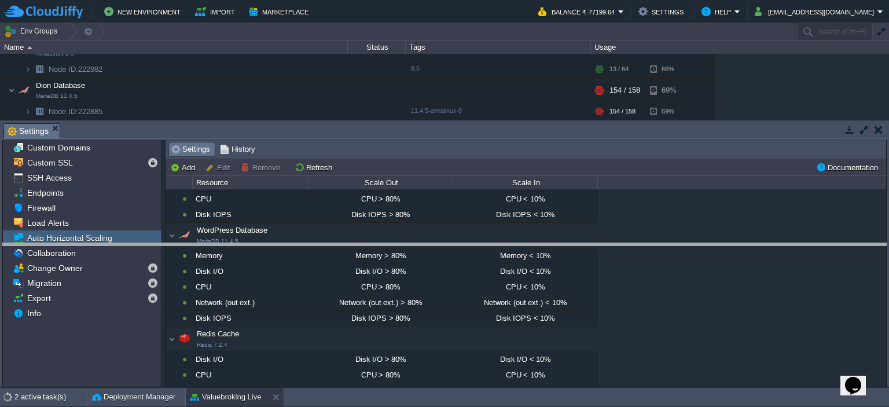
drag, startPoint x: 424, startPoint y: 124, endPoint x: 426, endPoint y: 252, distance: 127.4
click at [426, 252] on body "New Environment Import Marketplace Bonus ₹0.00 Upgrade Account Balance ₹-77199.…" at bounding box center [444, 203] width 889 height 407
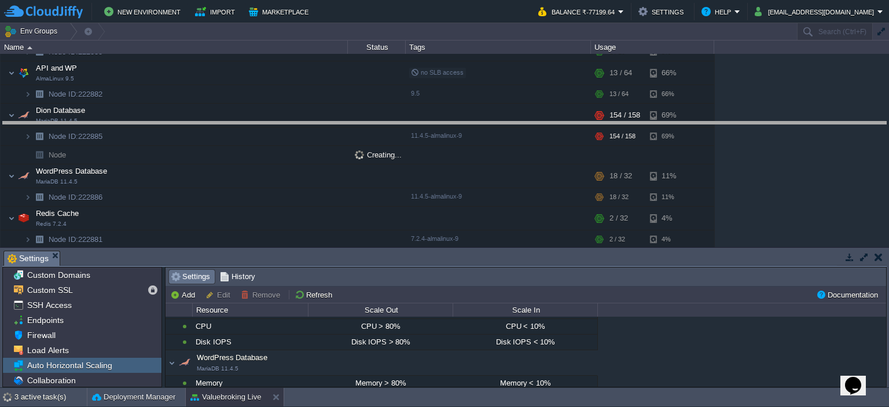
drag, startPoint x: 410, startPoint y: 252, endPoint x: 458, endPoint y: 123, distance: 137.8
click at [458, 123] on body "New Environment Import Marketplace Bonus ₹0.00 Upgrade Account Balance ₹-77199.…" at bounding box center [444, 203] width 889 height 407
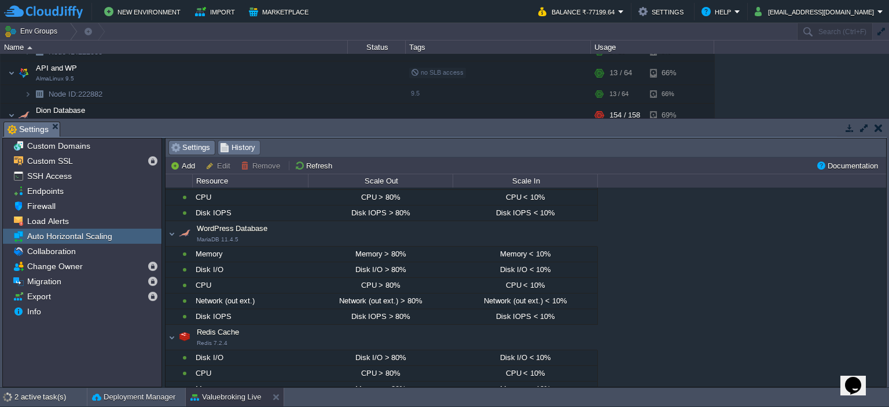
click at [239, 154] on span "History" at bounding box center [237, 147] width 35 height 13
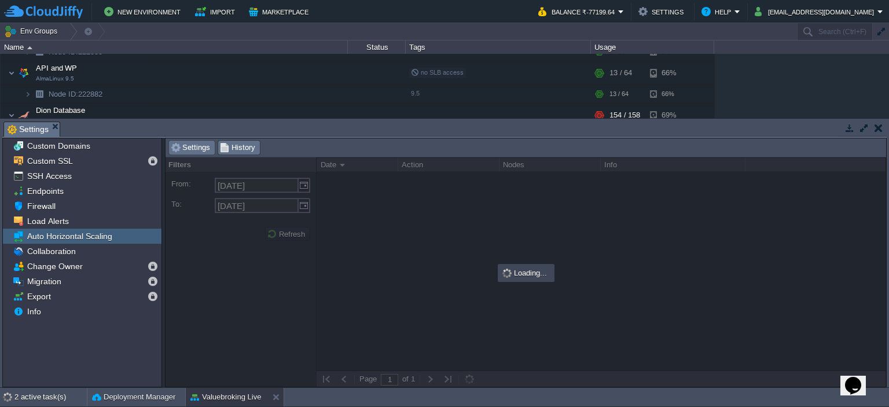
click at [192, 146] on span "Settings" at bounding box center [190, 147] width 39 height 13
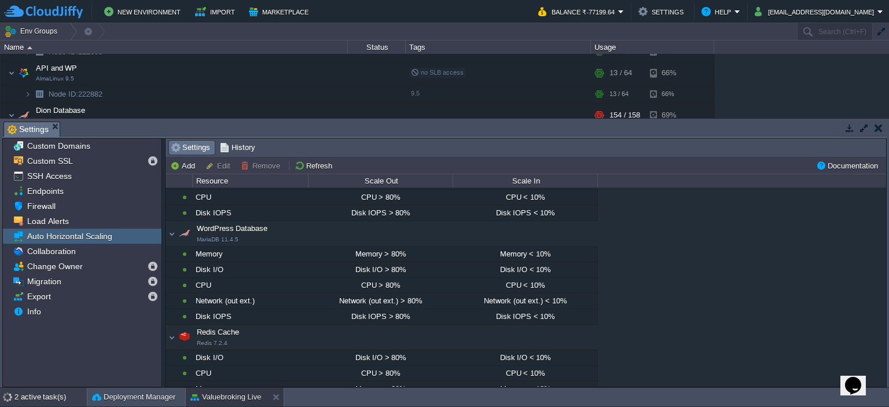
click at [12, 393] on div at bounding box center [7, 397] width 14 height 19
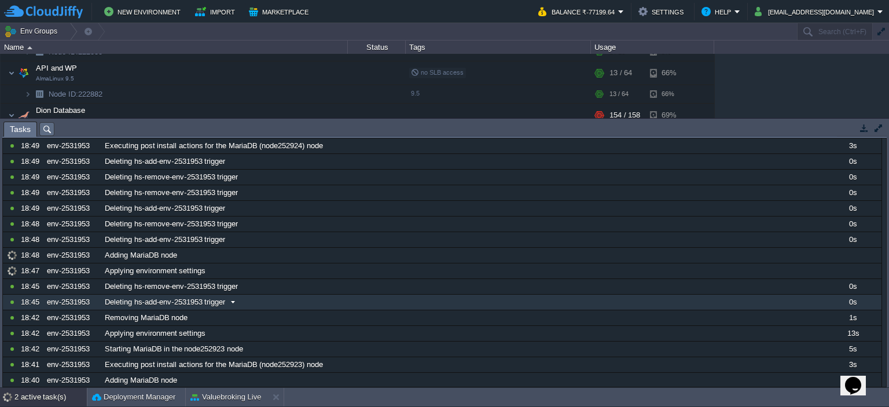
scroll to position [31, 0]
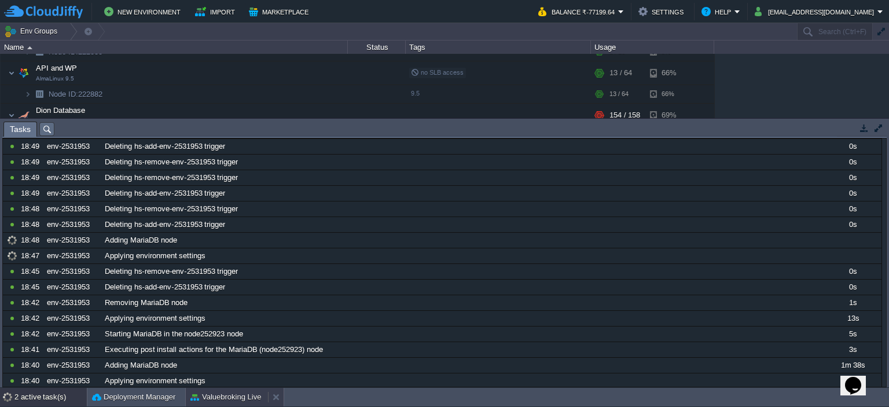
click at [227, 397] on button "Valuebroking Live" at bounding box center [225, 397] width 71 height 12
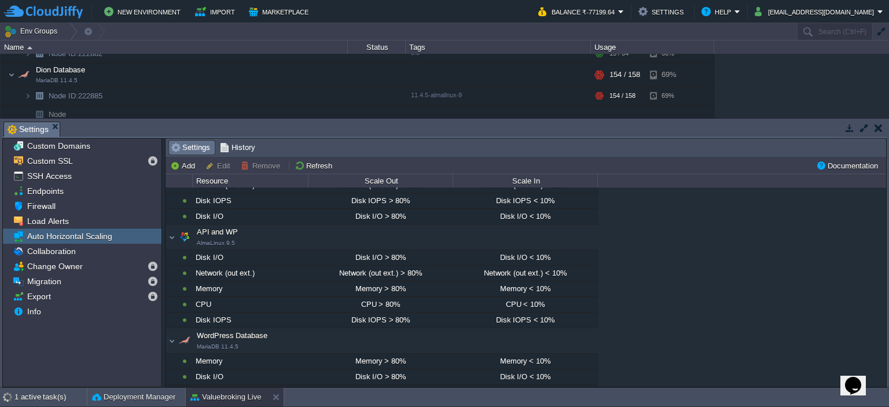
scroll to position [95, 0]
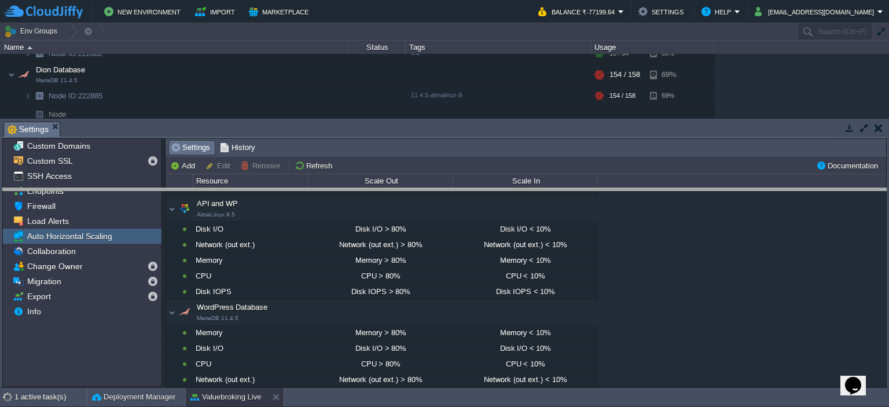
drag, startPoint x: 444, startPoint y: 124, endPoint x: 440, endPoint y: 200, distance: 76.0
click at [440, 200] on body "New Environment Import Marketplace Bonus ₹0.00 Upgrade Account Balance ₹-77199.…" at bounding box center [444, 203] width 889 height 407
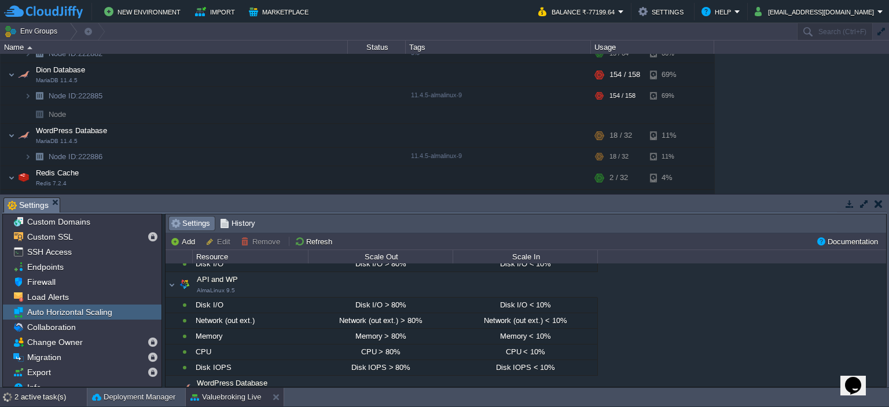
click at [28, 397] on div "2 active task(s)" at bounding box center [50, 397] width 72 height 19
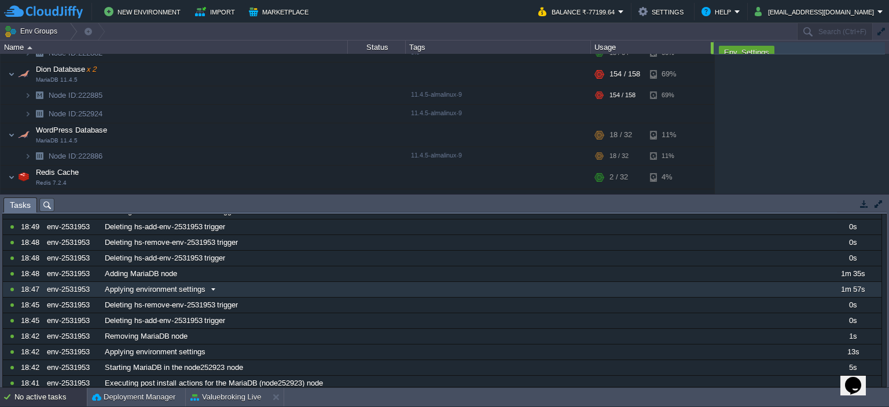
scroll to position [0, 0]
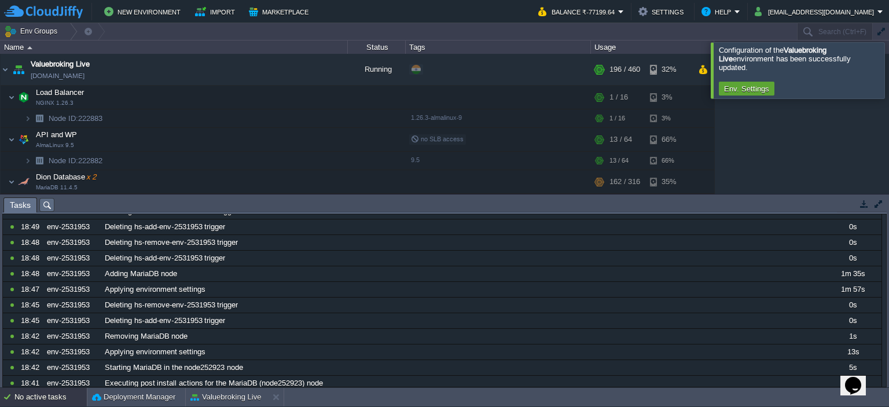
click at [889, 72] on div at bounding box center [903, 70] width 0 height 56
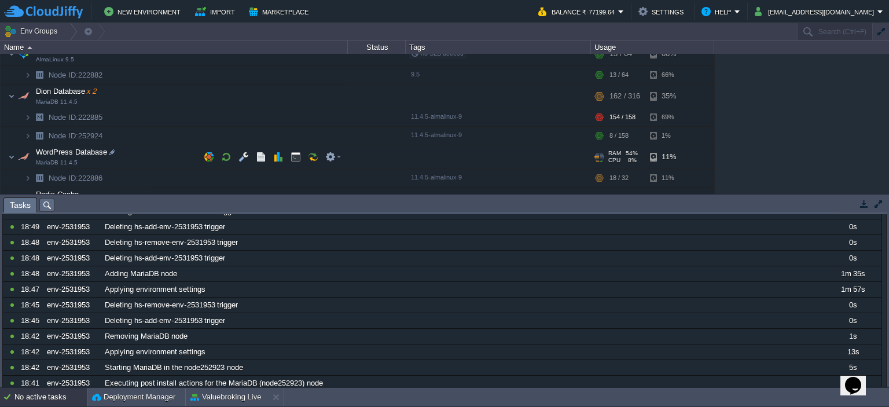
scroll to position [116, 0]
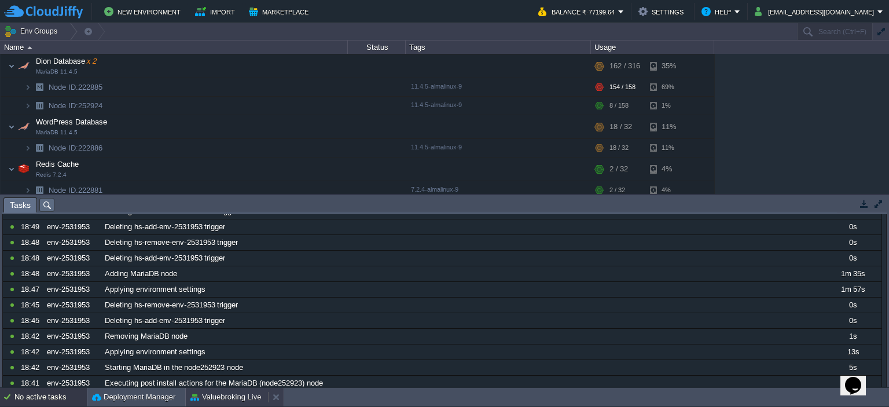
click at [221, 397] on button "Valuebroking Live" at bounding box center [225, 397] width 71 height 12
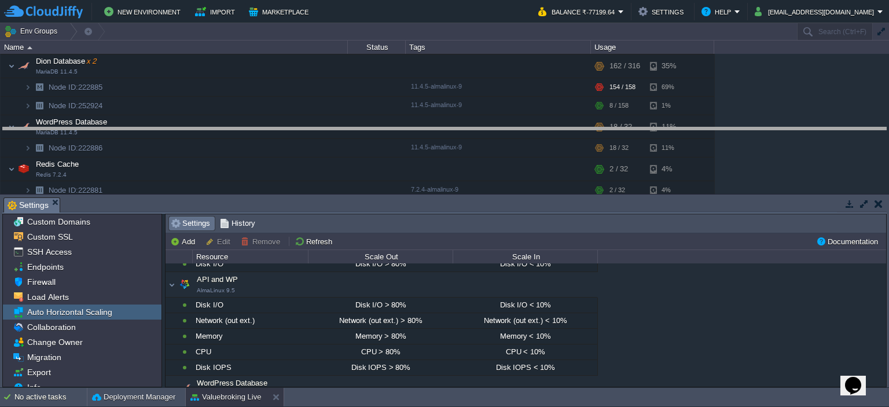
drag, startPoint x: 355, startPoint y: 202, endPoint x: 370, endPoint y: 131, distance: 71.7
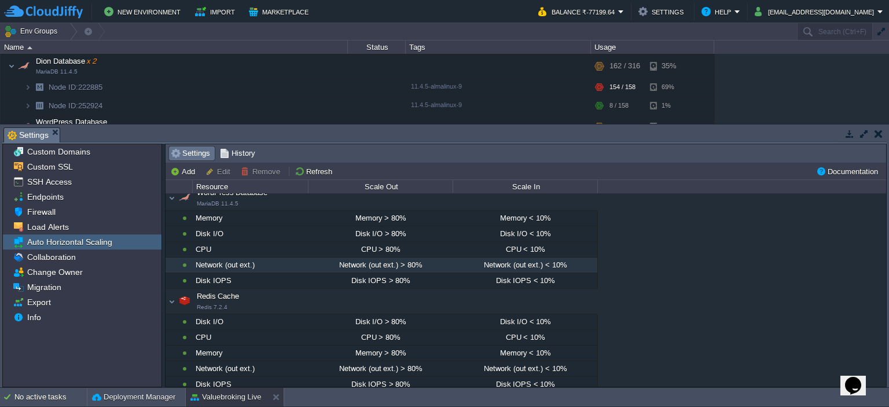
scroll to position [217, 0]
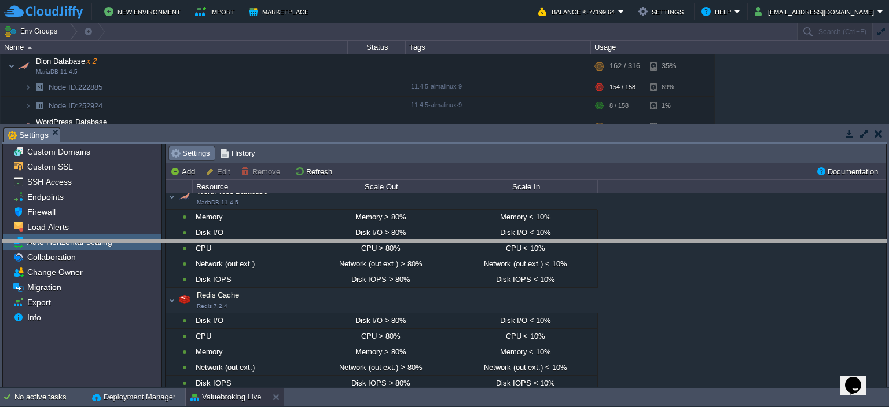
drag, startPoint x: 328, startPoint y: 130, endPoint x: 329, endPoint y: 266, distance: 136.1
click at [329, 266] on body "New Environment Import Marketplace Bonus ₹0.00 Upgrade Account Balance ₹-77199.…" at bounding box center [444, 203] width 889 height 407
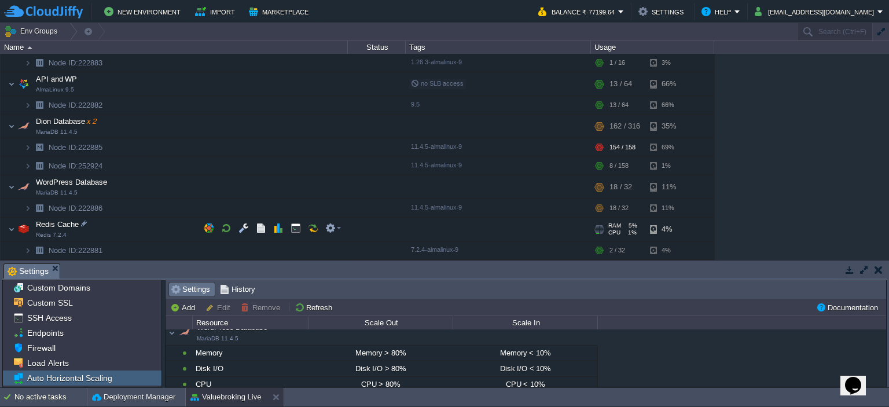
scroll to position [54, 0]
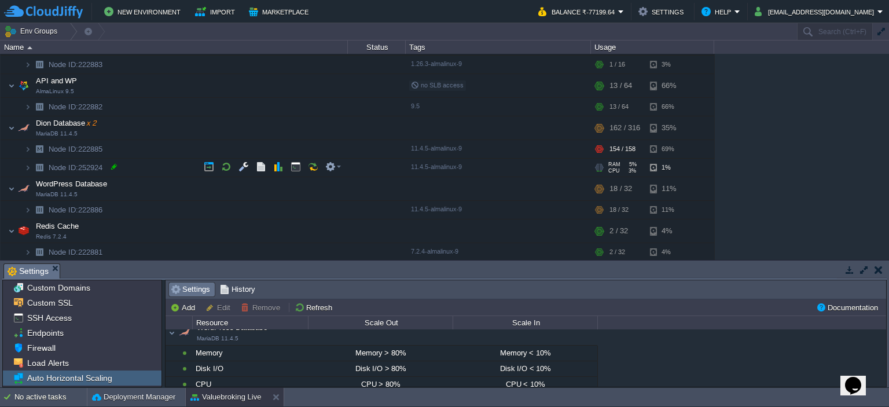
click at [111, 165] on div at bounding box center [114, 167] width 10 height 10
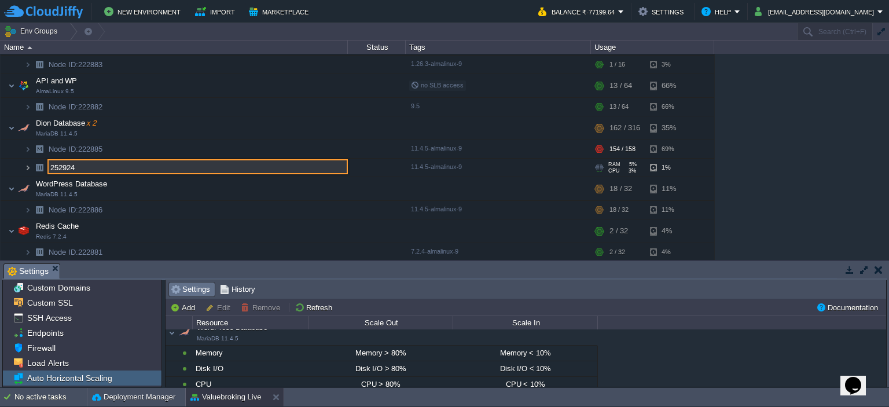
click at [26, 172] on img at bounding box center [27, 168] width 7 height 18
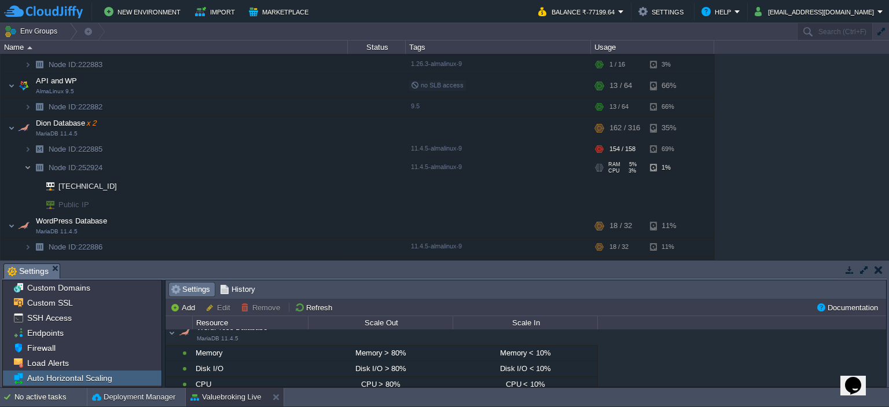
click at [26, 170] on img at bounding box center [27, 168] width 7 height 18
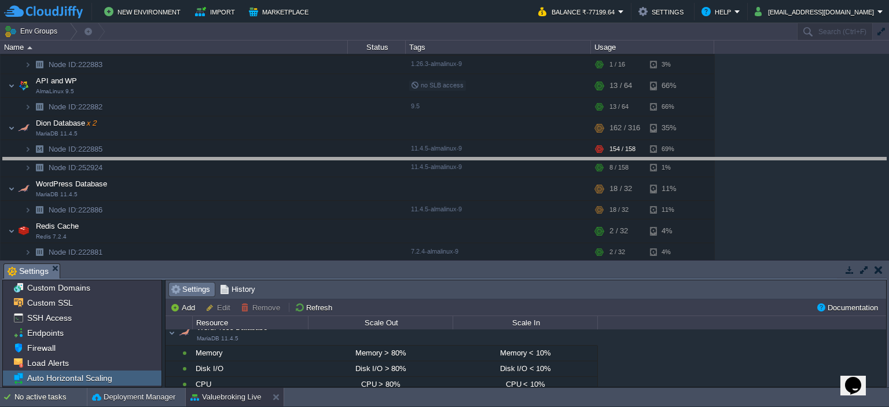
drag, startPoint x: 416, startPoint y: 269, endPoint x: 441, endPoint y: 150, distance: 121.9
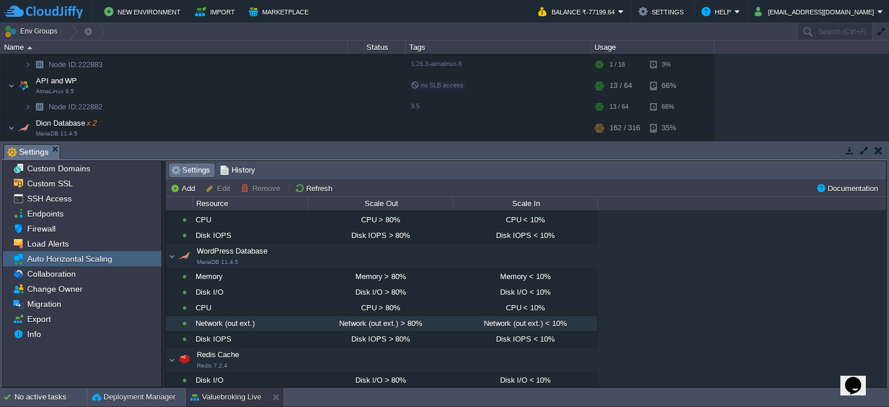
scroll to position [233, 0]
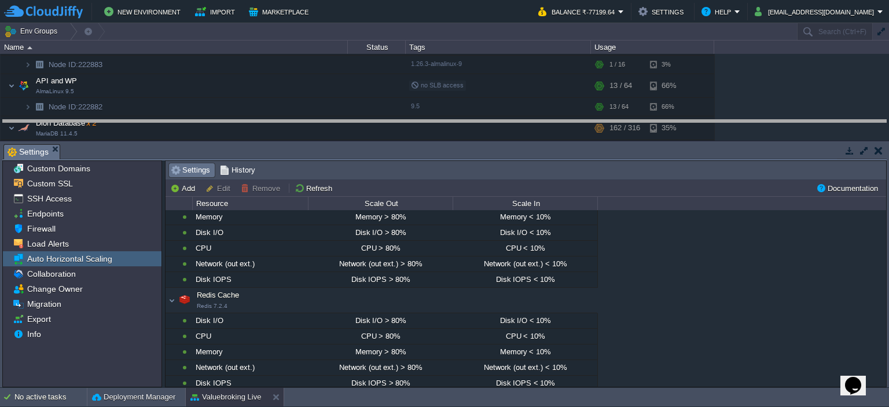
drag, startPoint x: 400, startPoint y: 145, endPoint x: 408, endPoint y: 120, distance: 25.6
click at [408, 120] on body "New Environment Import Marketplace Bonus ₹0.00 Upgrade Account Balance ₹-77199.…" at bounding box center [444, 203] width 889 height 407
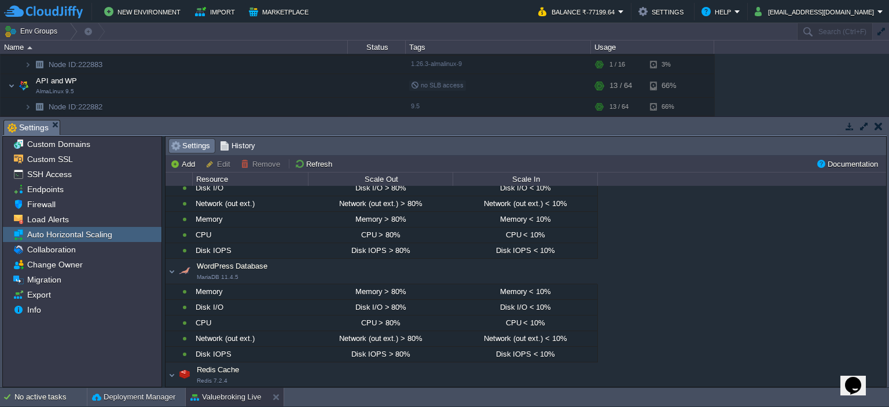
scroll to position [0, 0]
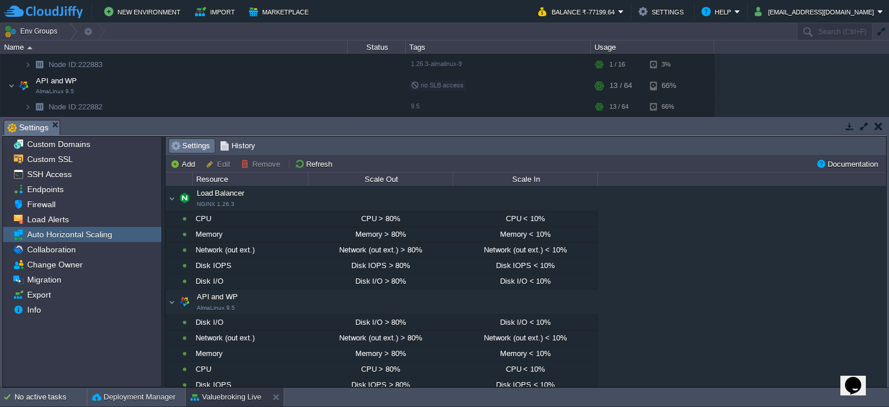
click at [303, 161] on button "Refresh" at bounding box center [315, 164] width 41 height 10
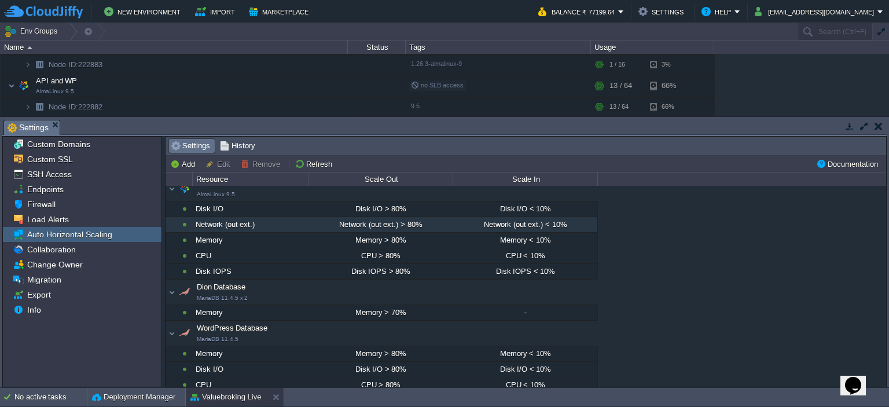
scroll to position [116, 0]
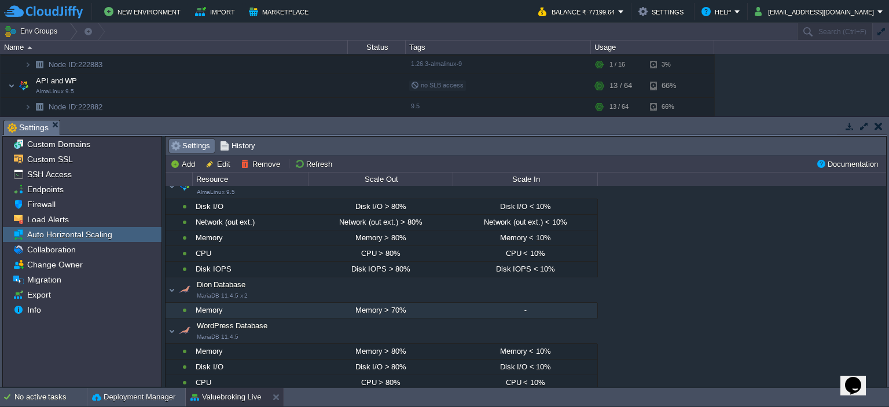
click at [229, 307] on div "Memory" at bounding box center [250, 310] width 115 height 15
click at [245, 162] on button "Remove" at bounding box center [262, 164] width 43 height 10
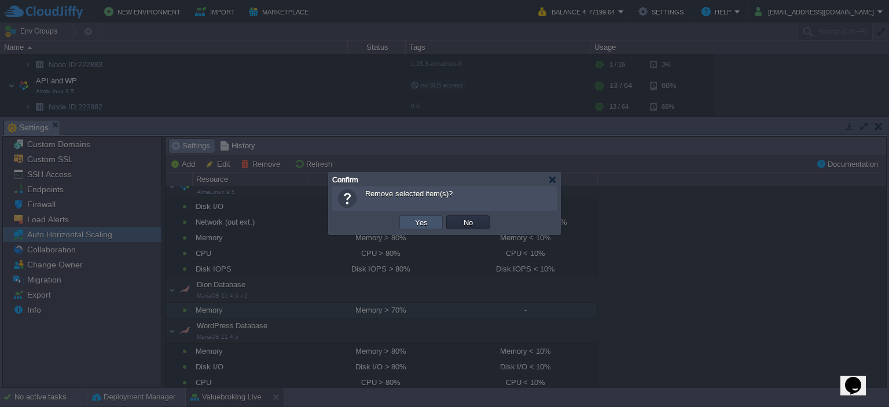
drag, startPoint x: 426, startPoint y: 223, endPoint x: 485, endPoint y: 229, distance: 59.3
click at [488, 230] on tr "OK Yes No Cancel" at bounding box center [445, 222] width 94 height 17
click at [479, 228] on td "No" at bounding box center [467, 222] width 43 height 14
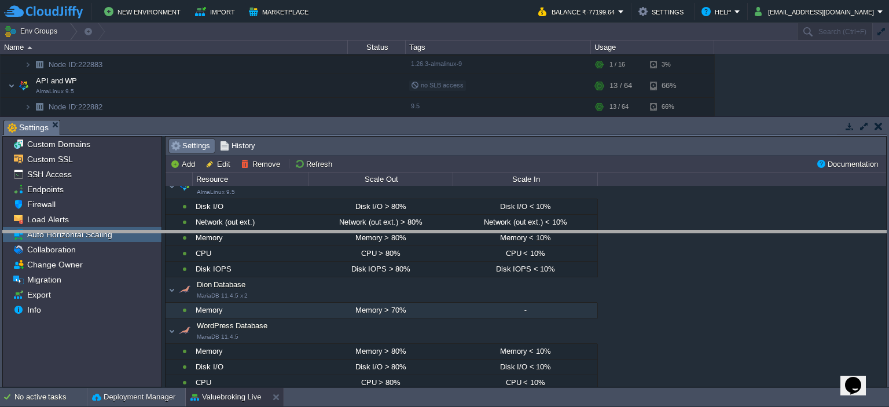
drag, startPoint x: 372, startPoint y: 126, endPoint x: 394, endPoint y: 236, distance: 112.8
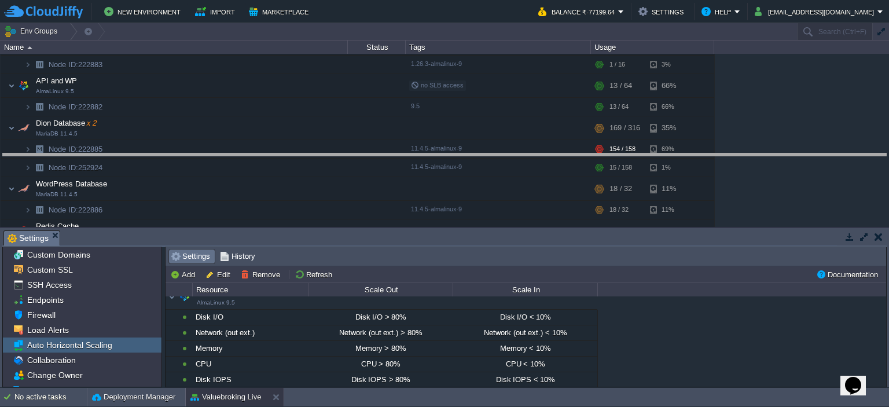
drag, startPoint x: 342, startPoint y: 232, endPoint x: 363, endPoint y: 180, distance: 55.6
click at [367, 154] on body "New Environment Import Marketplace Bonus ₹0.00 Upgrade Account Balance ₹-77199.…" at bounding box center [444, 203] width 889 height 407
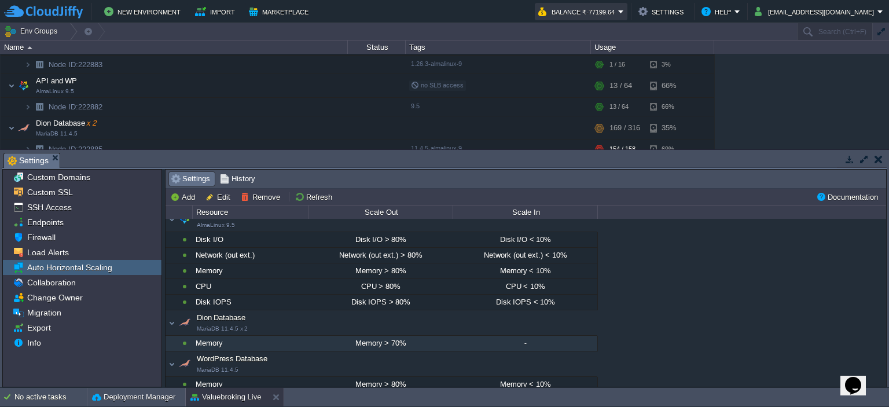
click at [618, 10] on button "Balance ₹-77199.64" at bounding box center [578, 12] width 80 height 14
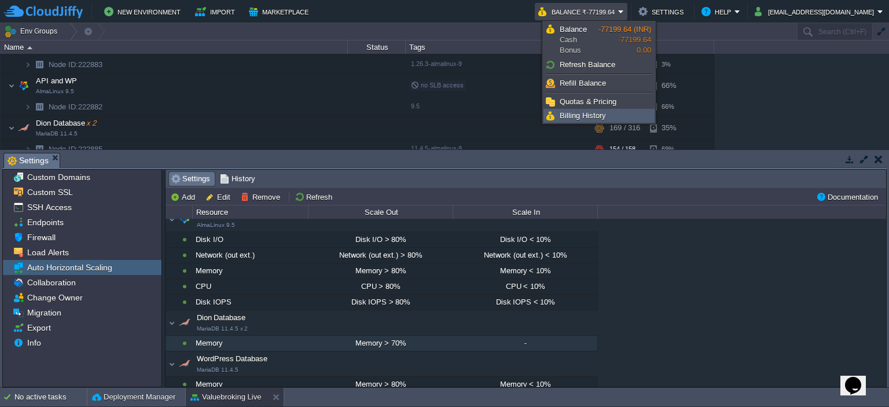
click at [593, 116] on span "Billing History" at bounding box center [583, 115] width 46 height 9
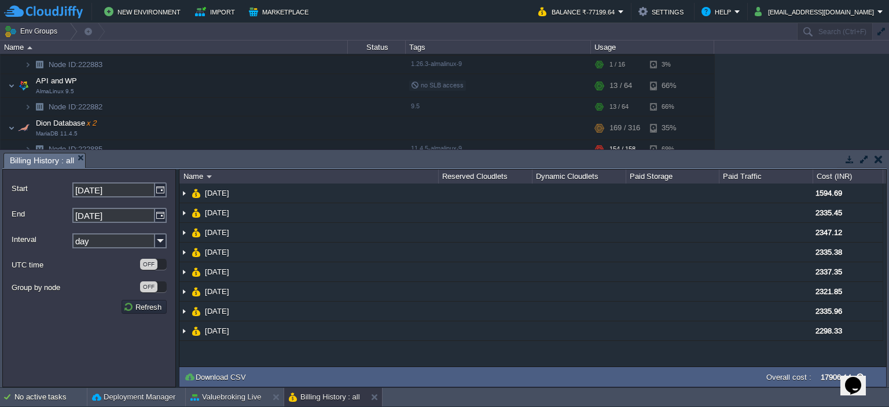
click at [622, 398] on td "No active tasks Deployment Manager Valuebroking Live Billing History : all" at bounding box center [444, 397] width 889 height 19
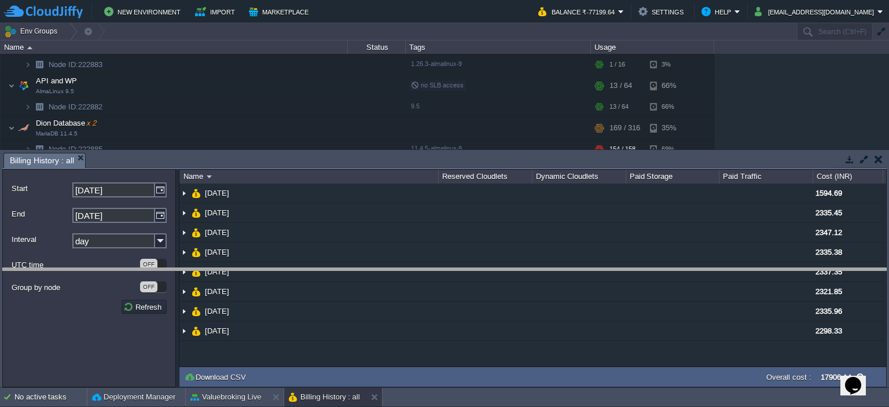
drag, startPoint x: 799, startPoint y: 154, endPoint x: 798, endPoint y: 286, distance: 132.0
click at [798, 286] on body "New Environment Import Marketplace Bonus ₹0.00 Upgrade Account Balance ₹-77199.…" at bounding box center [444, 203] width 889 height 407
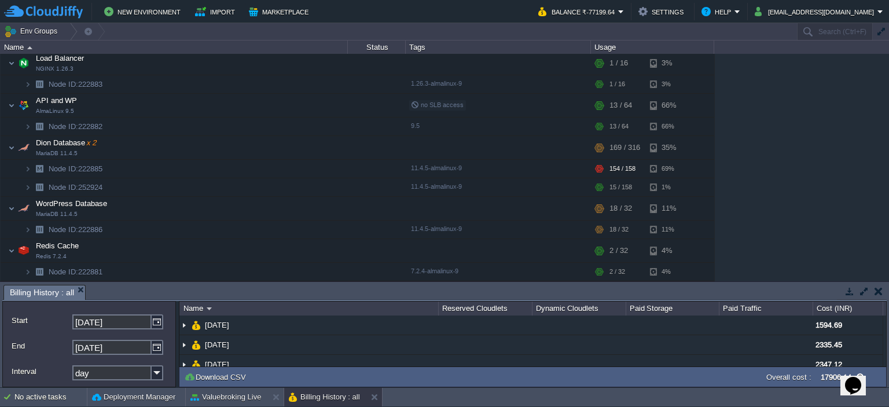
scroll to position [32, 0]
click at [671, 11] on button "Settings" at bounding box center [663, 12] width 49 height 14
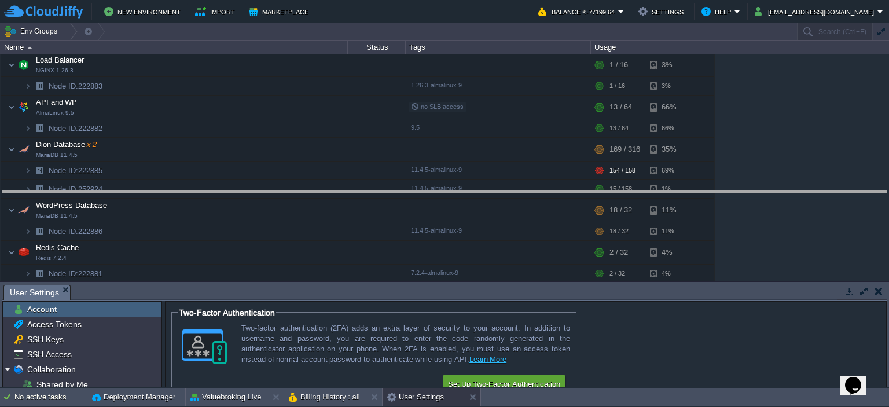
drag, startPoint x: 330, startPoint y: 277, endPoint x: 347, endPoint y: 162, distance: 116.4
click at [347, 162] on body "New Environment Import Marketplace Bonus ₹0.00 Upgrade Account Balance ₹-77199.…" at bounding box center [444, 203] width 889 height 407
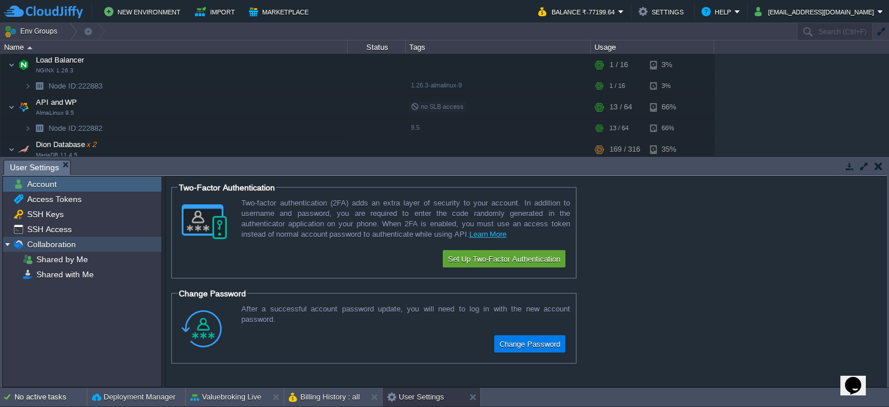
click at [9, 246] on img at bounding box center [7, 244] width 9 height 15
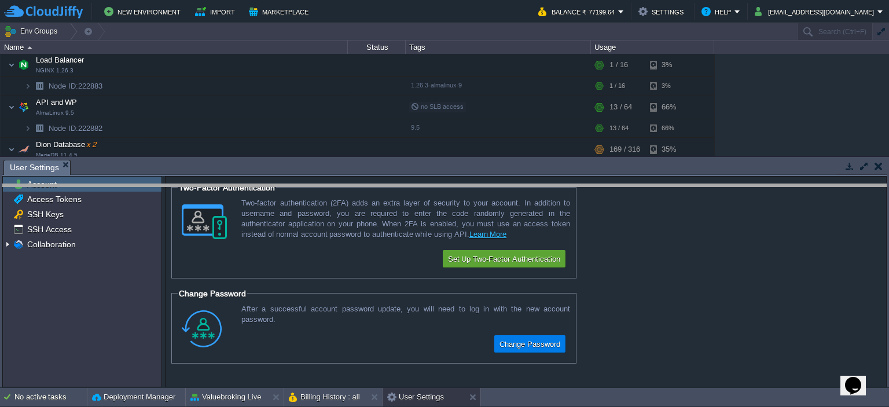
drag, startPoint x: 516, startPoint y: 162, endPoint x: 510, endPoint y: 263, distance: 102.1
click at [520, 266] on body "New Environment Import Marketplace Bonus ₹0.00 Upgrade Account Balance ₹-77199.…" at bounding box center [444, 203] width 889 height 407
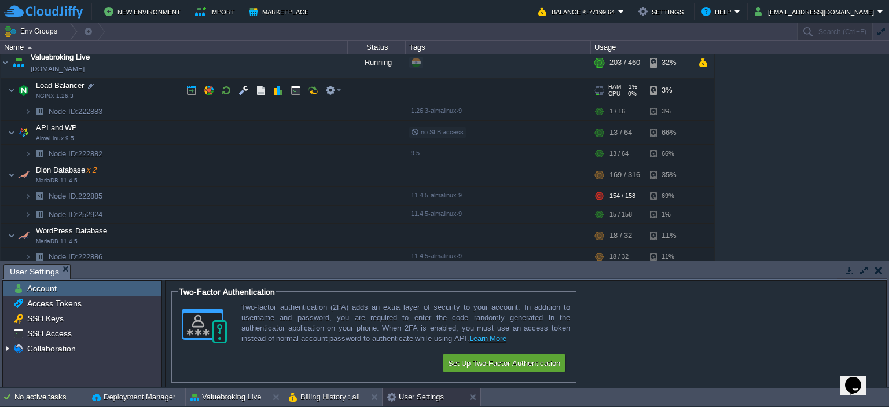
scroll to position [0, 0]
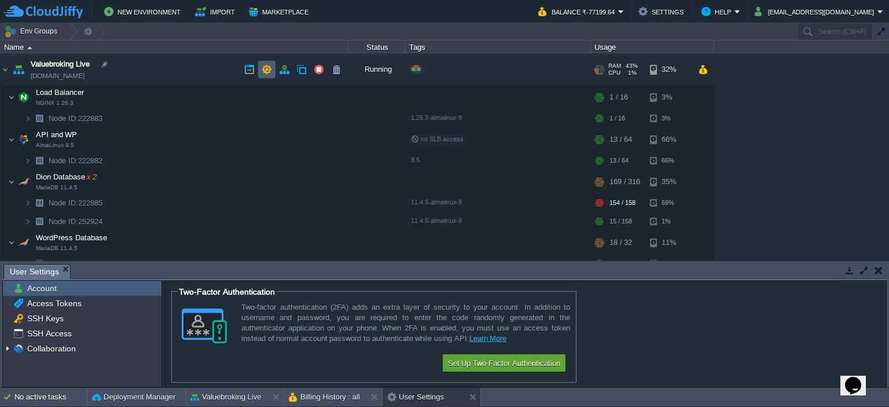
click at [267, 69] on button "button" at bounding box center [267, 69] width 10 height 10
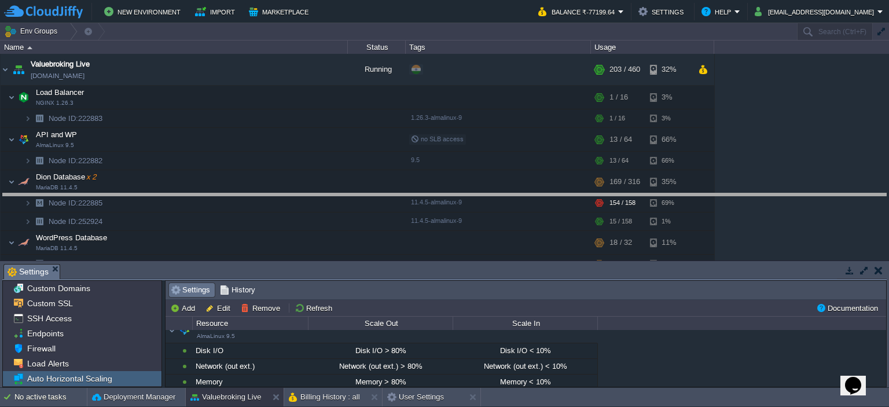
drag, startPoint x: 446, startPoint y: 261, endPoint x: 463, endPoint y: 158, distance: 104.4
click at [463, 158] on body "New Environment Import Marketplace Bonus ₹0.00 Upgrade Account Balance ₹-77199.…" at bounding box center [444, 203] width 889 height 407
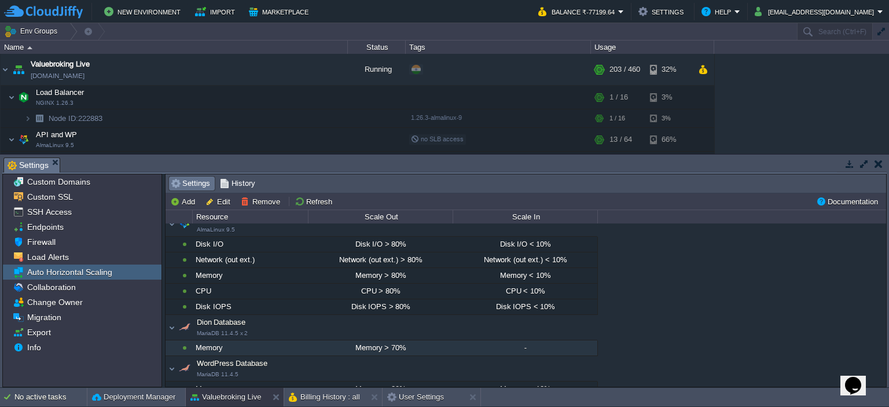
drag, startPoint x: 230, startPoint y: 347, endPoint x: 219, endPoint y: 345, distance: 11.9
click at [219, 345] on div "Memory" at bounding box center [250, 347] width 115 height 15
click at [252, 204] on button "Remove" at bounding box center [262, 201] width 43 height 10
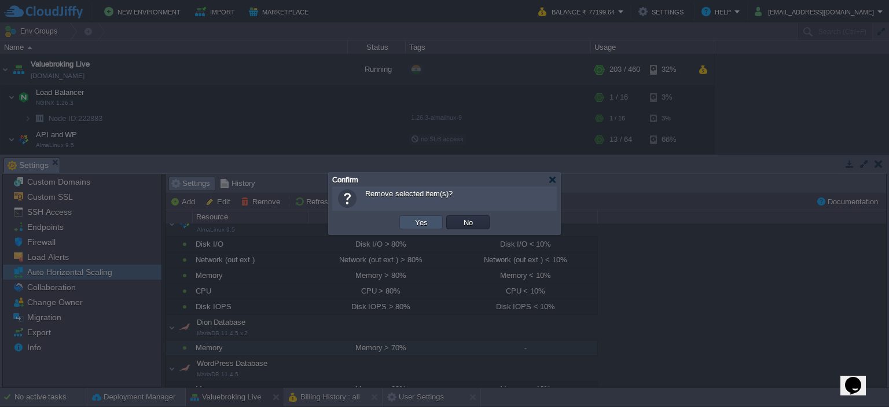
click at [419, 222] on button "Yes" at bounding box center [422, 222] width 20 height 10
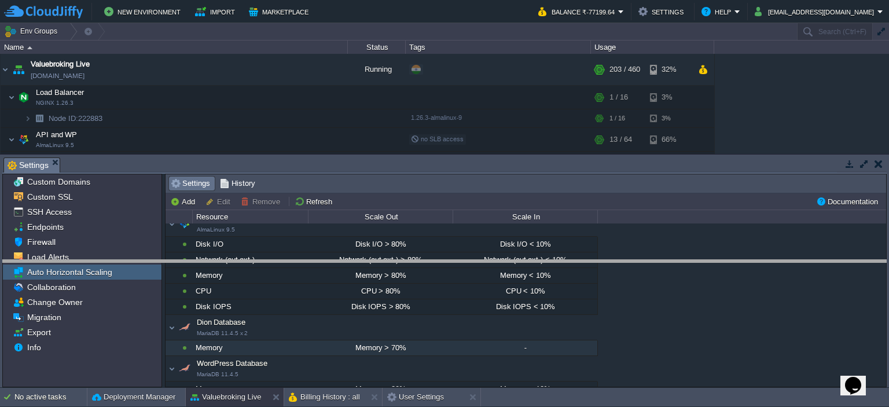
drag, startPoint x: 396, startPoint y: 157, endPoint x: 398, endPoint y: 273, distance: 115.8
click at [398, 273] on body "New Environment Import Marketplace Bonus ₹0.00 Upgrade Account Balance ₹-77199.…" at bounding box center [444, 203] width 889 height 407
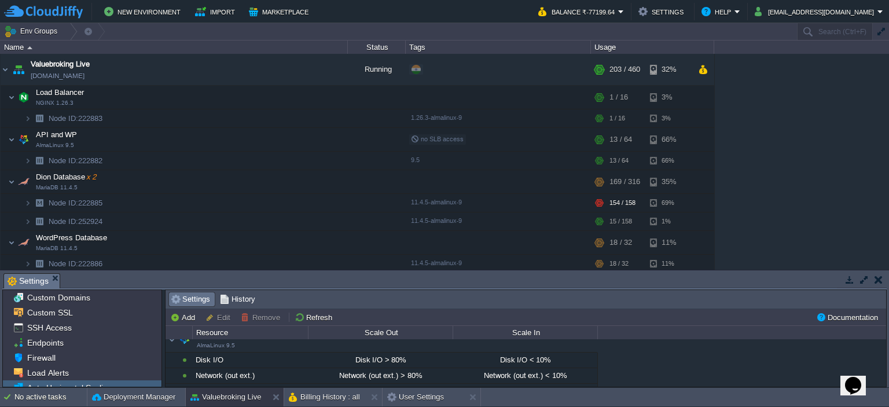
click at [398, 271] on div "Tasks Activity Log Archive Git / SVN Settings Billing History : all User Settin…" at bounding box center [444, 328] width 889 height 117
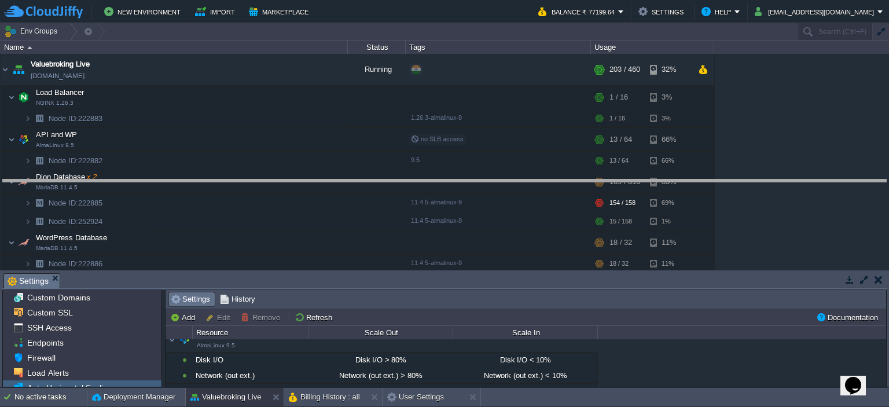
click at [419, 180] on body "New Environment Import Marketplace Bonus ₹0.00 Upgrade Account Balance ₹-77199.…" at bounding box center [444, 203] width 889 height 407
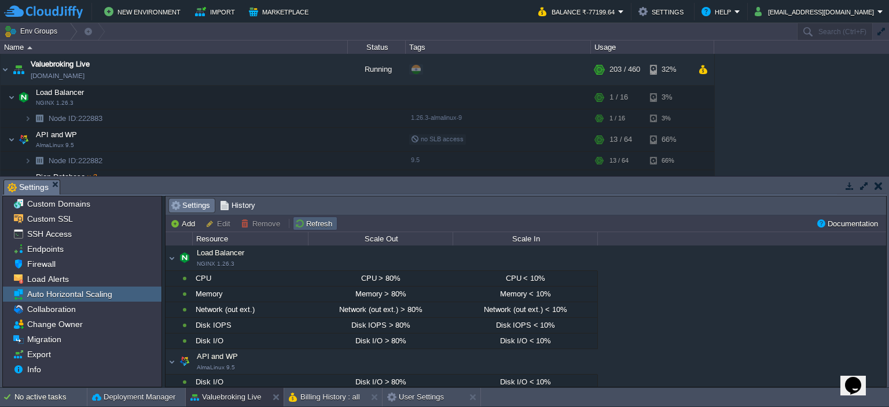
click at [306, 218] on button "Refresh" at bounding box center [315, 223] width 41 height 10
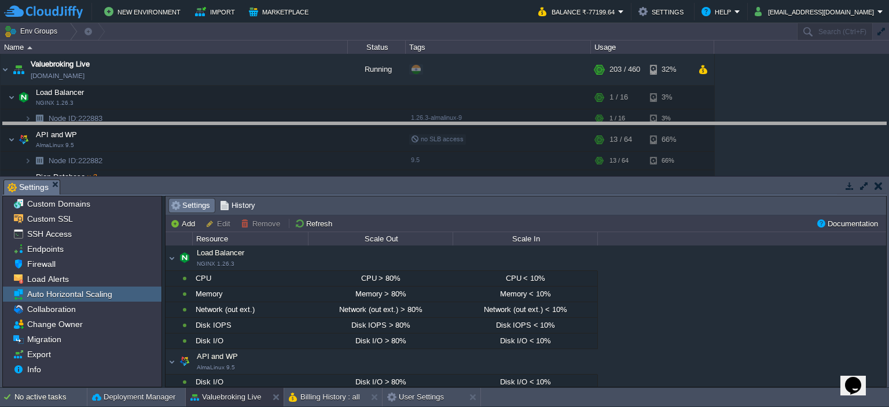
drag, startPoint x: 428, startPoint y: 185, endPoint x: 445, endPoint y: 127, distance: 59.7
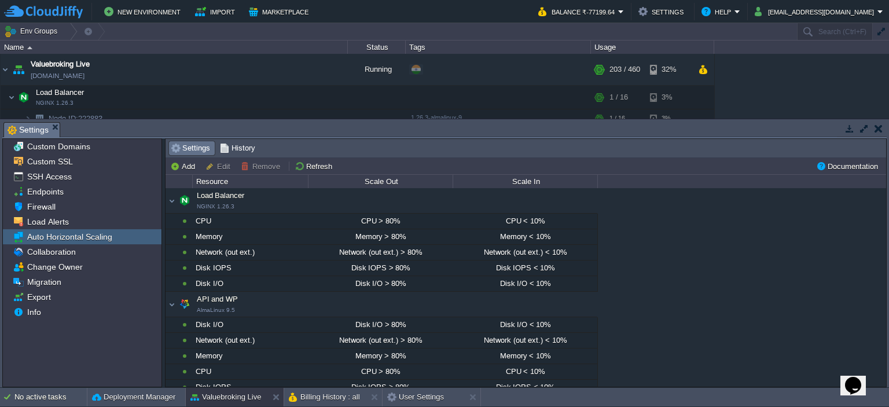
click at [192, 148] on span "Settings" at bounding box center [190, 148] width 39 height 13
click at [102, 236] on span "Auto Horizontal Scaling" at bounding box center [69, 237] width 89 height 10
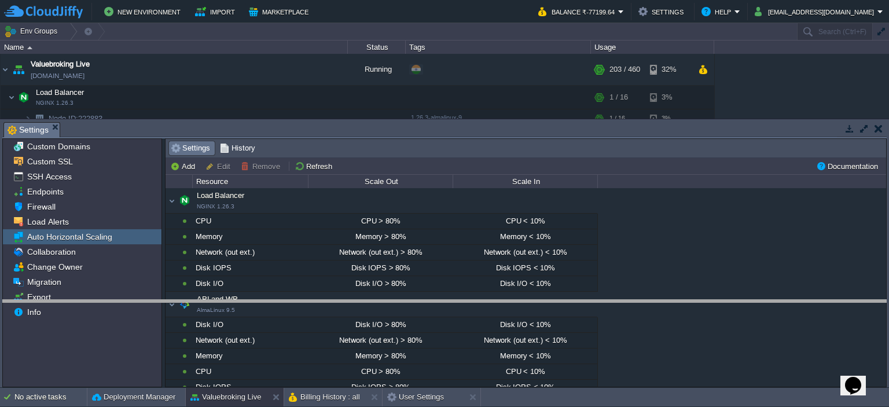
drag, startPoint x: 342, startPoint y: 126, endPoint x: 343, endPoint y: 134, distance: 8.1
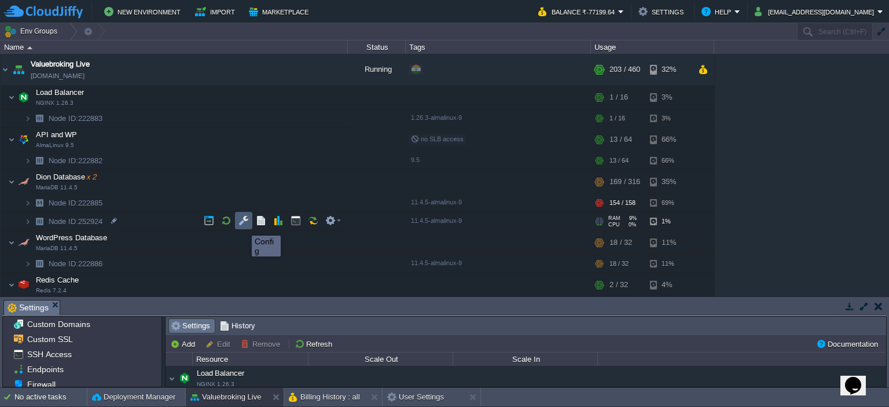
click at [243, 218] on button "button" at bounding box center [244, 220] width 10 height 10
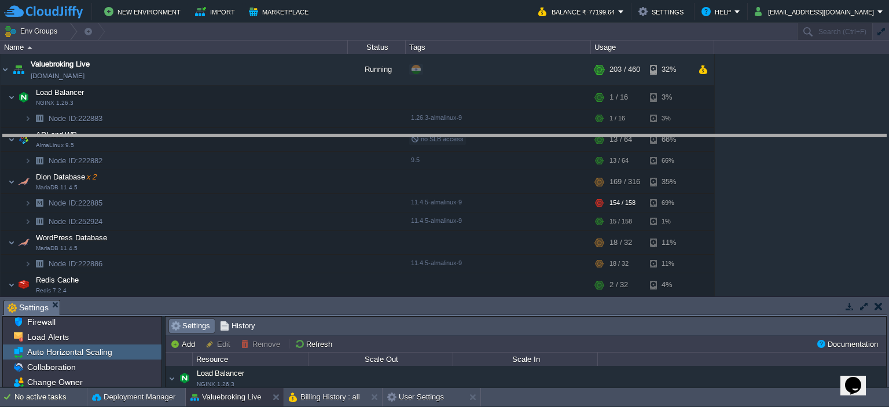
drag, startPoint x: 272, startPoint y: 301, endPoint x: 334, endPoint y: 135, distance: 176.6
click at [334, 135] on body "New Environment Import Marketplace Bonus ₹0.00 Upgrade Account Balance ₹-77199.…" at bounding box center [444, 203] width 889 height 407
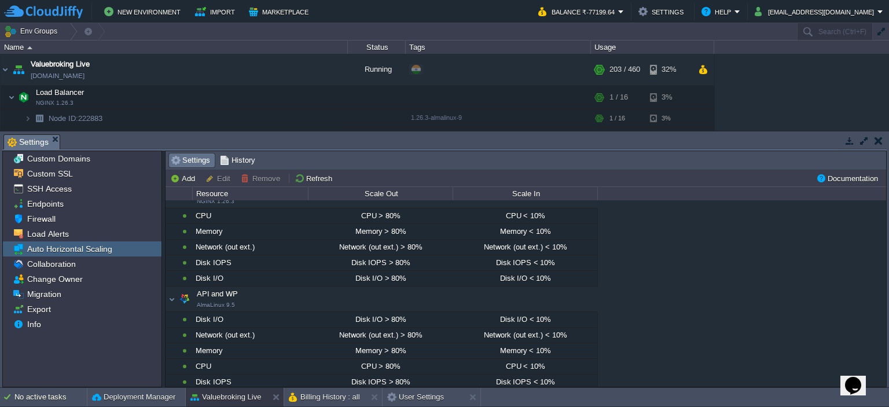
scroll to position [0, 0]
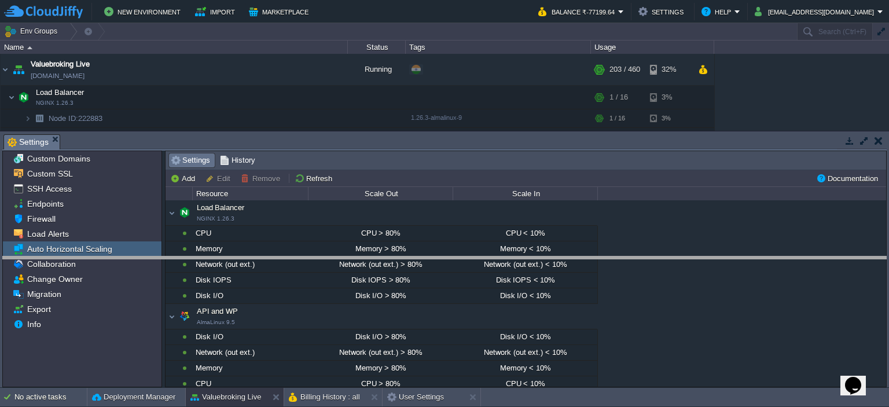
drag, startPoint x: 384, startPoint y: 134, endPoint x: 377, endPoint y: 257, distance: 122.4
click at [377, 257] on body "New Environment Import Marketplace Bonus ₹0.00 Upgrade Account Balance ₹-77199.…" at bounding box center [444, 203] width 889 height 407
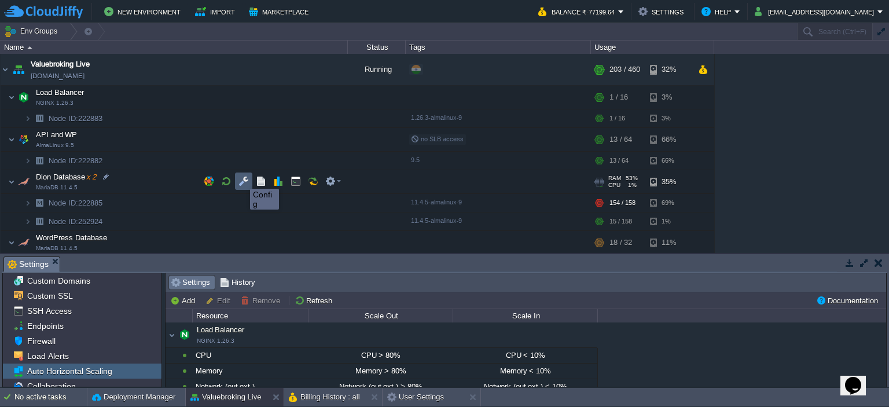
click at [243, 178] on button "button" at bounding box center [244, 181] width 10 height 10
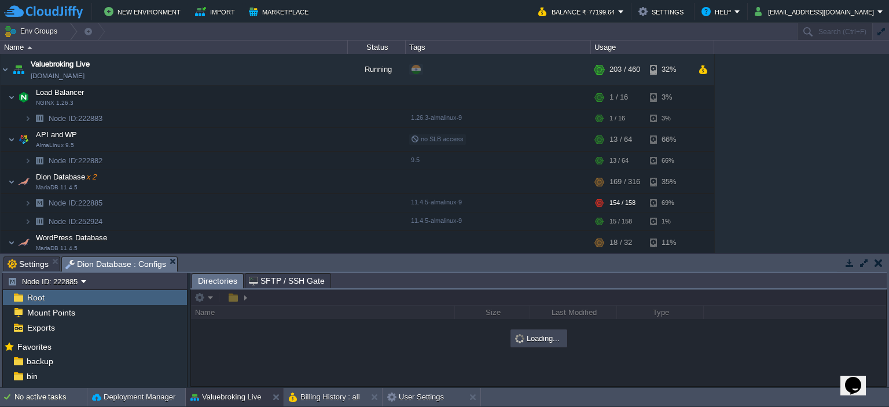
click at [167, 257] on em "Dion Database : Configs" at bounding box center [121, 264] width 112 height 14
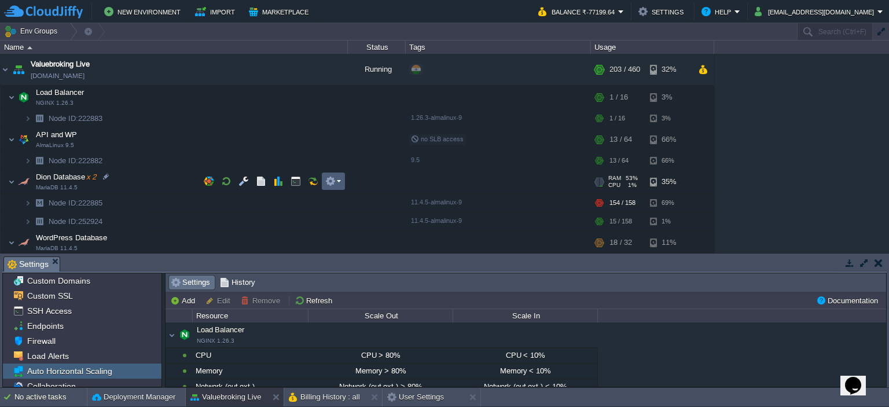
click at [340, 180] on em at bounding box center [333, 181] width 16 height 10
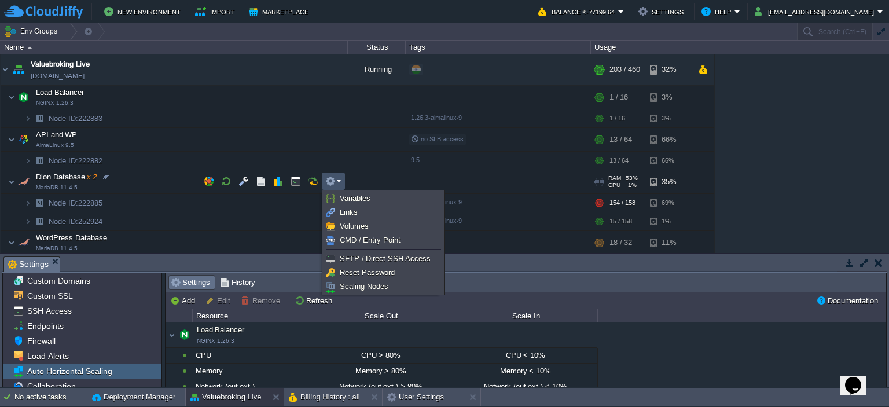
click at [340, 180] on em at bounding box center [333, 181] width 16 height 10
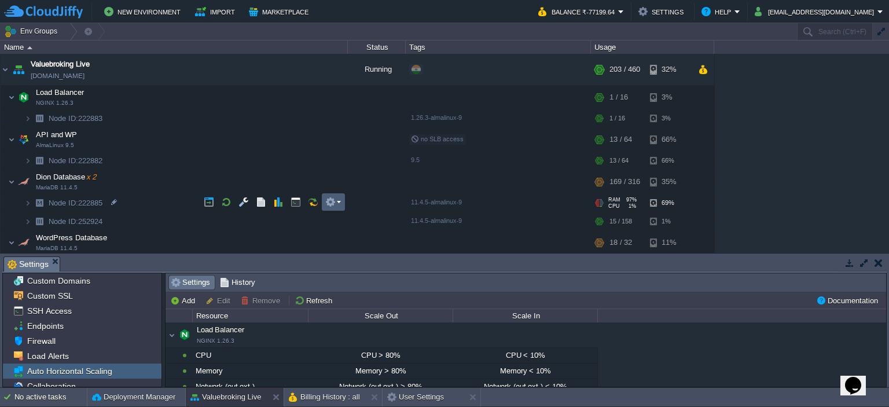
click at [336, 203] on em at bounding box center [333, 202] width 16 height 10
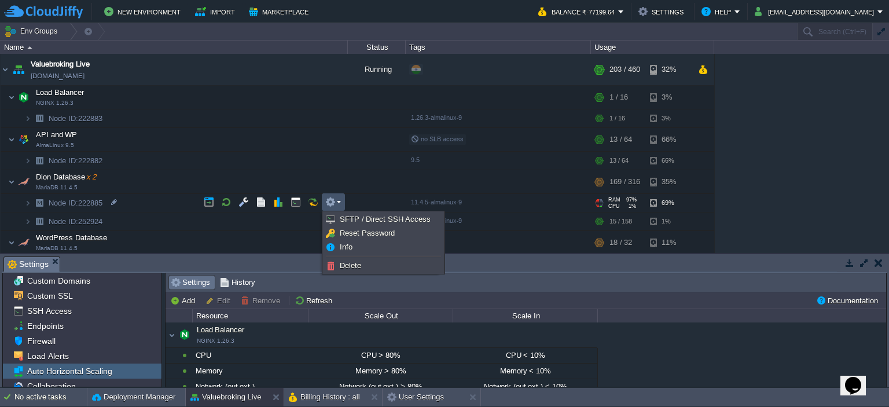
click at [336, 203] on em at bounding box center [333, 202] width 16 height 10
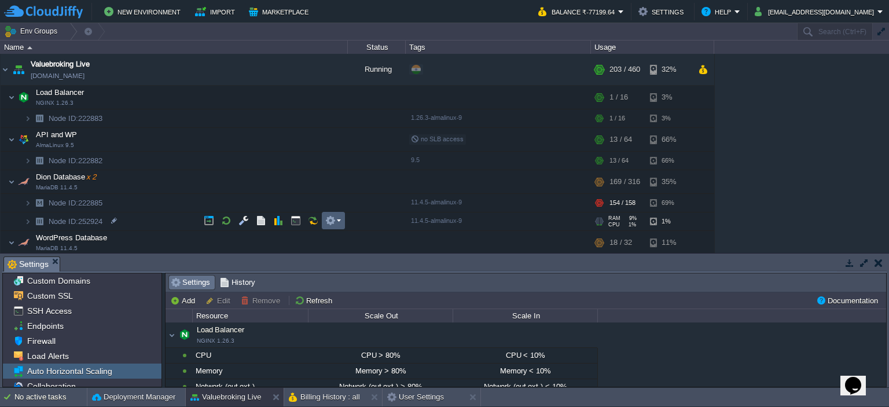
click at [335, 217] on button "button" at bounding box center [330, 220] width 10 height 10
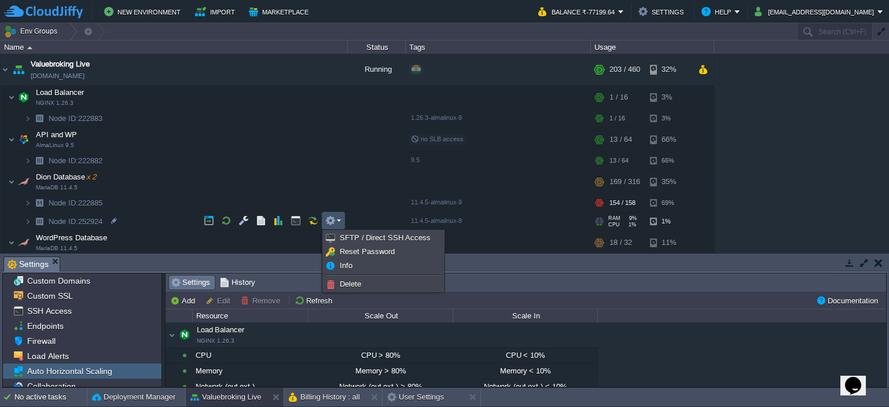
click at [335, 217] on button "button" at bounding box center [330, 220] width 10 height 10
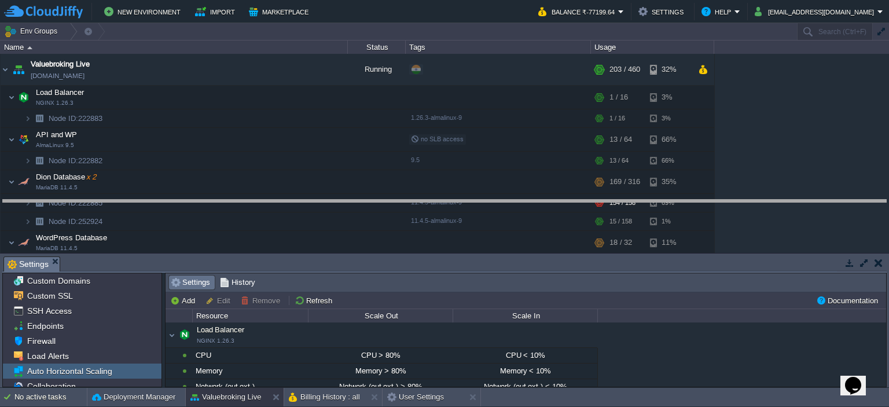
drag, startPoint x: 607, startPoint y: 258, endPoint x: 633, endPoint y: 201, distance: 62.7
click at [633, 201] on body "New Environment Import Marketplace Bonus ₹0.00 Upgrade Account Balance ₹-77199.…" at bounding box center [444, 203] width 889 height 407
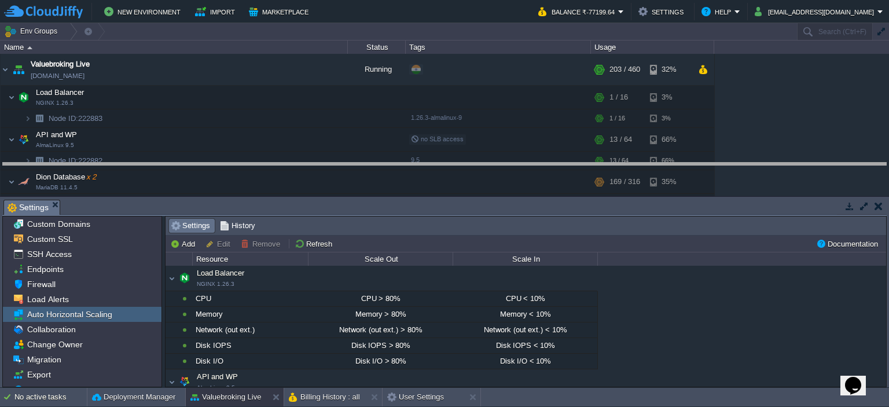
drag, startPoint x: 333, startPoint y: 199, endPoint x: 346, endPoint y: 164, distance: 37.0
click at [346, 164] on body "New Environment Import Marketplace Bonus ₹0.00 Upgrade Account Balance ₹-77199.…" at bounding box center [444, 203] width 889 height 407
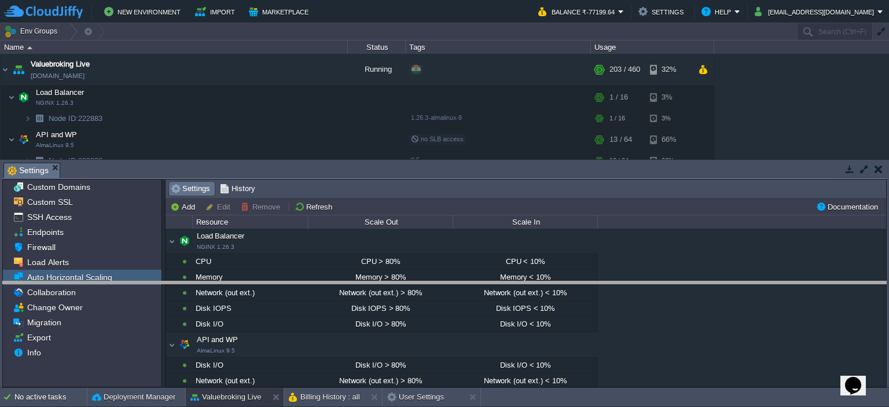
drag, startPoint x: 410, startPoint y: 166, endPoint x: 408, endPoint y: 285, distance: 118.7
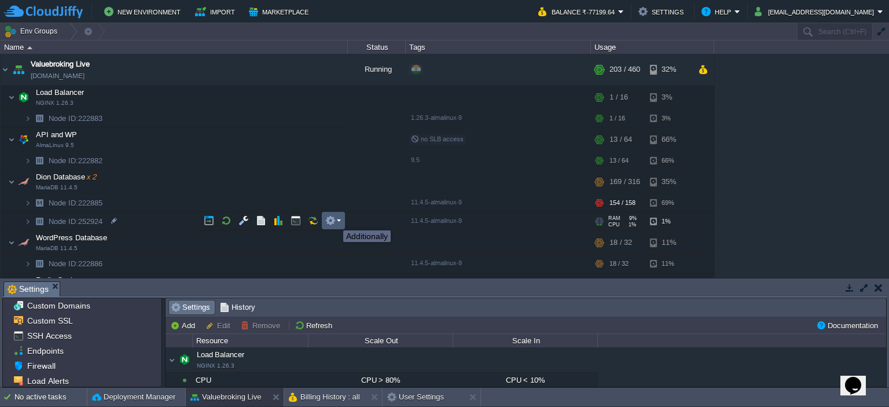
click at [335, 220] on button "button" at bounding box center [330, 220] width 10 height 10
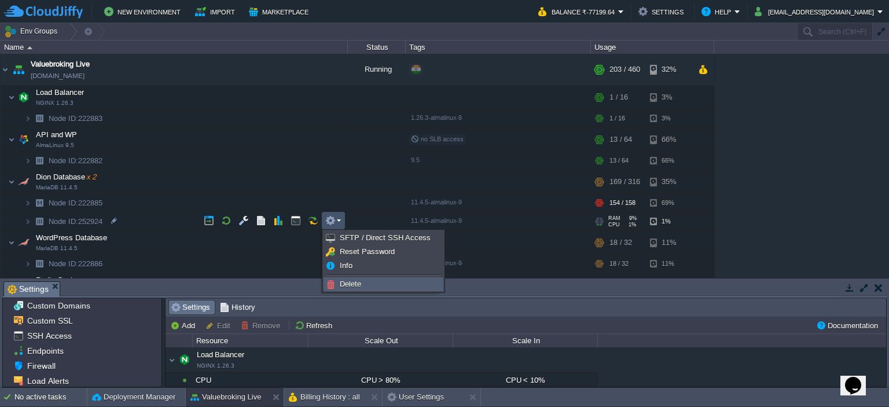
click at [340, 281] on span "Delete" at bounding box center [350, 284] width 21 height 9
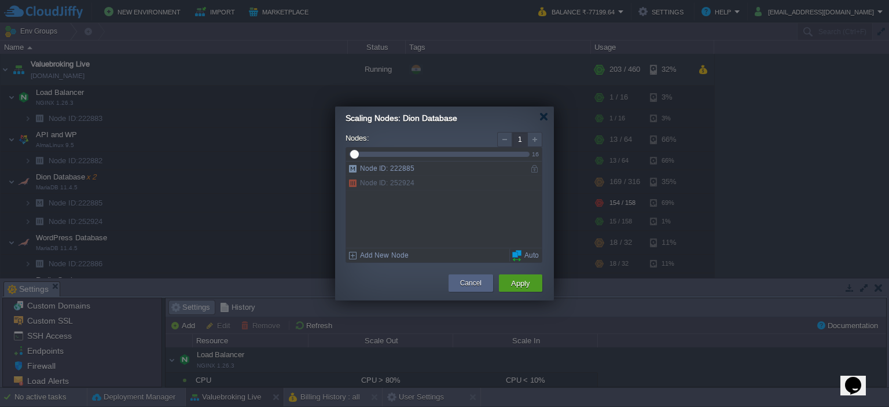
click at [522, 283] on button "Apply" at bounding box center [521, 283] width 26 height 14
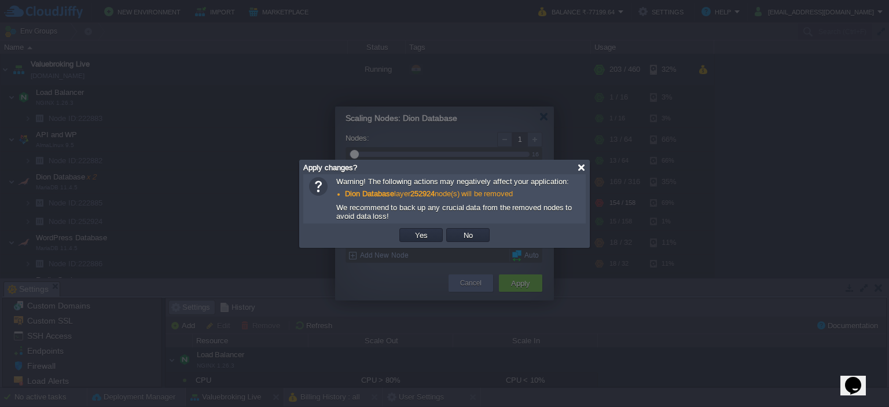
click at [578, 169] on div at bounding box center [581, 167] width 9 height 9
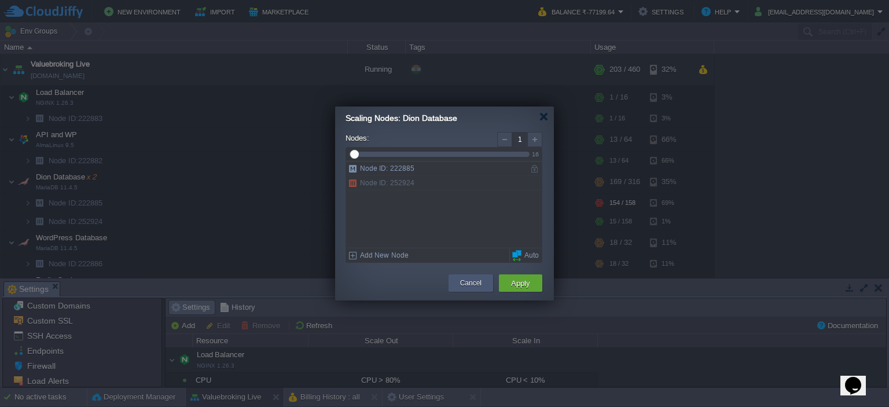
click at [477, 279] on button "Cancel" at bounding box center [470, 283] width 21 height 12
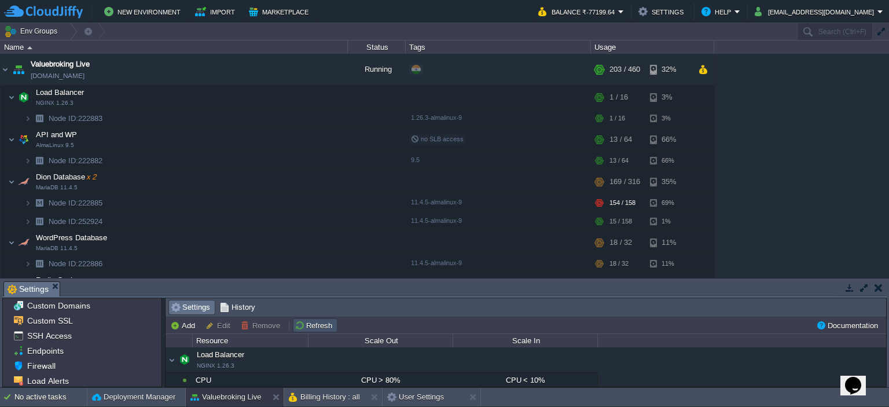
click at [314, 325] on button "Refresh" at bounding box center [315, 325] width 41 height 10
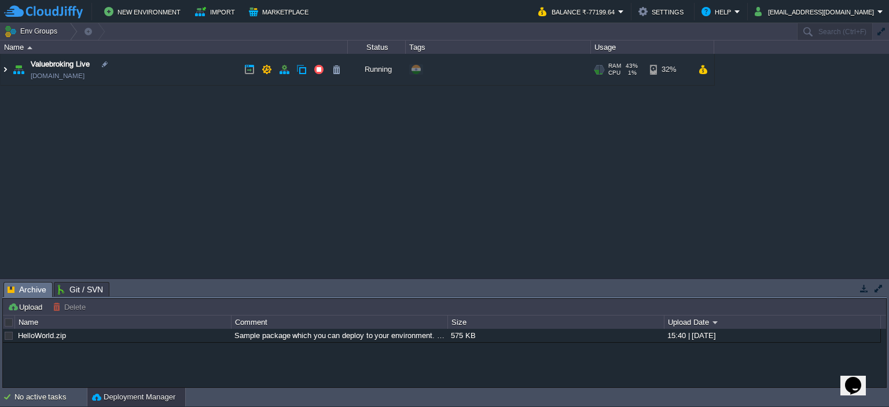
click at [2, 72] on img at bounding box center [5, 69] width 9 height 31
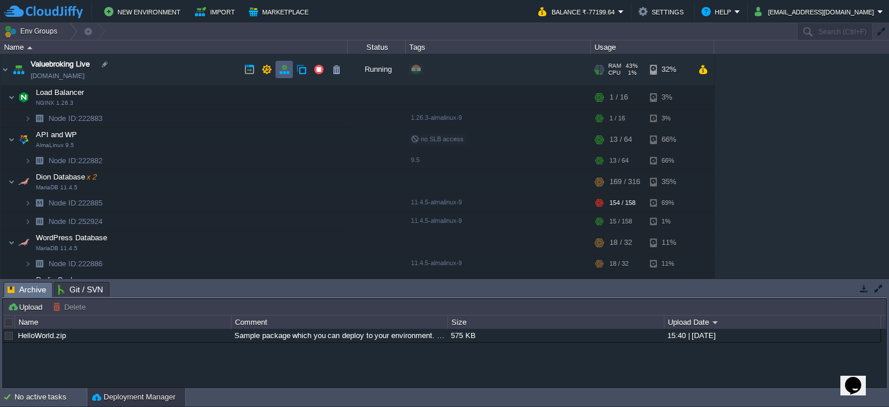
click at [280, 67] on button "button" at bounding box center [284, 69] width 10 height 10
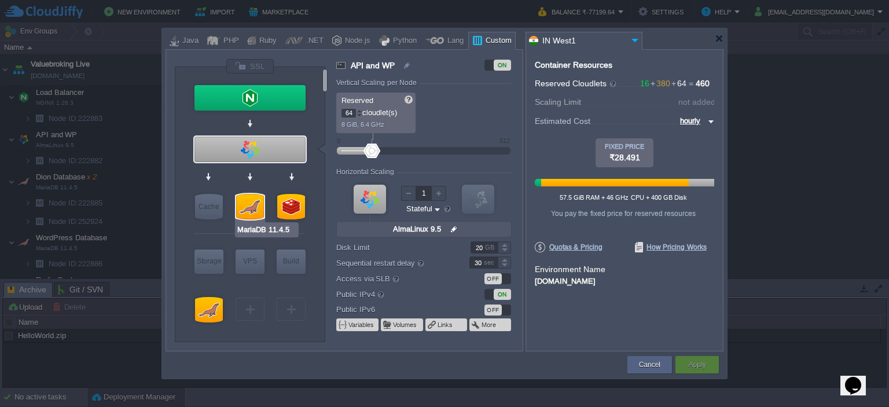
click at [255, 207] on div at bounding box center [250, 206] width 28 height 25
type input "Dion Database"
type input "158"
type input "2"
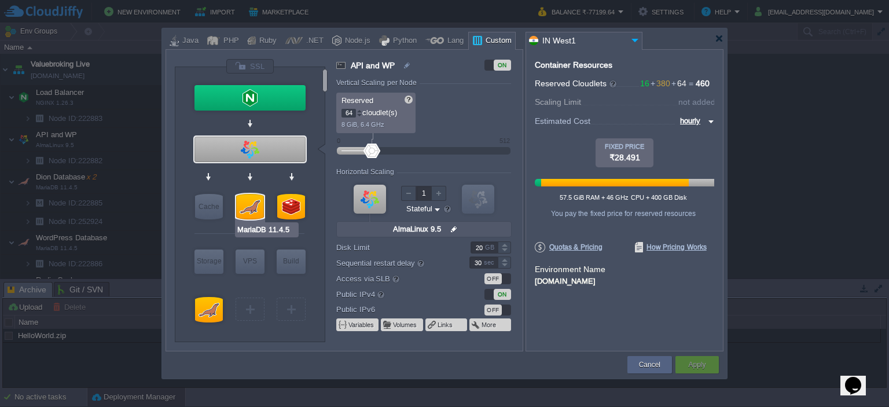
type input "MariaDB 11.4.5"
type input "null"
type input "11.4.5-almalin..."
type input "Stateless"
type input "160"
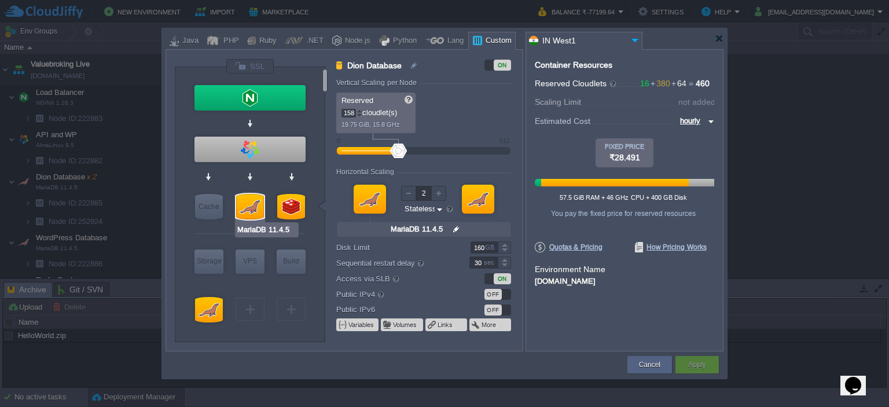
type input "Redis 7.2.4"
click at [292, 206] on div at bounding box center [291, 206] width 28 height 25
type input "Redis Cache"
type input "32"
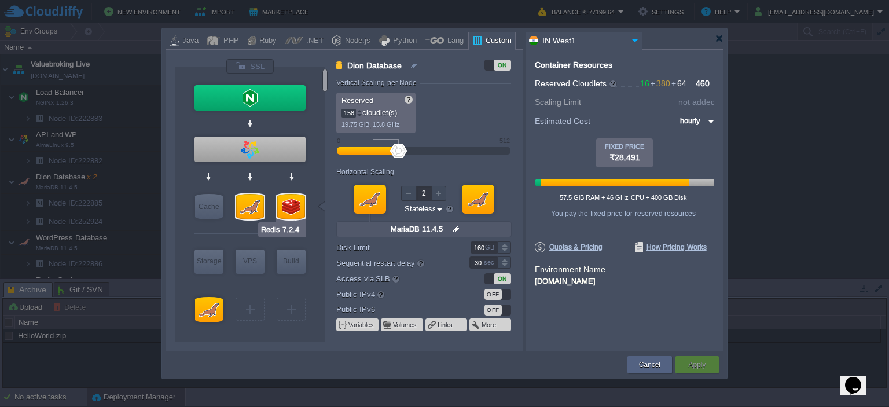
type input "1"
type input "Redis 7.2.4"
type input "null"
type input "7.2.4-almalinux-9"
type input "20"
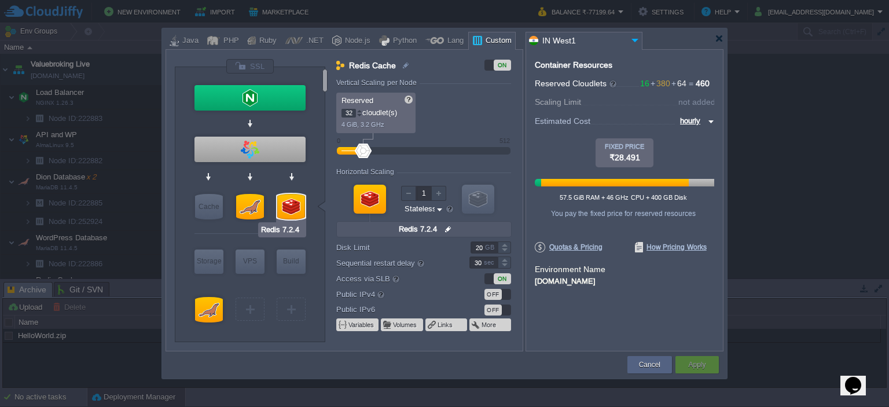
type input "MariaDB 11.4.5"
click at [253, 206] on div at bounding box center [250, 206] width 28 height 25
type input "Dion Database"
type input "158"
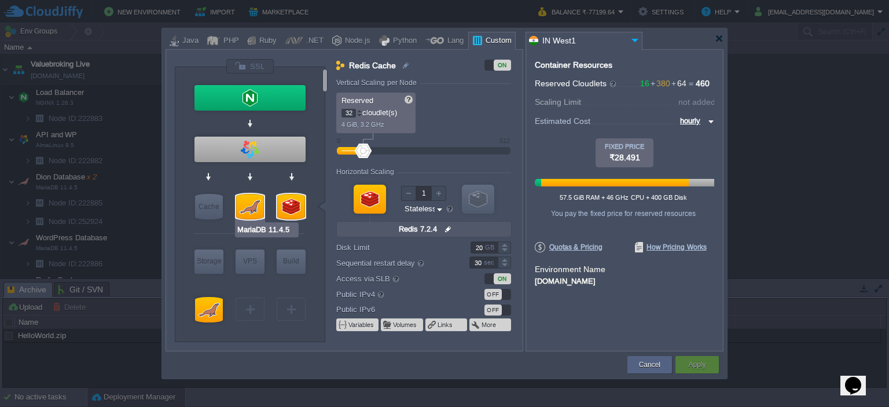
type input "2"
type input "MariaDB 11.4.5"
type input "null"
type input "11.4.5-almalin..."
type input "160"
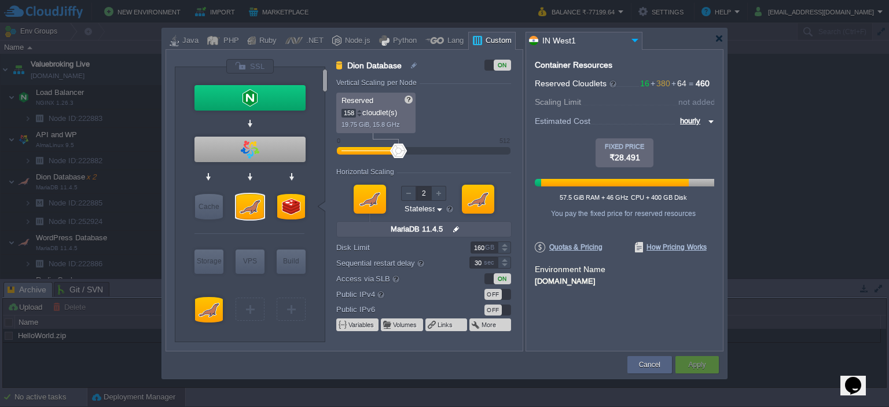
type input "1"
click at [408, 195] on div at bounding box center [408, 193] width 15 height 15
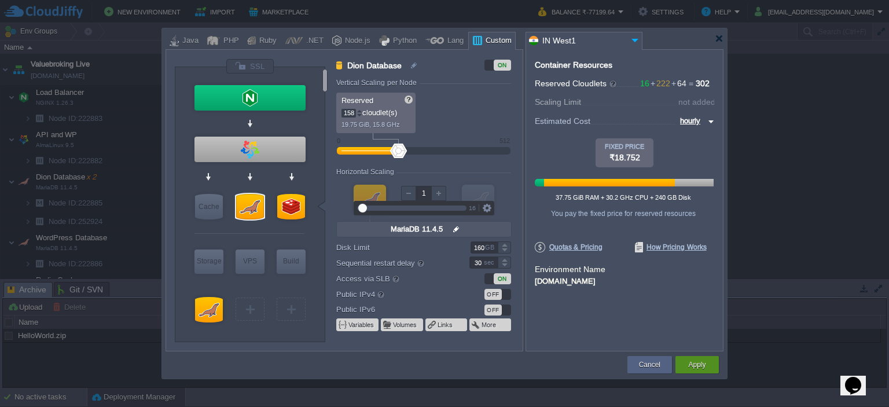
click at [695, 362] on button "Apply" at bounding box center [696, 365] width 17 height 12
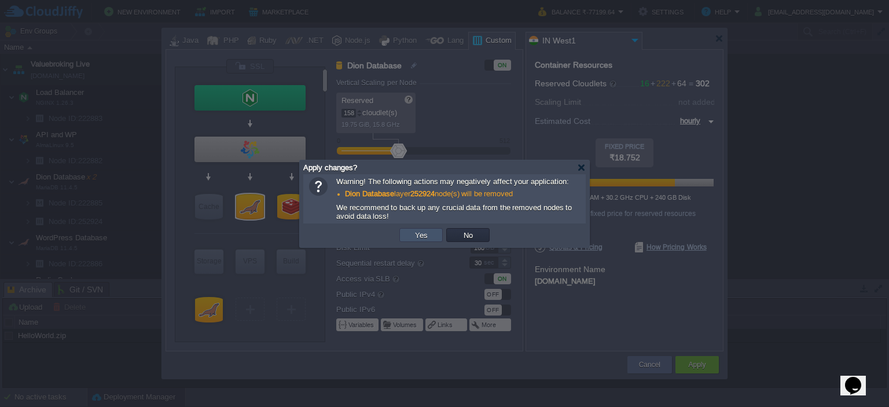
click at [425, 234] on button "Yes" at bounding box center [422, 235] width 20 height 10
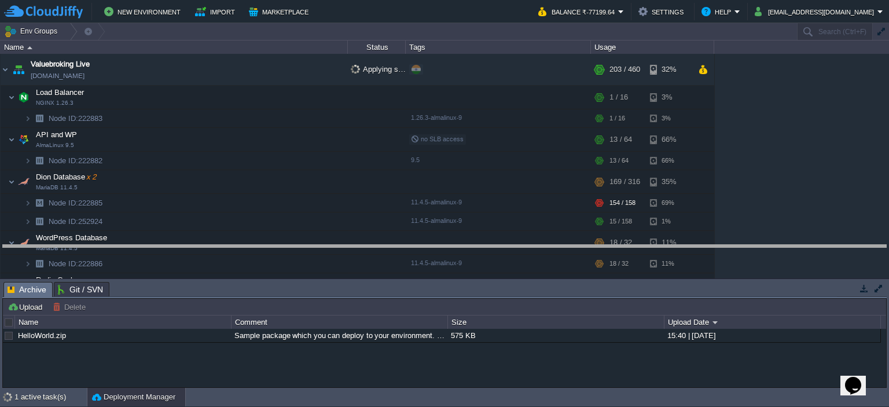
click at [471, 244] on body "New Environment Import Marketplace Bonus ₹0.00 Upgrade Account Balance ₹-77199.…" at bounding box center [444, 203] width 889 height 407
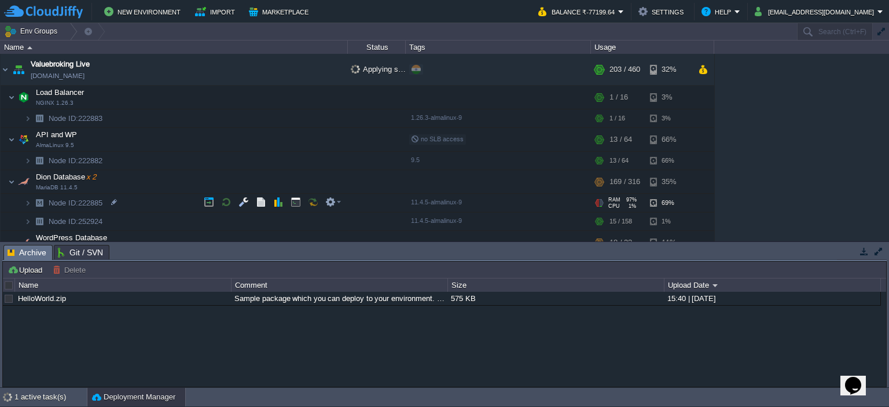
scroll to position [72, 0]
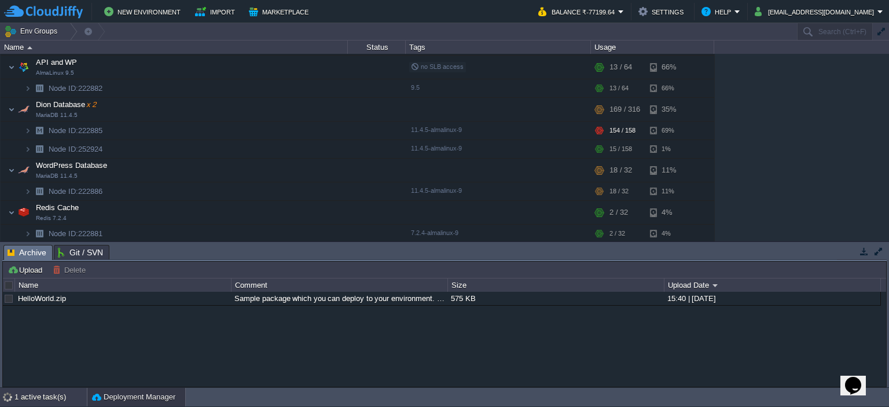
click at [16, 401] on div "1 active task(s)" at bounding box center [50, 397] width 72 height 19
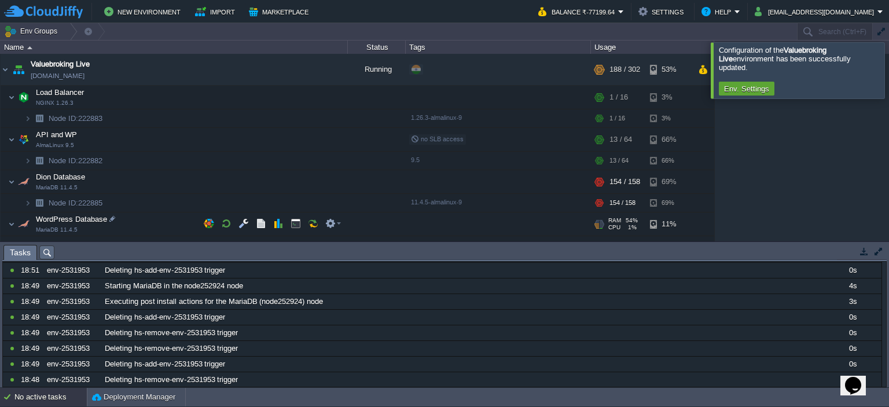
scroll to position [54, 0]
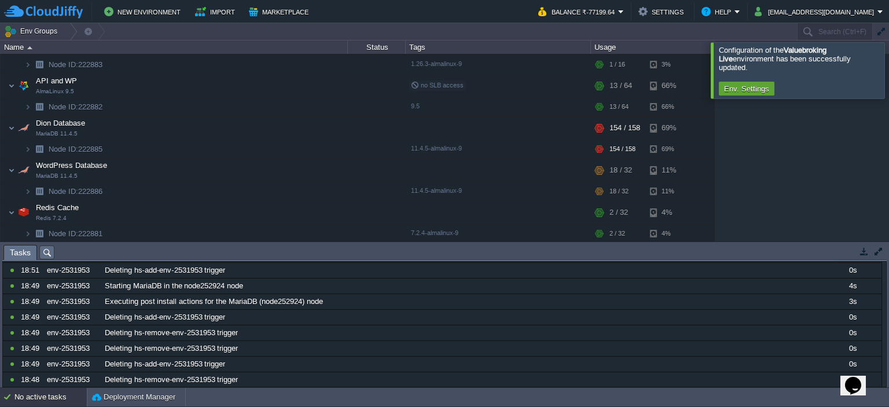
click at [889, 60] on div at bounding box center [903, 70] width 0 height 56
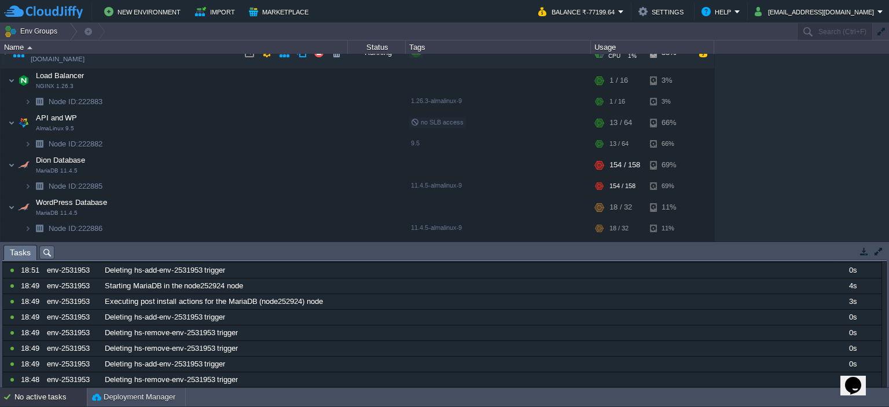
scroll to position [0, 0]
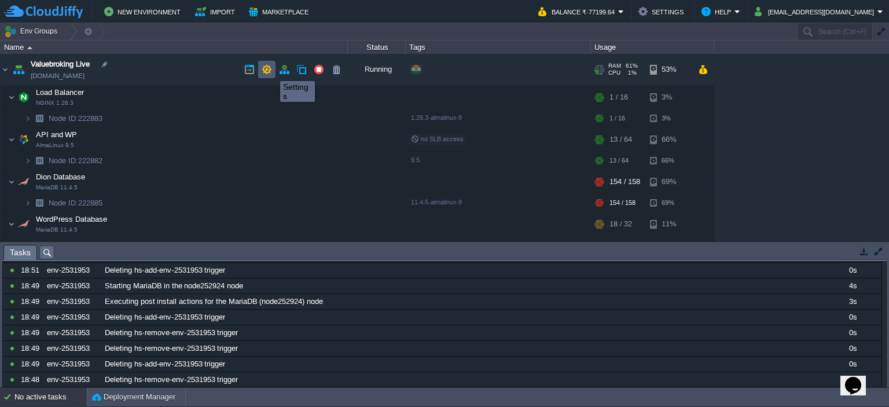
click at [269, 70] on button "button" at bounding box center [267, 69] width 10 height 10
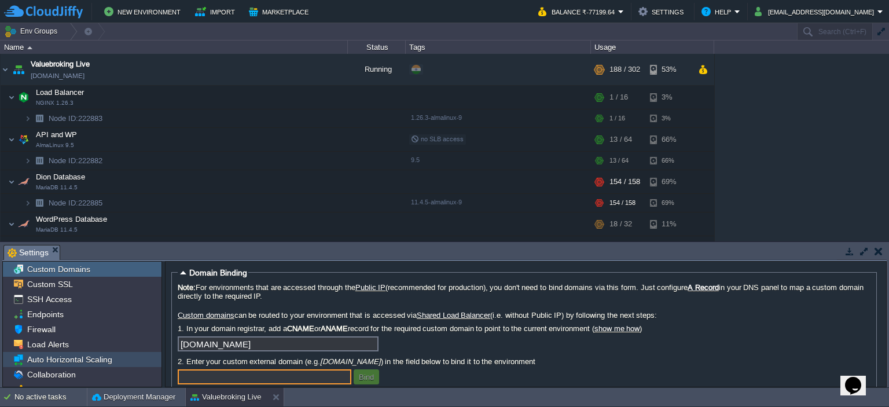
click at [75, 358] on span "Auto Horizontal Scaling" at bounding box center [69, 359] width 89 height 10
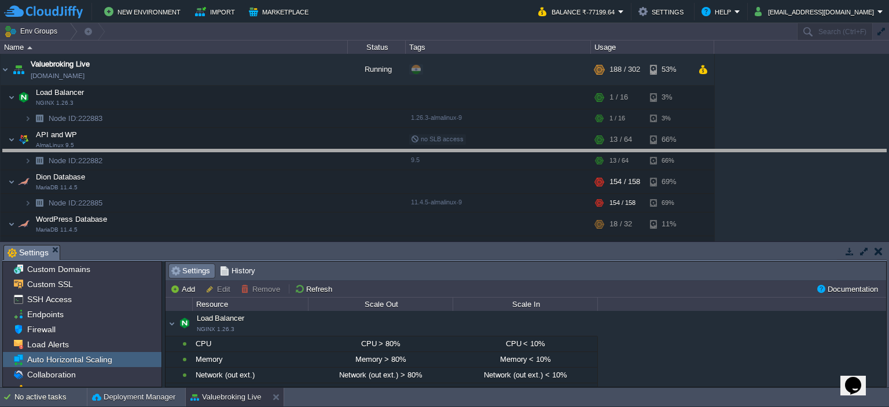
drag, startPoint x: 496, startPoint y: 246, endPoint x: 527, endPoint y: 150, distance: 100.7
click at [527, 150] on body "New Environment Import Marketplace Bonus ₹0.00 Upgrade Account Balance ₹-77199.…" at bounding box center [444, 203] width 889 height 407
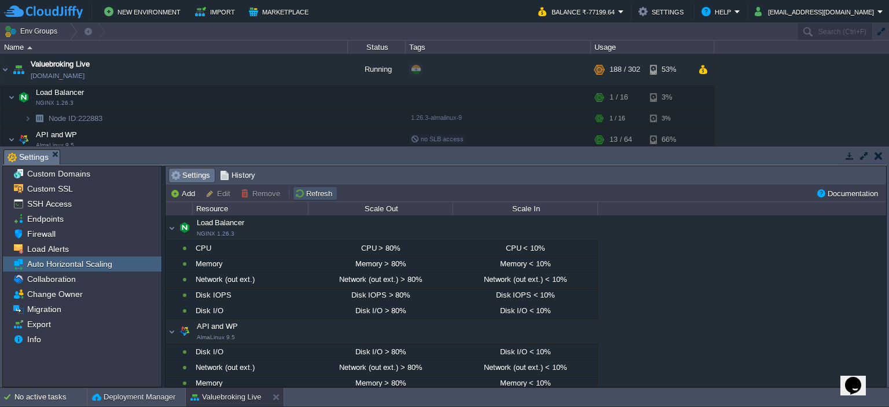
click at [324, 192] on button "Refresh" at bounding box center [315, 193] width 41 height 10
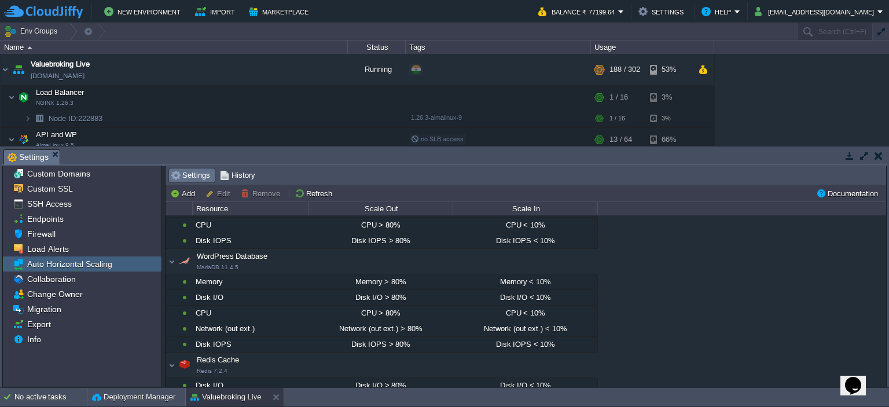
scroll to position [239, 0]
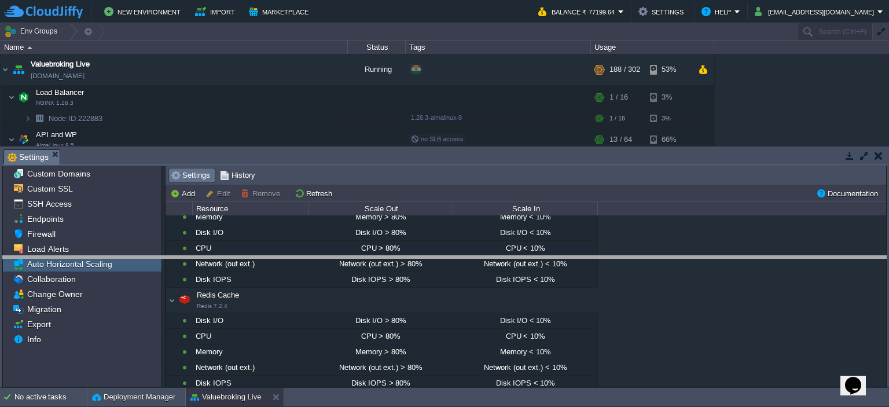
drag, startPoint x: 491, startPoint y: 149, endPoint x: 502, endPoint y: 255, distance: 107.1
click at [502, 255] on body "New Environment Import Marketplace Bonus ₹0.00 Upgrade Account Balance ₹-77199.…" at bounding box center [444, 203] width 889 height 407
